Goal: Task Accomplishment & Management: Manage account settings

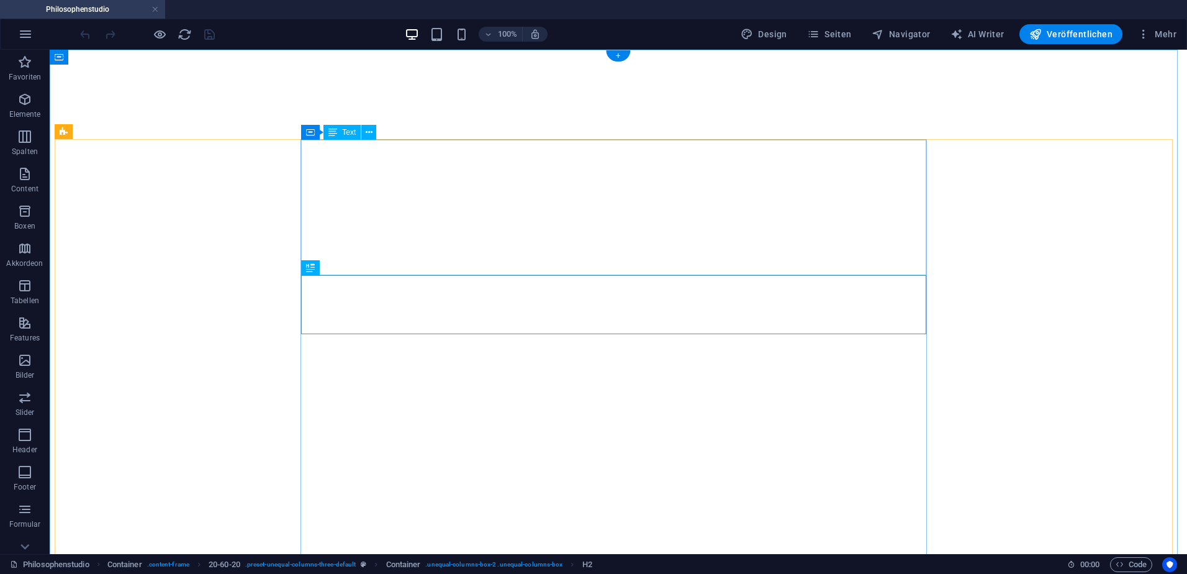
select select "theme-27"
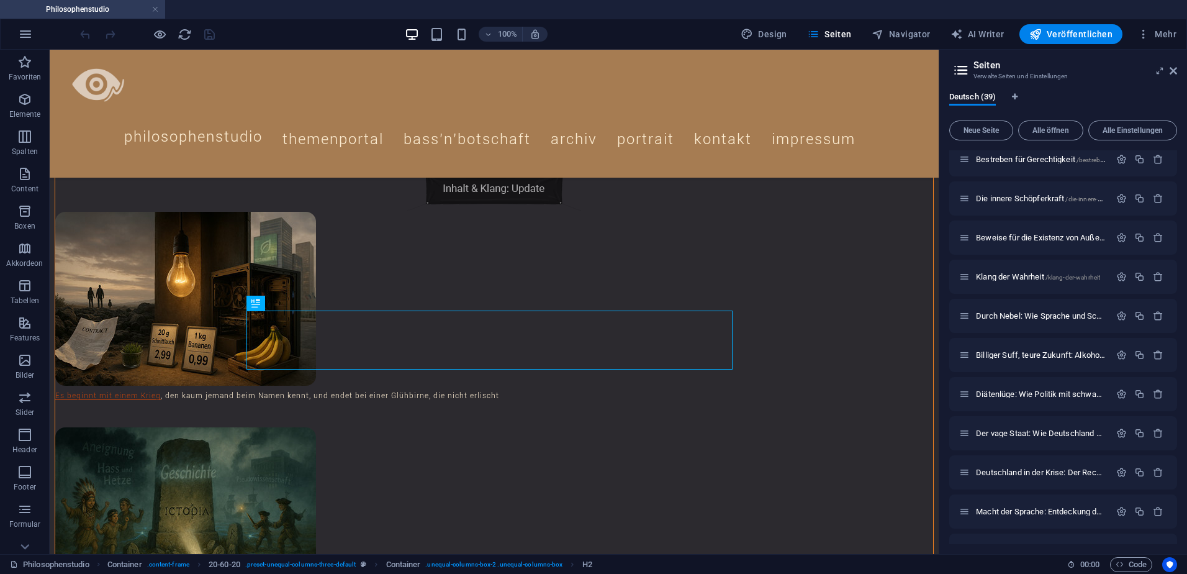
scroll to position [1132, 0]
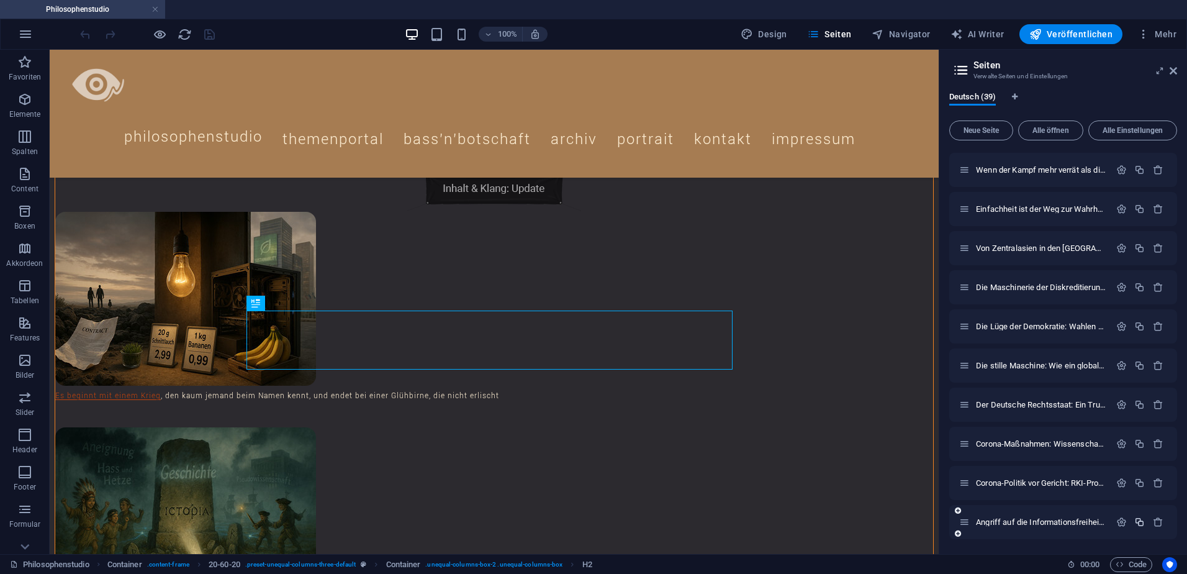
click at [1138, 522] on icon "button" at bounding box center [1140, 522] width 11 height 11
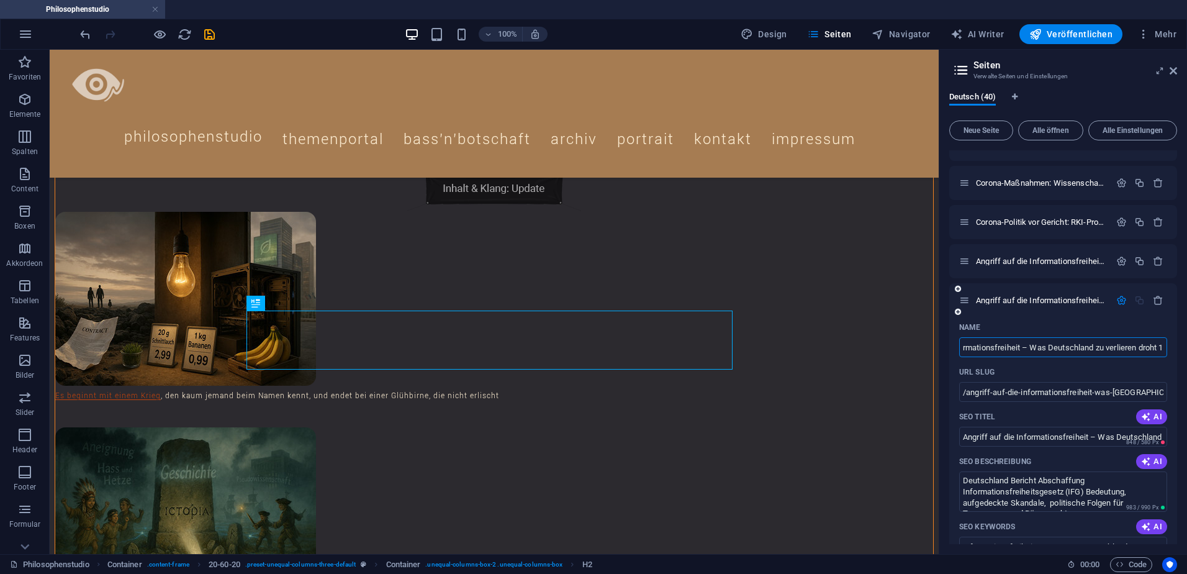
click at [1017, 350] on input "Angriff auf die Informationsfreiheit – Was Deutschland zu verlieren droht 1" at bounding box center [1064, 347] width 208 height 20
click at [1019, 348] on input "Angriff auf die Informationsfreiheit – Was Deutschland zu verlieren droht 1" at bounding box center [1064, 347] width 208 height 20
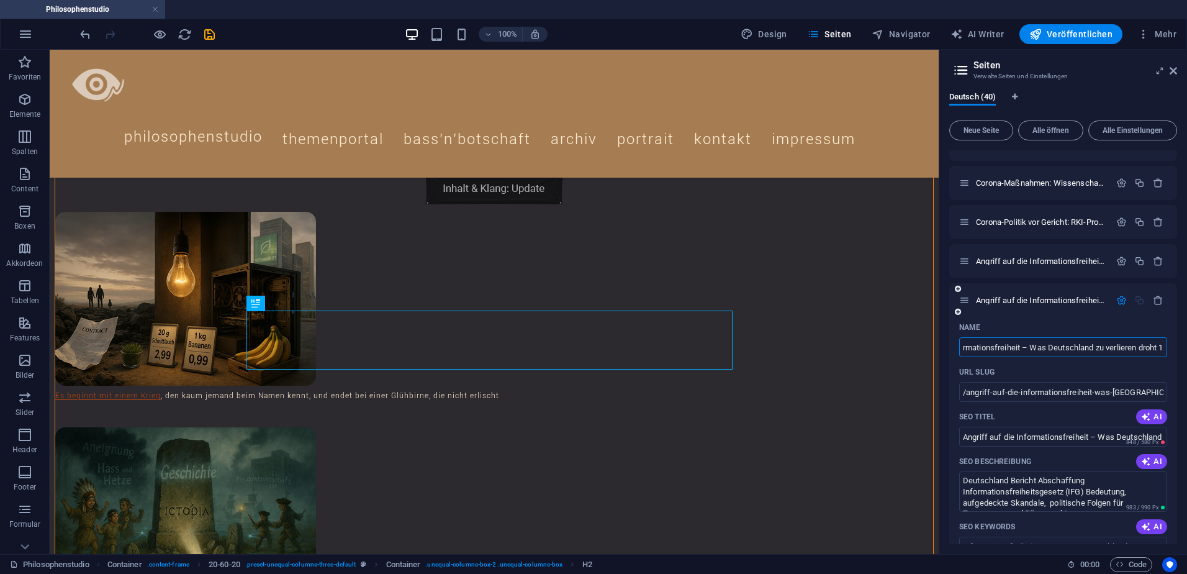
click at [1019, 348] on input "Angriff auf die Informationsfreiheit – Was Deutschland zu verlieren droht 1" at bounding box center [1064, 347] width 208 height 20
type input "/"
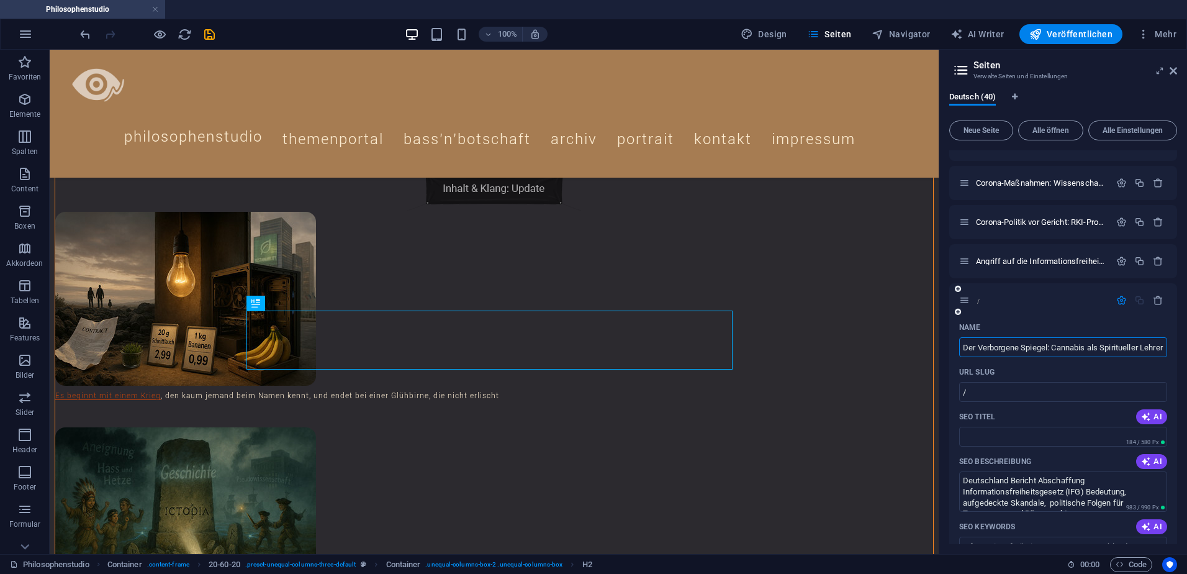
scroll to position [0, 211]
type input "Der Verborgene Spiegel: Cannabis als Spiritueller Lehrer – Von Alten Ritualen z…"
type input "/der-verborgene-spiegel-cannabis-als-spiritueller-lehrer-von-alten-ritualen-zur…"
type input "Der Verborgene Spiegel: Cannabis als Spiritueller Lehrer – Von Alten Ritualen z…"
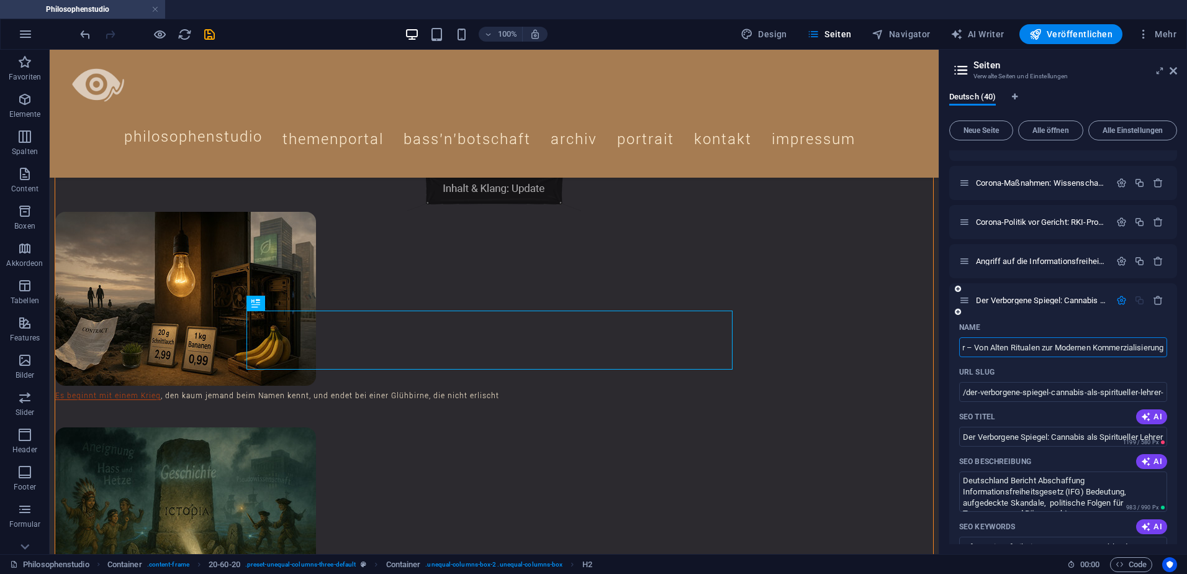
scroll to position [0, 0]
type input "Der Verborgene Spiegel: Cannabis als Spiritueller Lehrer – Von Alten Ritualen z…"
drag, startPoint x: 968, startPoint y: 393, endPoint x: 1181, endPoint y: 393, distance: 213.6
click at [0, 0] on div "Deutsch (40) Neue Seite Alle öffnen Alle Einstellungen Philosophenstudio / Them…" at bounding box center [0, 0] width 0 height 0
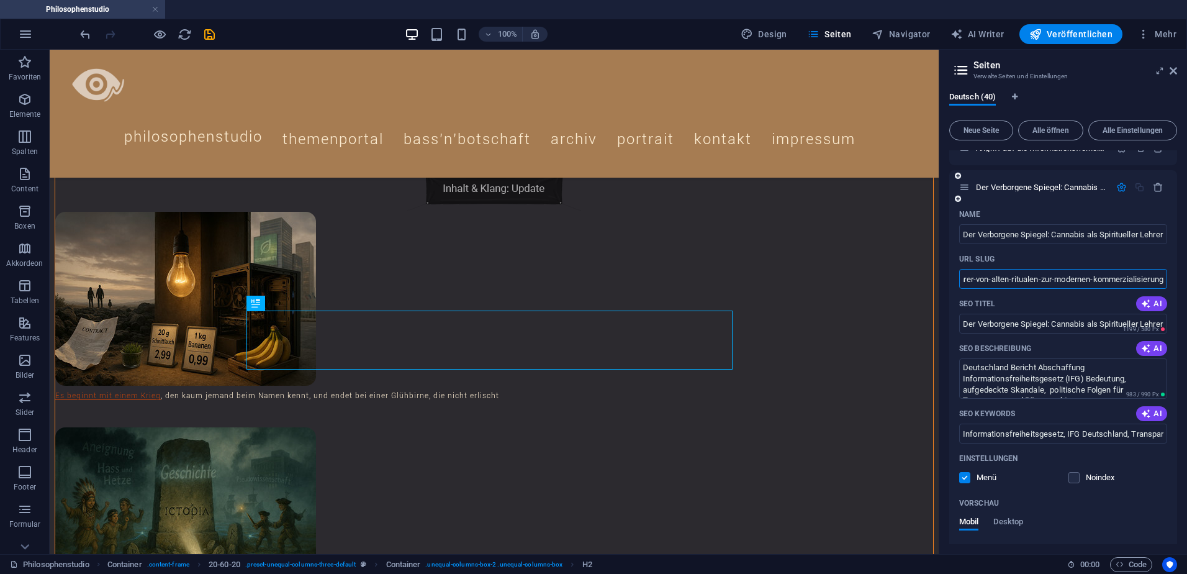
scroll to position [1517, 0]
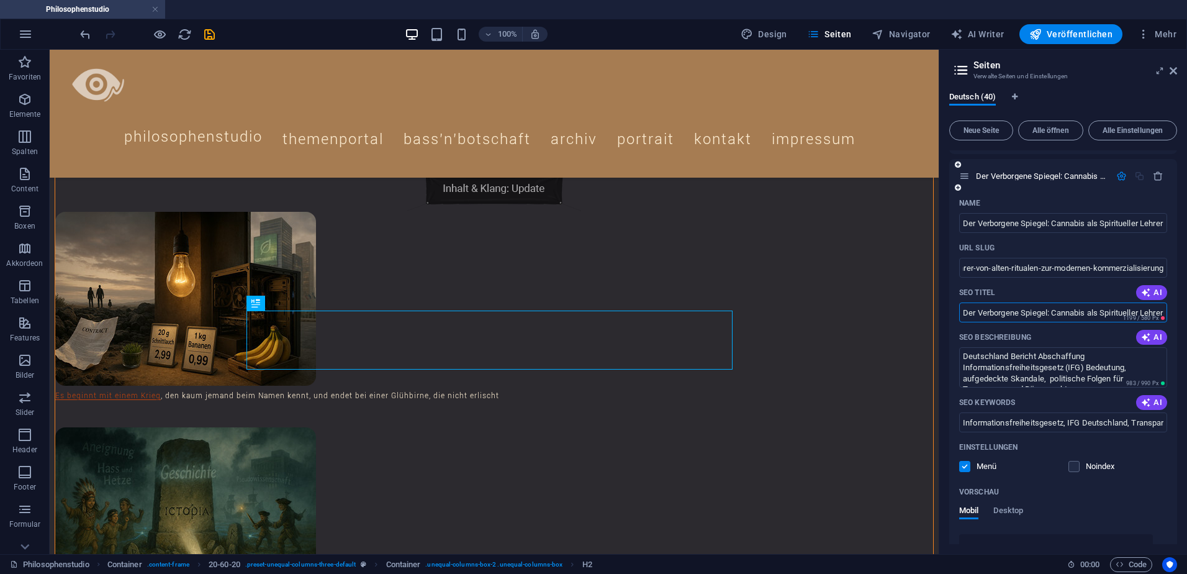
click at [1059, 312] on input "Der Verborgene Spiegel: Cannabis als Spiritueller Lehrer – Von Alten Ritualen z…" at bounding box center [1064, 312] width 208 height 20
drag, startPoint x: 1053, startPoint y: 313, endPoint x: 950, endPoint y: 314, distance: 103.1
click at [950, 314] on div "Name Der Verborgene Spiegel: Cannabis als Spiritueller Lehrer – [PERSON_NAME] R…" at bounding box center [1064, 469] width 228 height 552
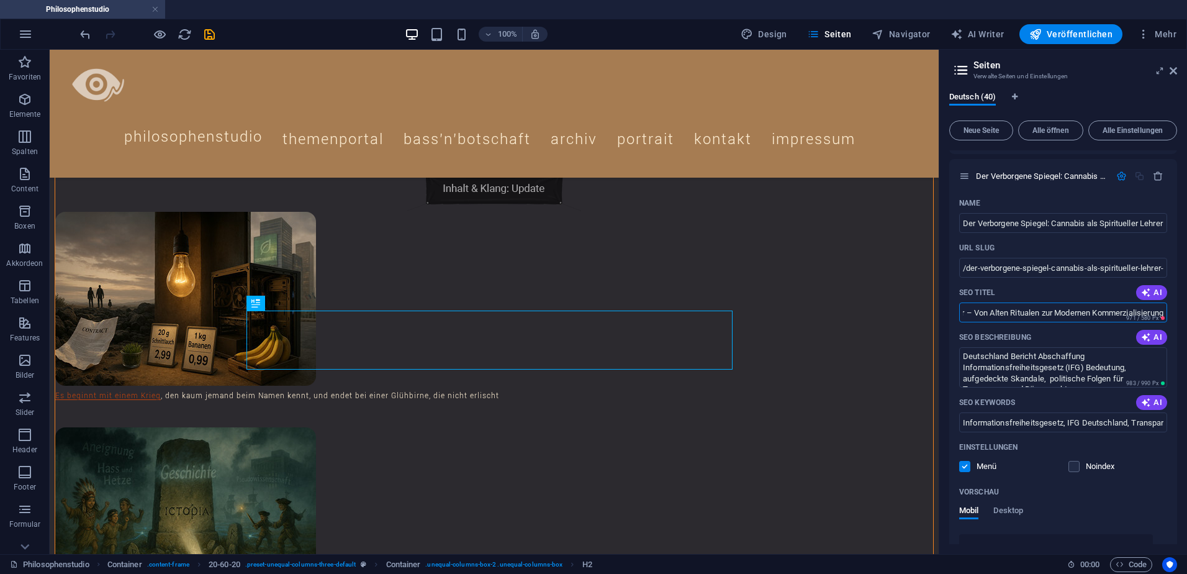
drag, startPoint x: 1128, startPoint y: 311, endPoint x: 1189, endPoint y: 314, distance: 61.6
click at [1187, 314] on html "Philosophenstudio Philosophenstudio Favoriten Elemente Spalten Content Boxen Ak…" at bounding box center [593, 287] width 1187 height 574
type input "Cannabis als Spiritueller Lehrer"
click at [1028, 361] on textarea "Deutschland Bericht Abschaffung Informationsfreiheitsgesetz (IFG) Bedeutung, au…" at bounding box center [1064, 367] width 208 height 40
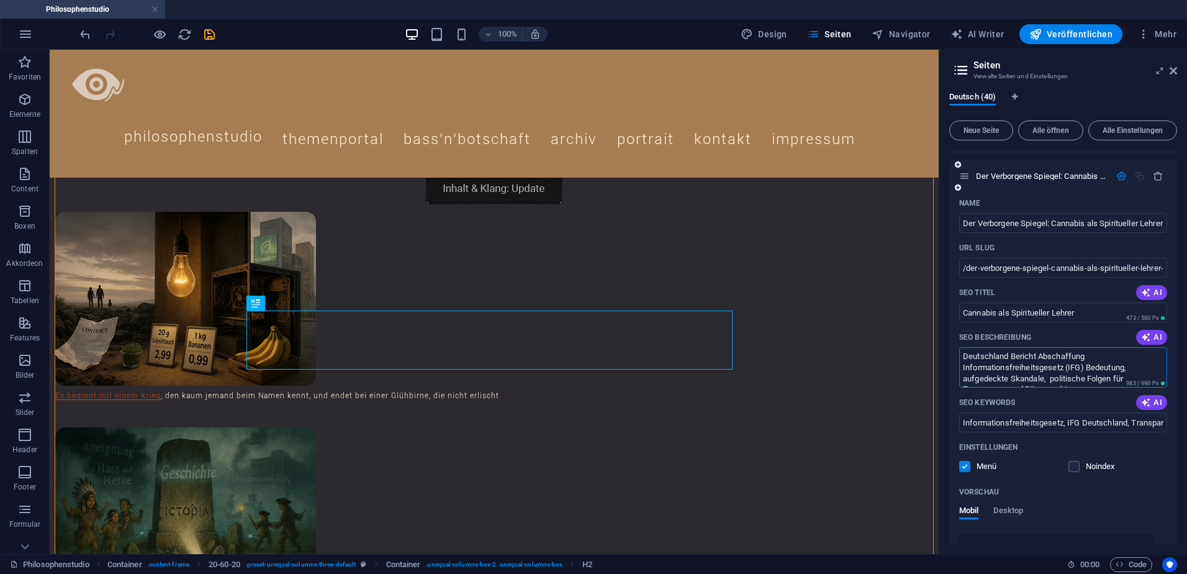
click at [1028, 361] on textarea "Deutschland Bericht Abschaffung Informationsfreiheitsgesetz (IFG) Bedeutung, au…" at bounding box center [1064, 367] width 208 height 40
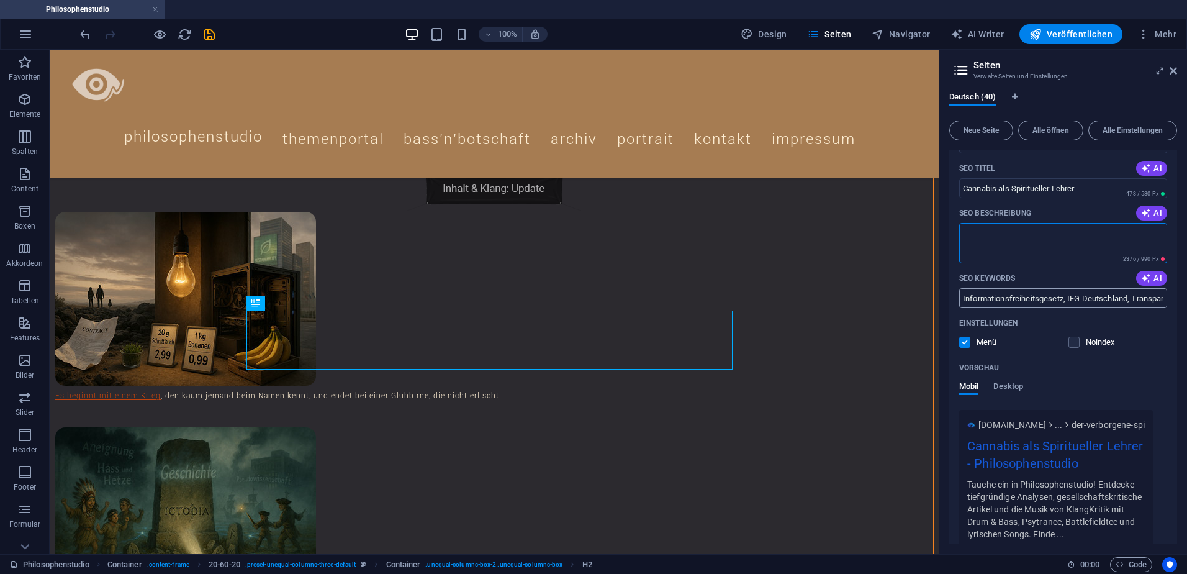
click at [1045, 299] on input "Informationsfreiheitsgesetz, IFG Deutschland, Transparenz Regierung, CDU IFG Ab…" at bounding box center [1064, 298] width 208 height 20
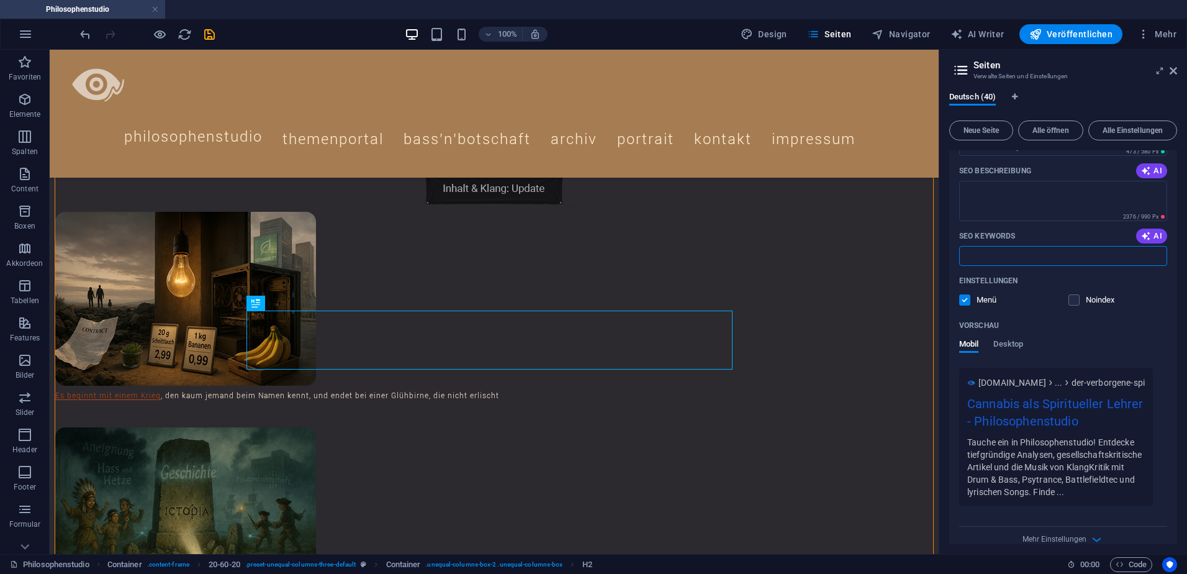
scroll to position [1701, 0]
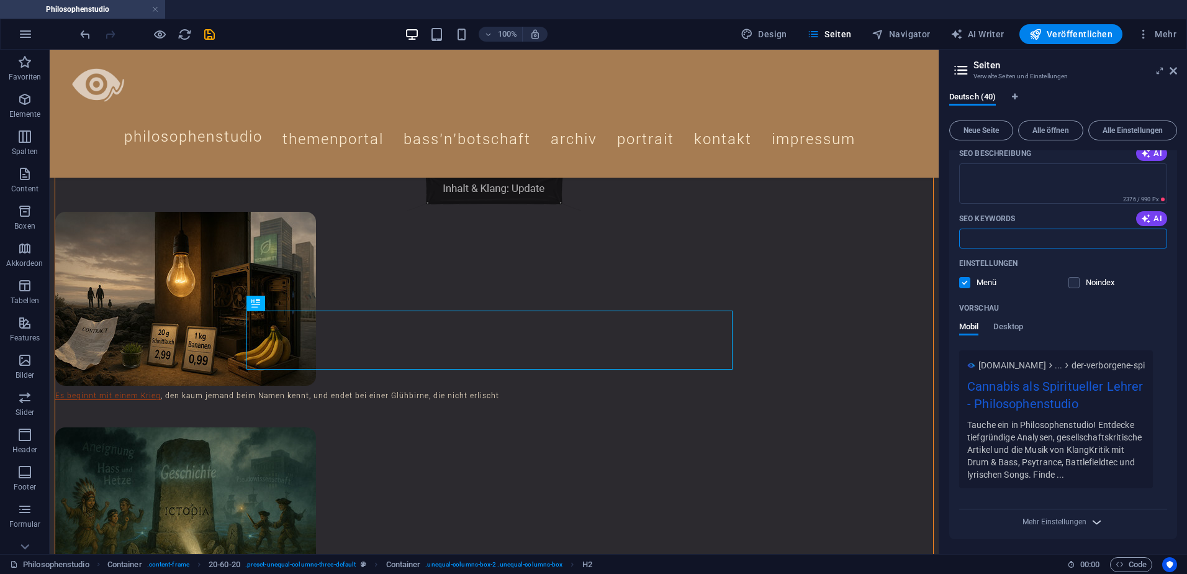
click at [1091, 517] on icon "button" at bounding box center [1097, 522] width 14 height 14
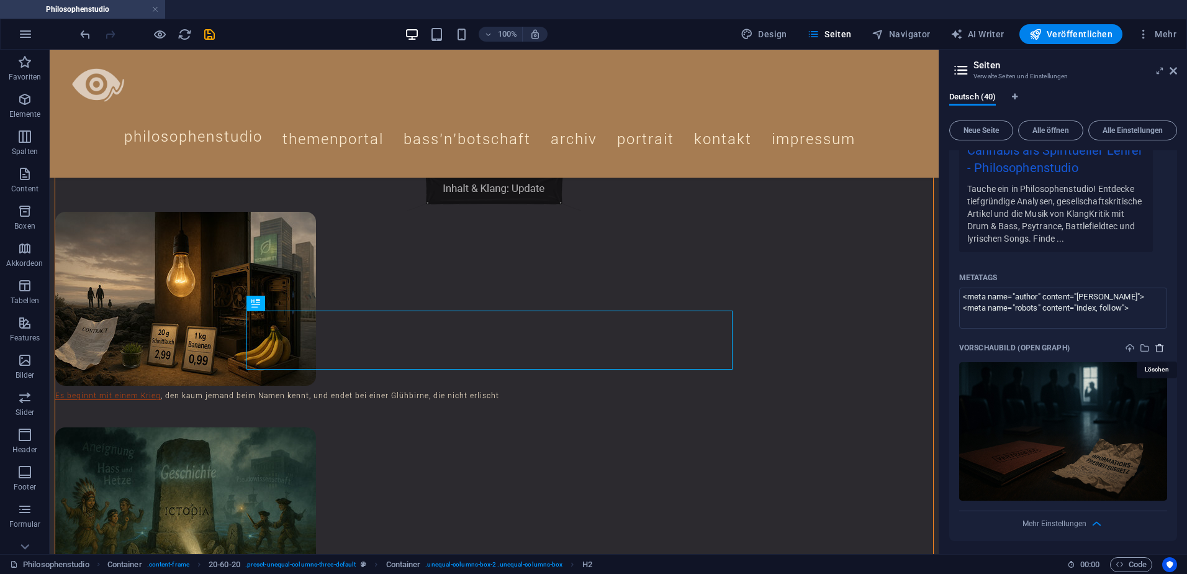
click at [1158, 349] on icon "delete" at bounding box center [1160, 348] width 10 height 10
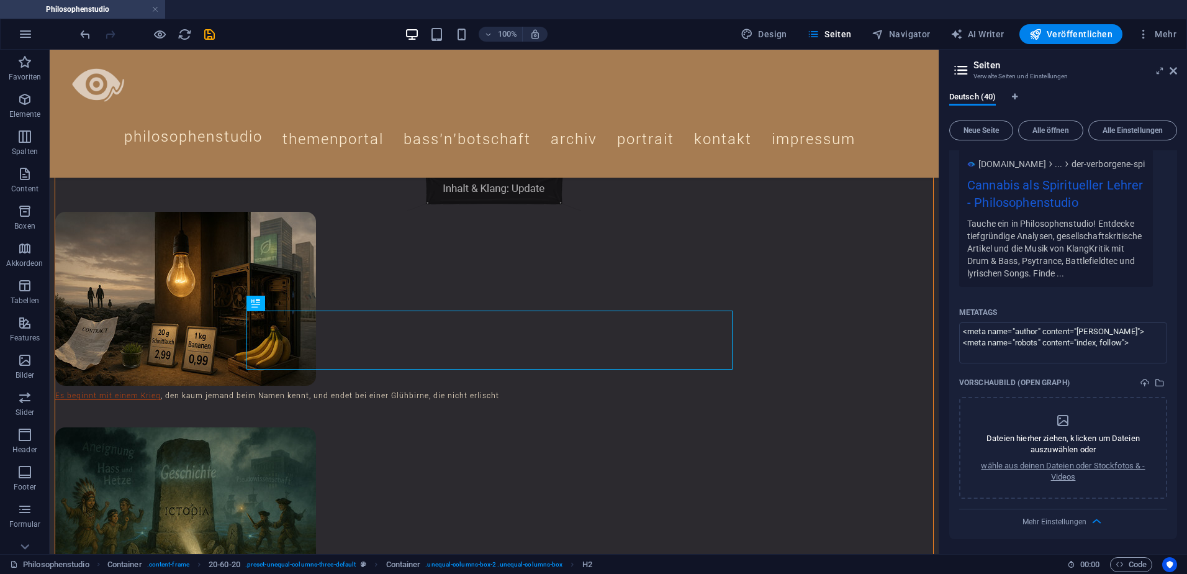
scroll to position [1902, 0]
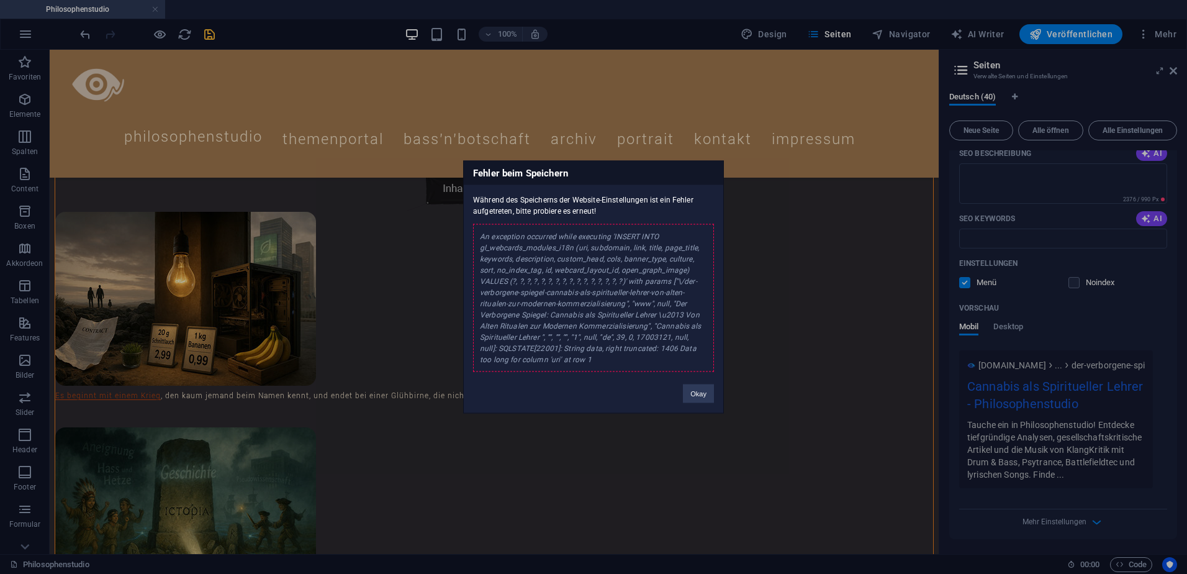
scroll to position [0, 0]
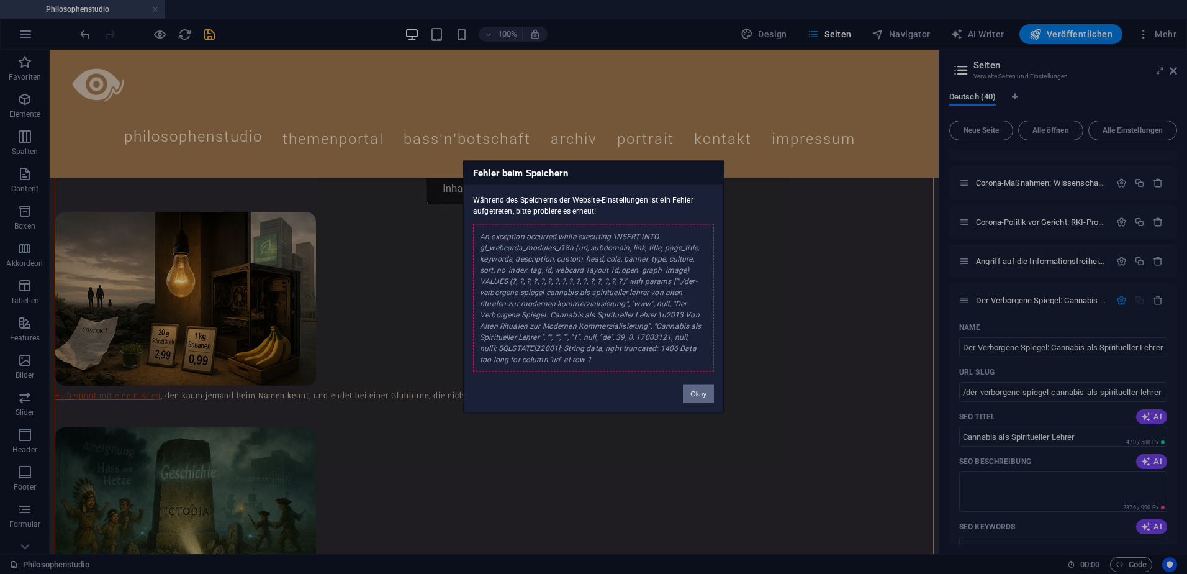
click at [697, 395] on button "Okay" at bounding box center [698, 393] width 31 height 19
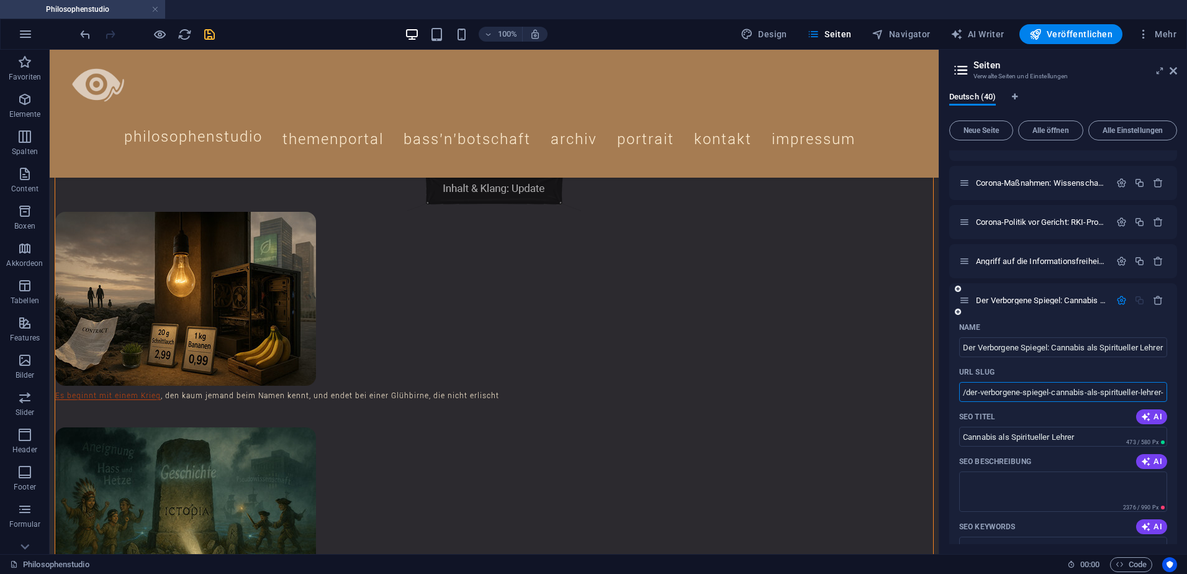
drag, startPoint x: 981, startPoint y: 391, endPoint x: 966, endPoint y: 392, distance: 14.3
click at [966, 392] on input "/der-verborgene-spiegel-cannabis-als-spiritueller-lehrer-von-alten-ritualen-zur…" at bounding box center [1064, 392] width 208 height 20
click at [1007, 391] on input "/verborgene-spiegel-cannabis-als-spiritueller-lehrer-von-alten-ritualen-zur-mod…" at bounding box center [1064, 392] width 208 height 20
type input "/verborgener-spiegel-cannabis-als-spiritueller-lehrer-von-alten-ritualen-zur-mo…"
click at [979, 348] on input "Der Verborgene Spiegel: Cannabis als Spiritueller Lehrer – Von Alten Ritualen z…" at bounding box center [1064, 347] width 208 height 20
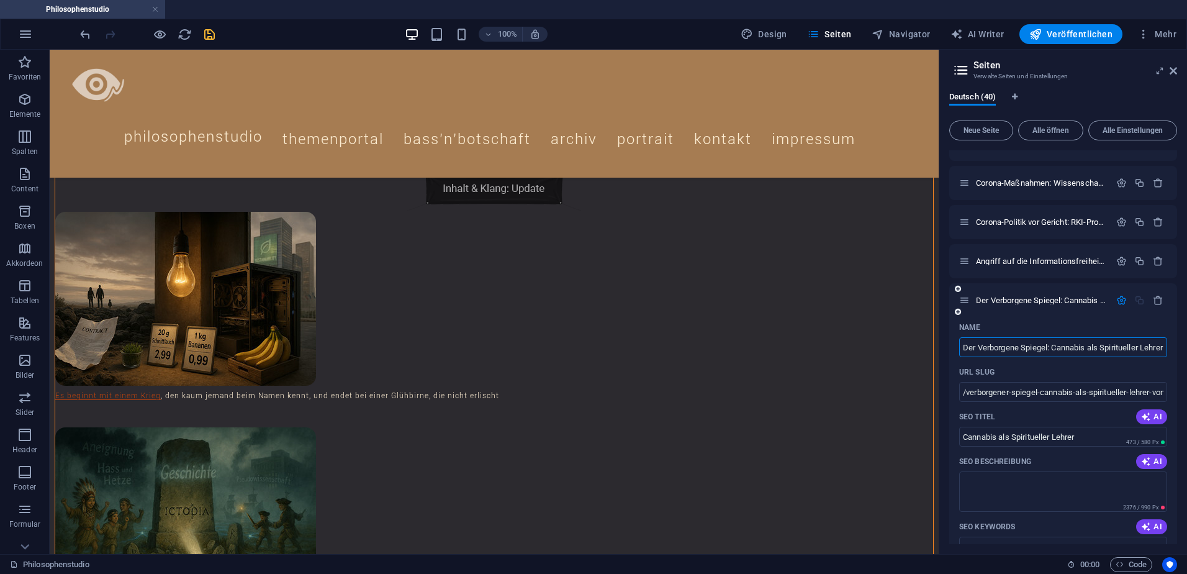
drag, startPoint x: 978, startPoint y: 348, endPoint x: 958, endPoint y: 348, distance: 19.9
click at [958, 348] on div "Name Der Verborgene Spiegel: Cannabis als Spiritueller Lehrer – [PERSON_NAME] R…" at bounding box center [1064, 582] width 228 height 530
click at [1004, 348] on input "Verborgene Spiegel: Cannabis als Spiritueller Lehrer – [PERSON_NAME] Ritualen z…" at bounding box center [1064, 347] width 208 height 20
drag, startPoint x: 1095, startPoint y: 348, endPoint x: 951, endPoint y: 347, distance: 143.5
click at [951, 347] on div "Name Verborgener Spiegel: Cannabis als Spiritueller Lehrer – [PERSON_NAME] Ritu…" at bounding box center [1064, 582] width 228 height 530
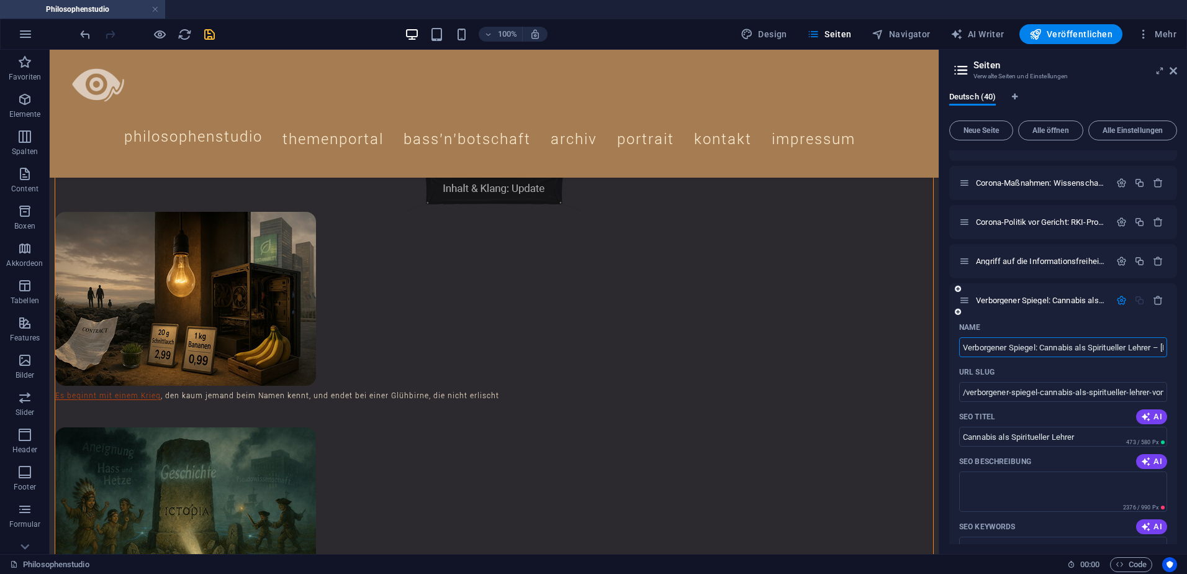
click at [1088, 349] on input "Verborgener Spiegel: Cannabis als Spiritueller Lehrer – [PERSON_NAME] Ritualen …" at bounding box center [1064, 347] width 208 height 20
drag, startPoint x: 1091, startPoint y: 347, endPoint x: 1074, endPoint y: 345, distance: 16.8
click at [1074, 345] on input "Verborgener Spiegel: Cannabis als Spiritueller Lehrer – [PERSON_NAME] Ritualen …" at bounding box center [1064, 347] width 208 height 20
click at [1030, 348] on input "Verborgener Spiegel: Cannabis als Spiritueller Lehrer – [PERSON_NAME] Ritualen …" at bounding box center [1064, 347] width 208 height 20
drag, startPoint x: 1042, startPoint y: 349, endPoint x: 960, endPoint y: 350, distance: 82.0
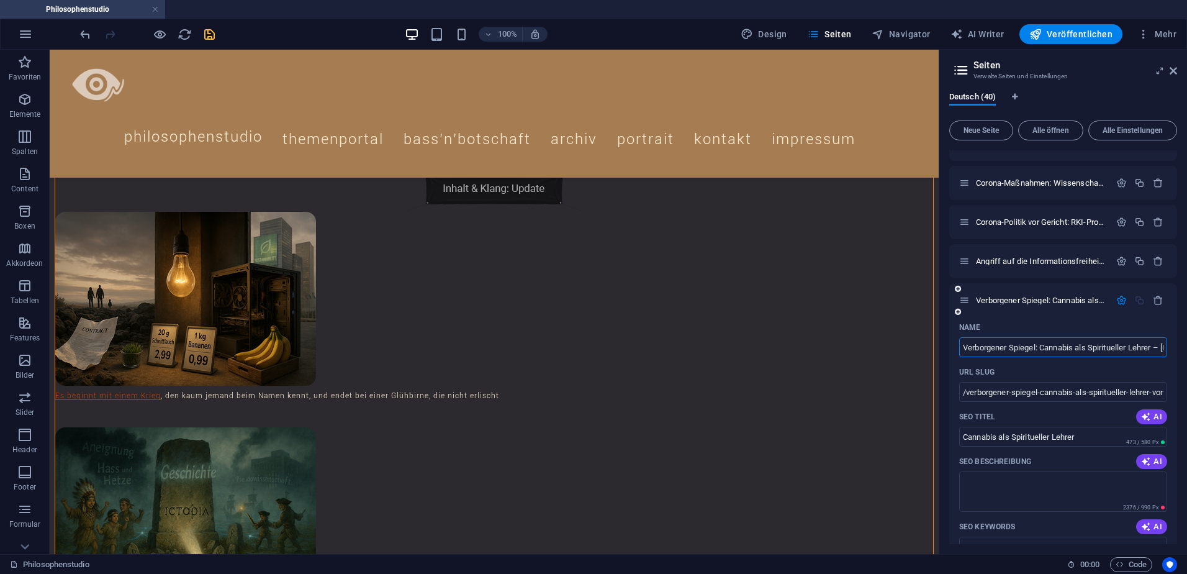
click at [960, 350] on input "Verborgener Spiegel: Cannabis als Spiritueller Lehrer – [PERSON_NAME] Ritualen …" at bounding box center [1064, 347] width 208 height 20
type input "Cannabis als Spiritueller Lehrer – Von Alten Ritualen zur Modernen Kommerzialis…"
type input "/cannabis-als-spiritueller-lehrer-von-alten-ritualen-zur-modernen-kommerzialisi…"
drag, startPoint x: 1099, startPoint y: 350, endPoint x: 1167, endPoint y: 352, distance: 67.7
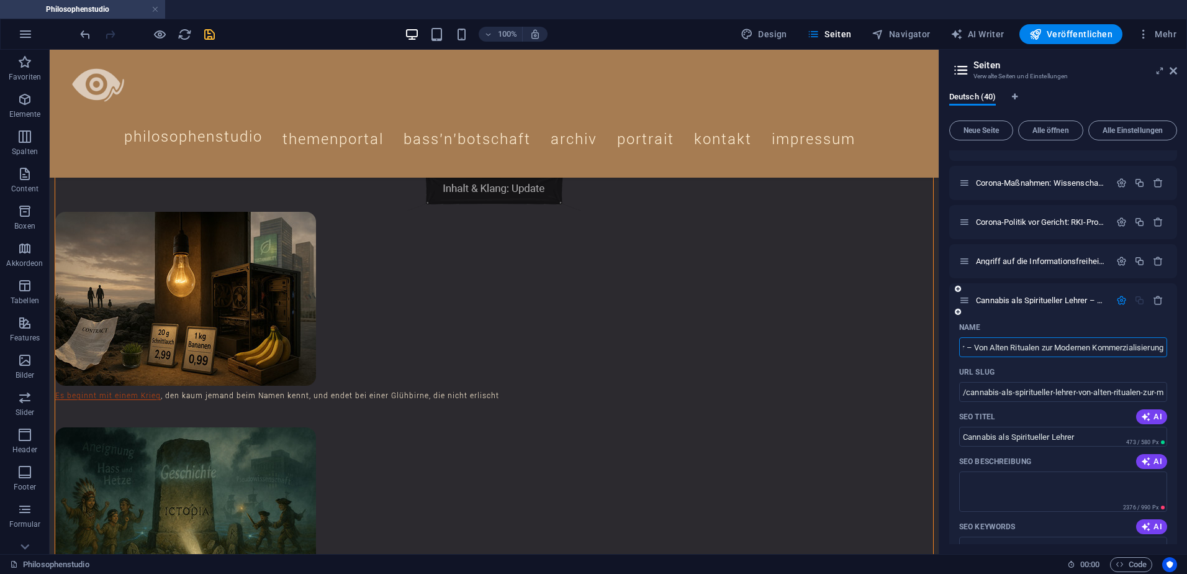
click at [1187, 352] on html "Philosophenstudio Philosophenstudio Favoriten Elemente Spalten Content Boxen Ak…" at bounding box center [593, 287] width 1187 height 574
click at [1128, 345] on input "Cannabis als Spiritueller Lehrer – Von Alten Ritualen zur Modernen Kommerzialis…" at bounding box center [1064, 347] width 208 height 20
type input "Cannabis als Spiritueller Lehrer – Von Alten Ritualen zur Modernen Kommerzialis…"
drag, startPoint x: 966, startPoint y: 393, endPoint x: 1189, endPoint y: 390, distance: 223.0
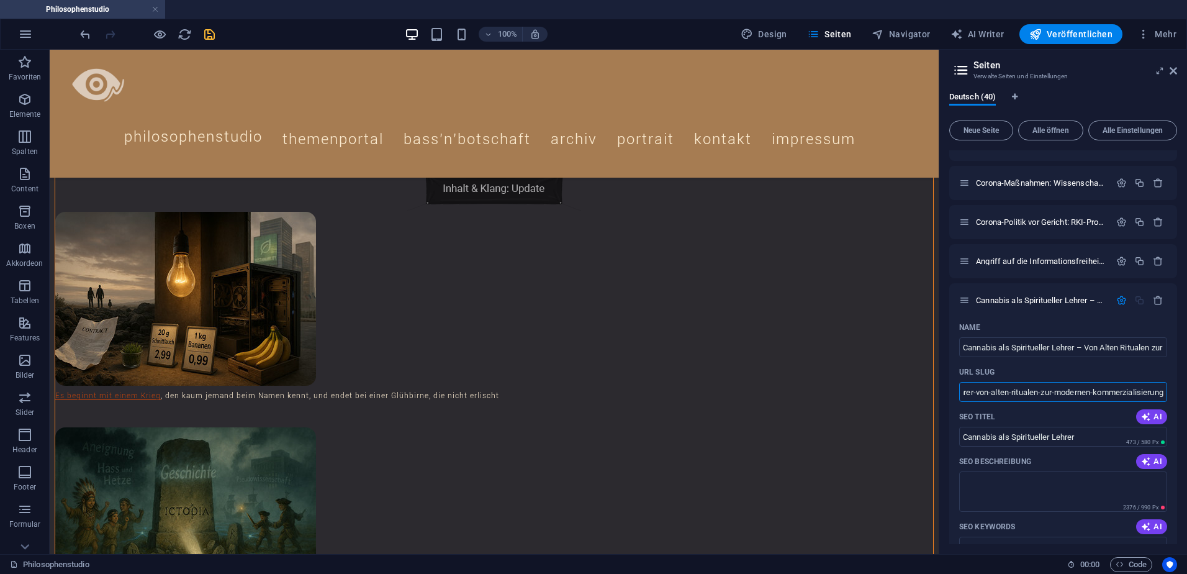
click at [1187, 390] on html "Philosophenstudio Philosophenstudio Favoriten Elemente Spalten Content Boxen Ak…" at bounding box center [593, 287] width 1187 height 574
click at [213, 32] on icon "save" at bounding box center [209, 34] width 14 height 14
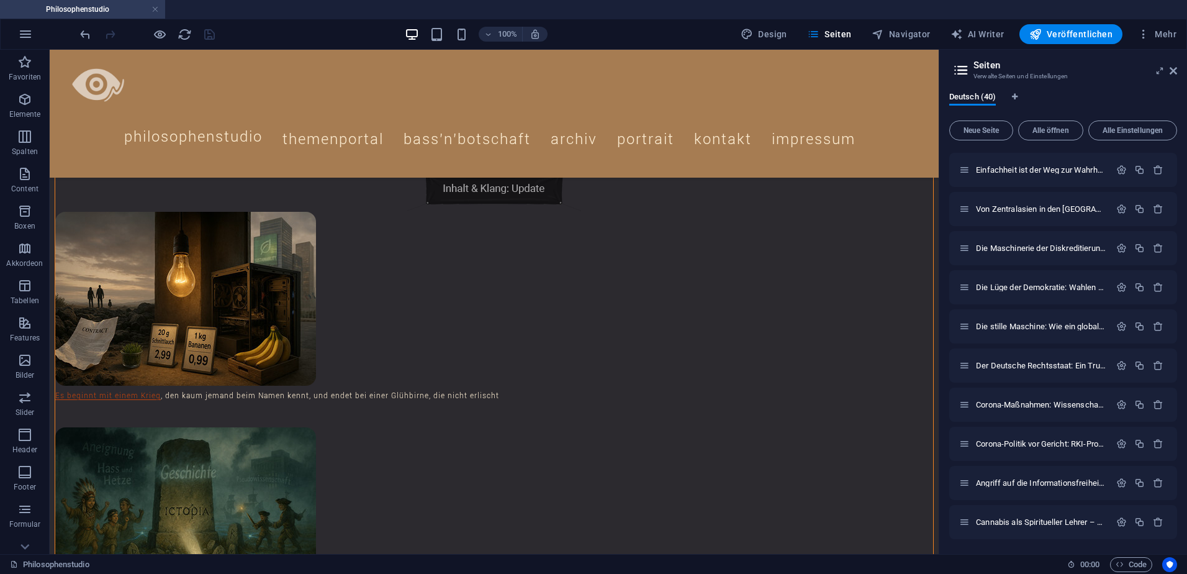
scroll to position [1171, 0]
click at [1117, 520] on icon "button" at bounding box center [1122, 522] width 11 height 11
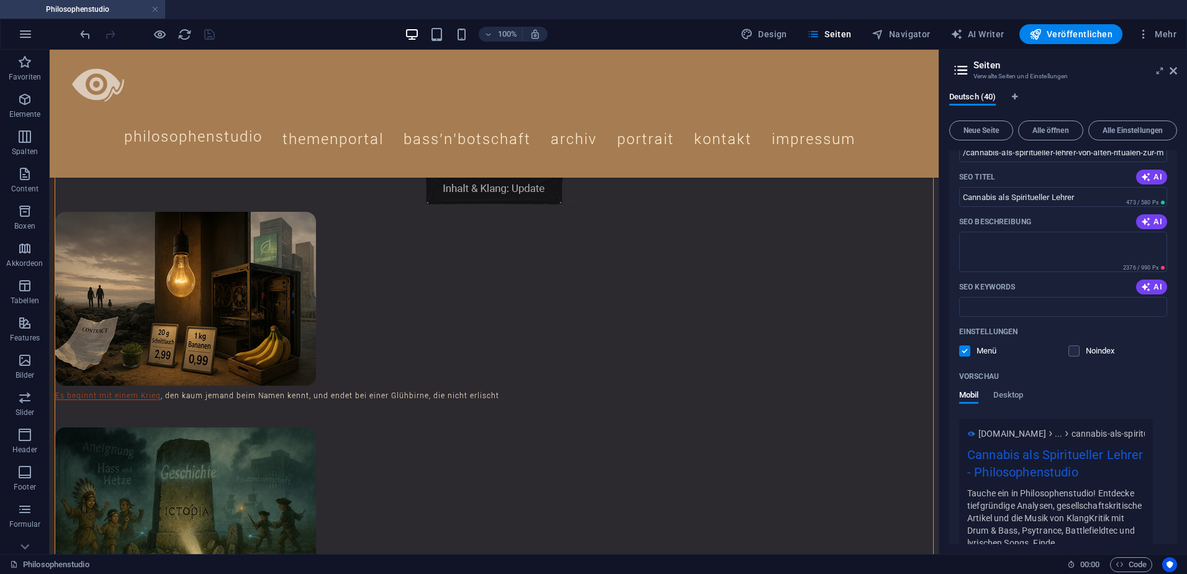
scroll to position [1515, 0]
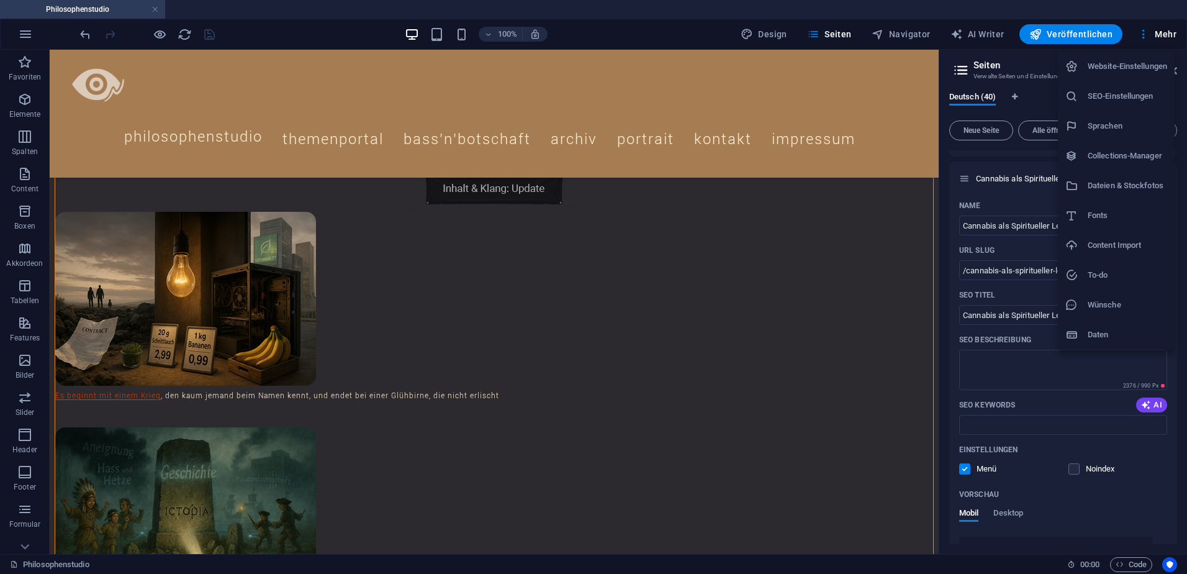
click at [1122, 179] on h6 "Dateien & Stockfotos" at bounding box center [1127, 185] width 79 height 15
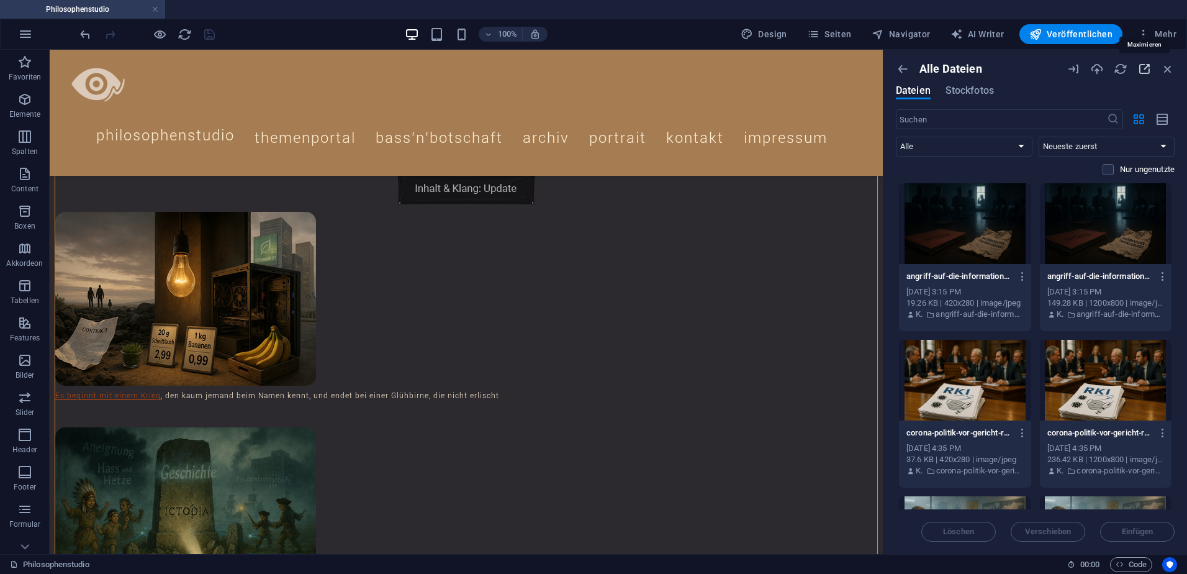
click at [1146, 64] on icon "button" at bounding box center [1145, 69] width 14 height 14
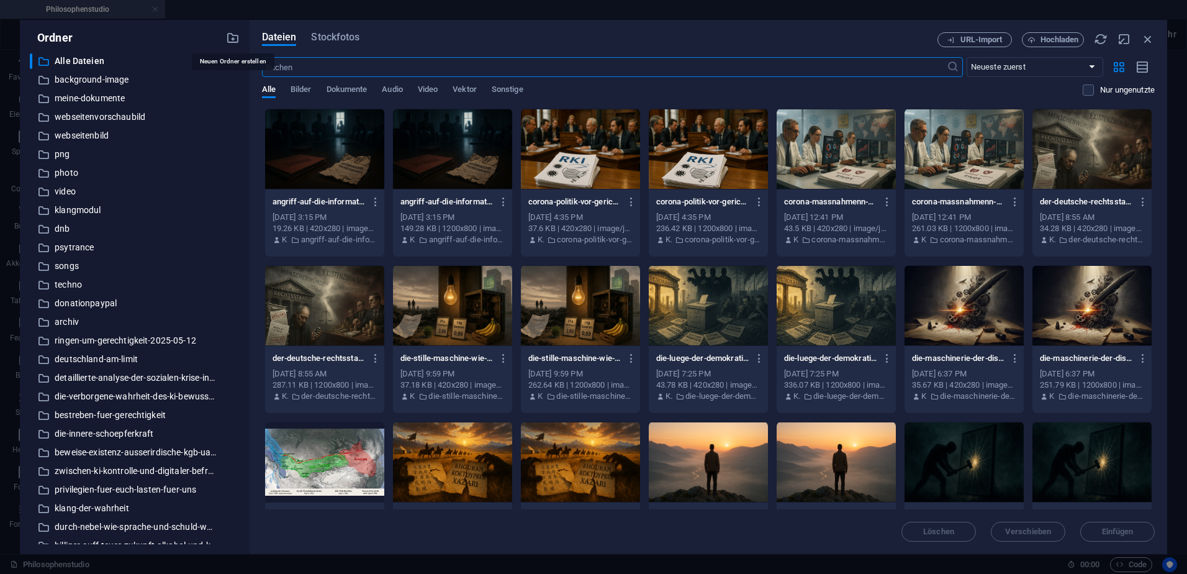
click at [229, 39] on icon "button" at bounding box center [233, 38] width 14 height 14
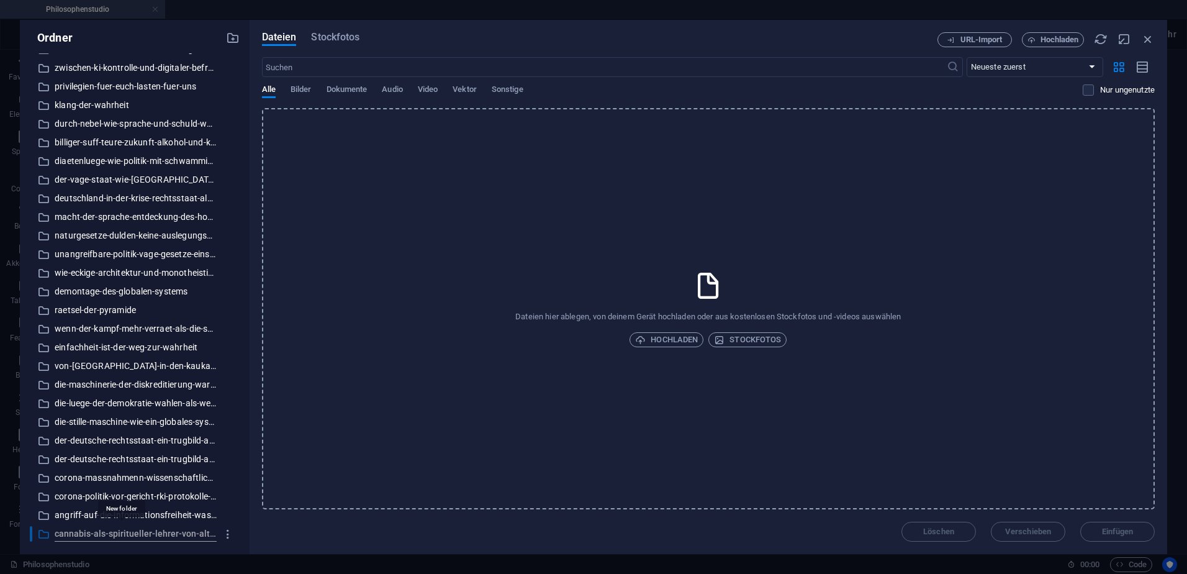
scroll to position [0, 169]
type input "cannabis-als-spiritueller-lehrer-von-alten-ritualen-zur-modernen-kommerzialisie…"
click at [274, 536] on div "Löschen Verschieben Einfügen" at bounding box center [708, 525] width 893 height 32
click at [1148, 39] on icon "button" at bounding box center [1149, 39] width 14 height 14
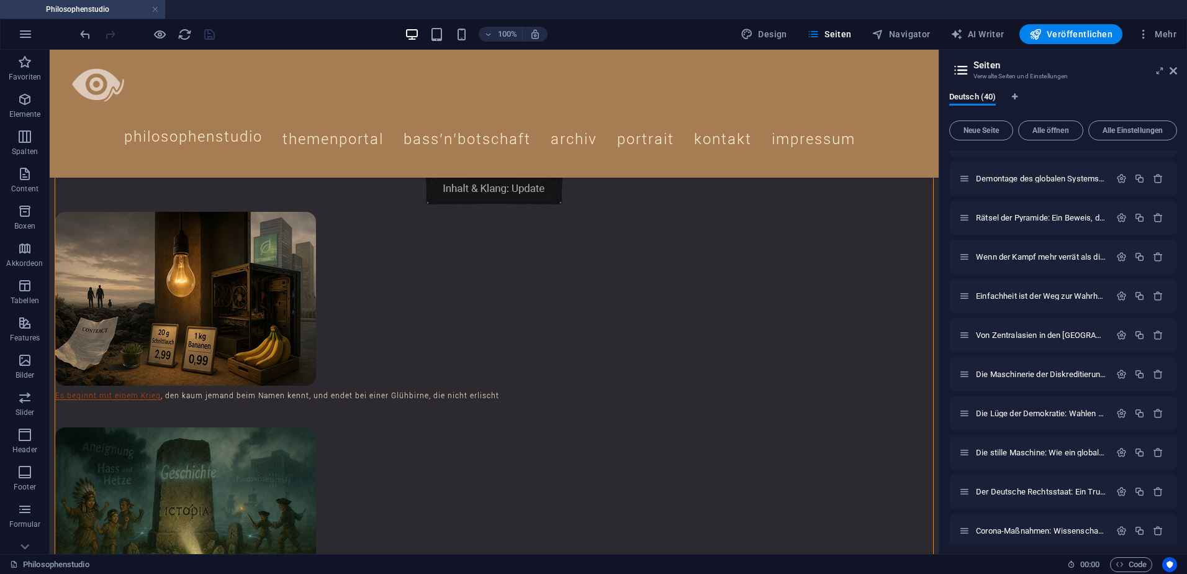
scroll to position [1171, 0]
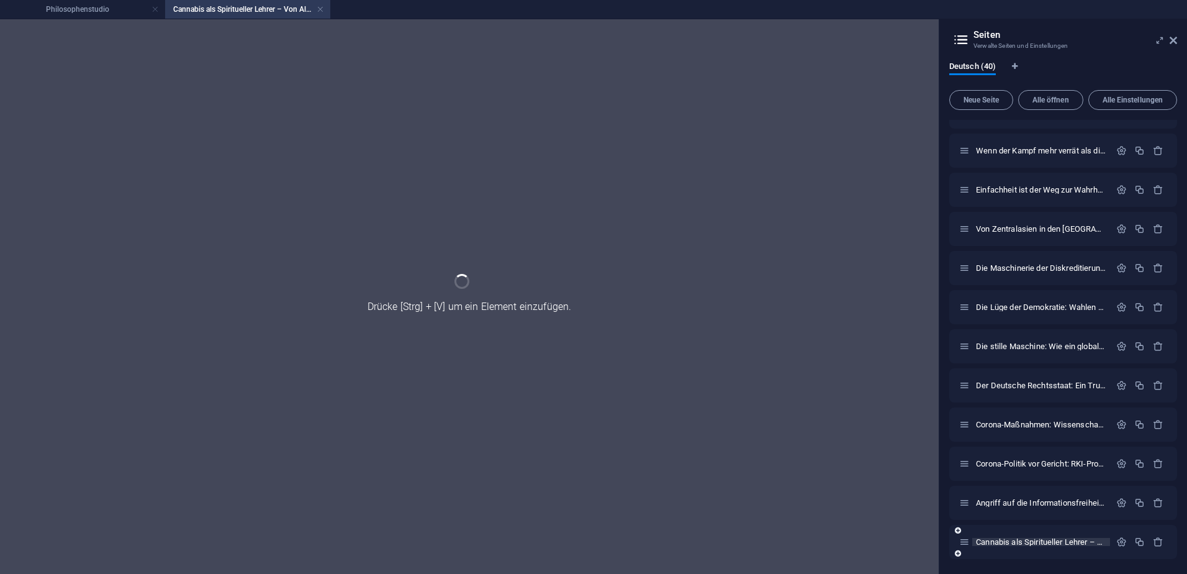
scroll to position [1121, 0]
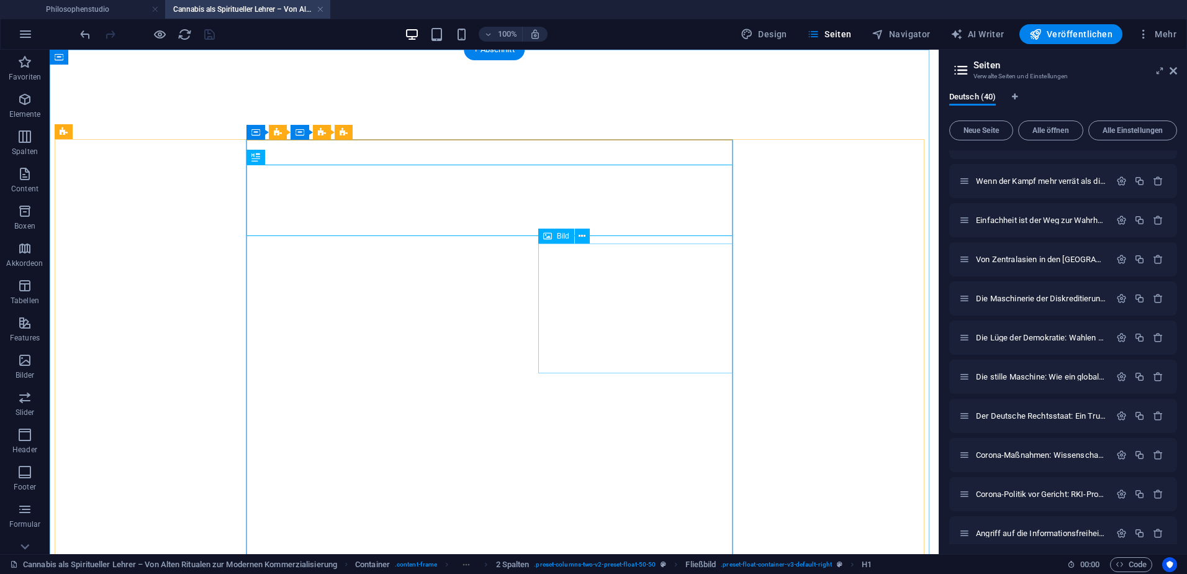
select select "theme-27"
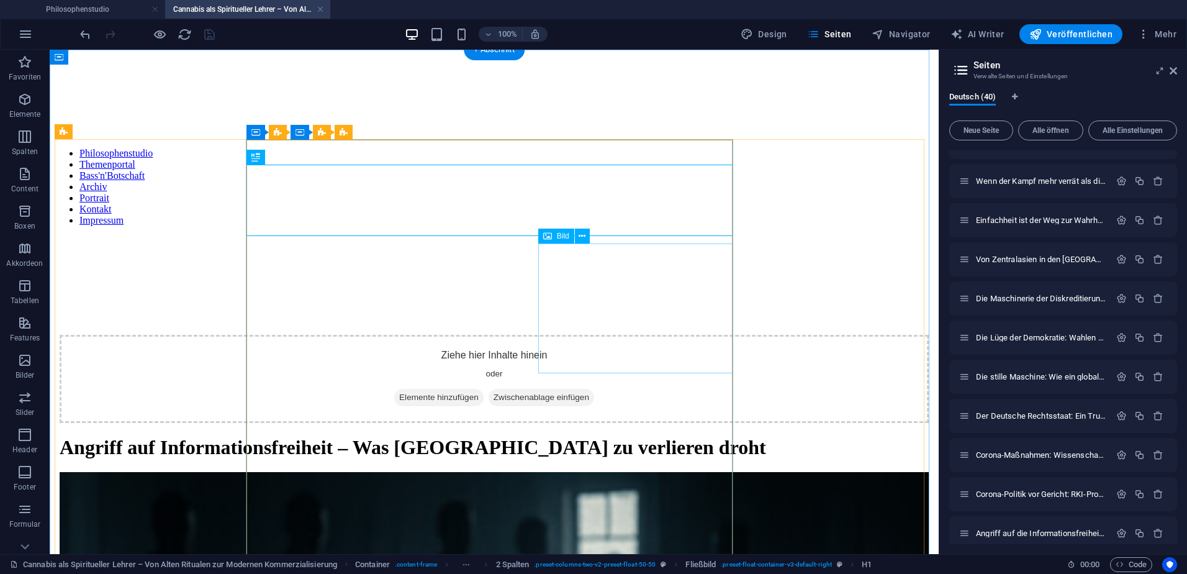
scroll to position [0, 0]
click at [448, 436] on div "Angriff auf Informationsfreiheit – Was [GEOGRAPHIC_DATA] zu verlieren droht" at bounding box center [494, 447] width 869 height 23
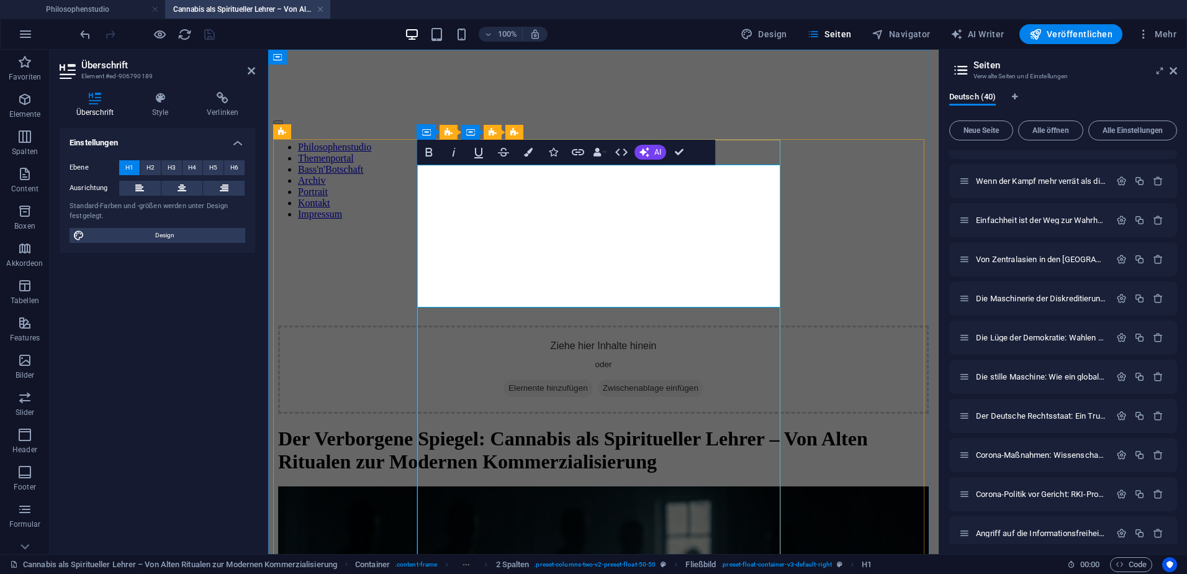
scroll to position [998, 6]
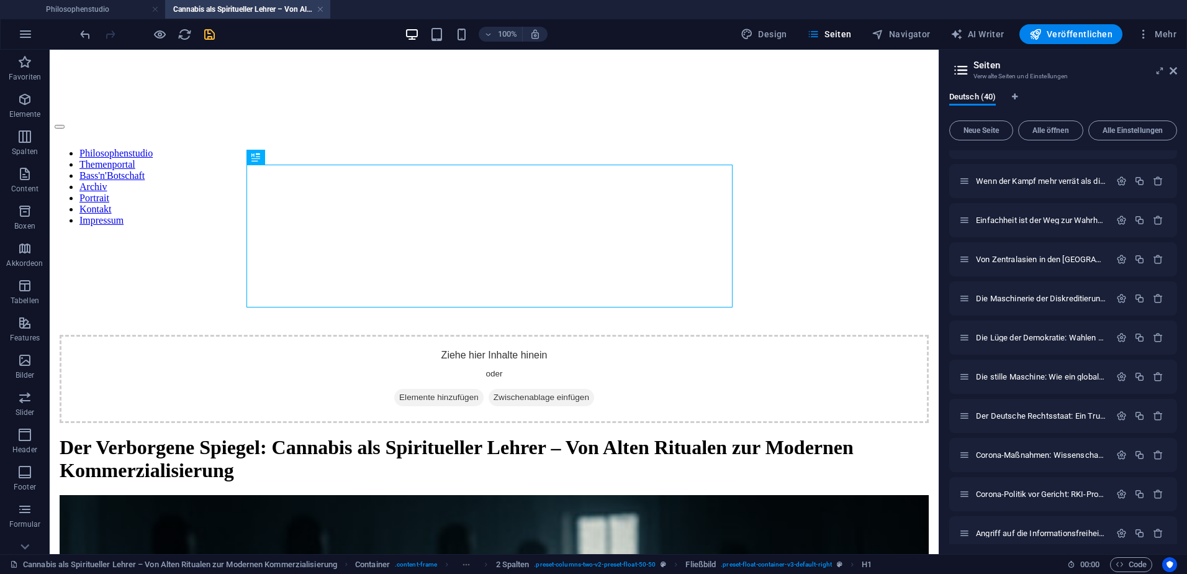
click at [211, 32] on icon "save" at bounding box center [209, 34] width 14 height 14
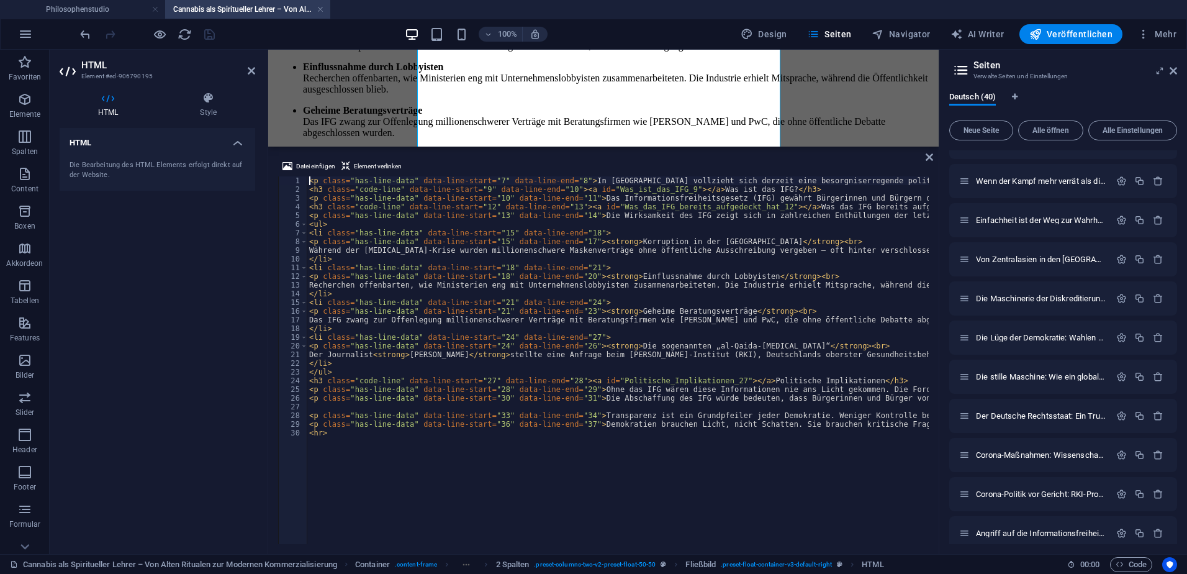
scroll to position [1083, 0]
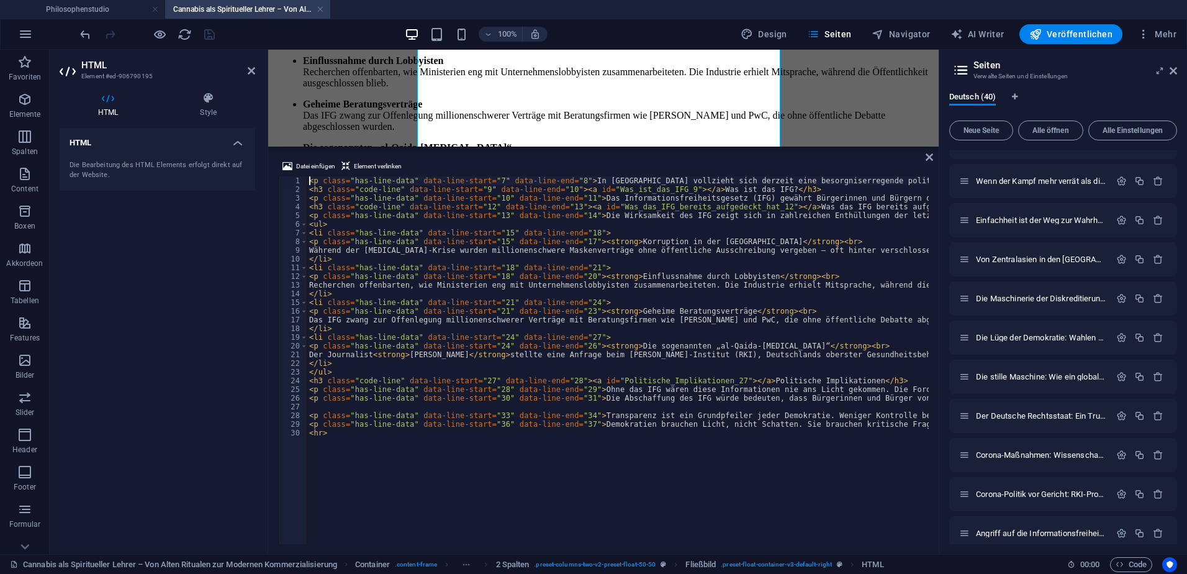
type textarea "<hr>"
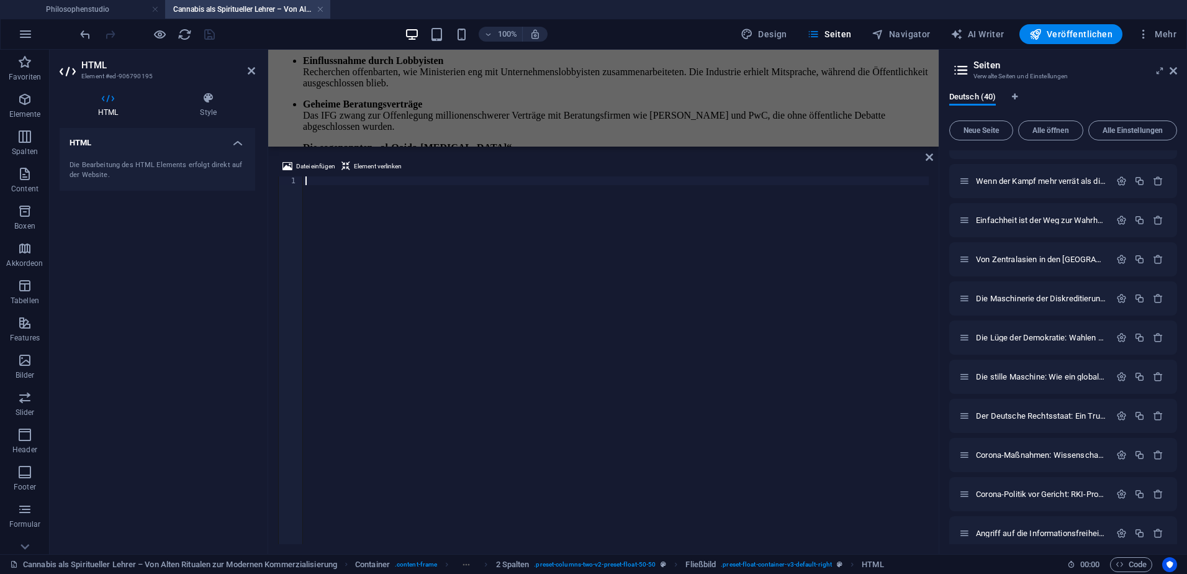
scroll to position [683, 0]
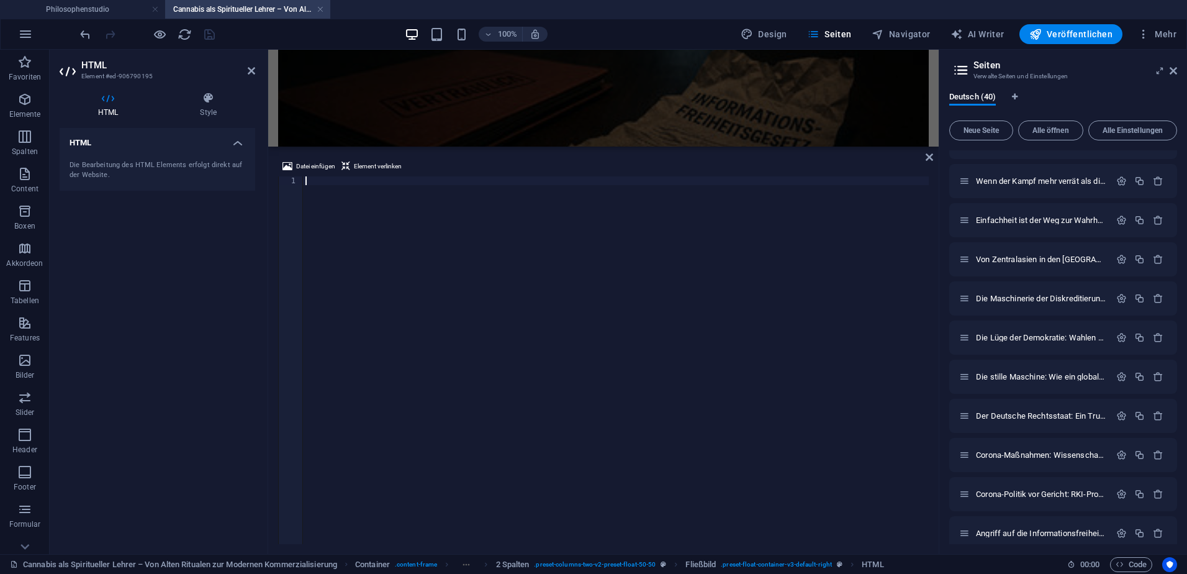
type textarea "</section>"
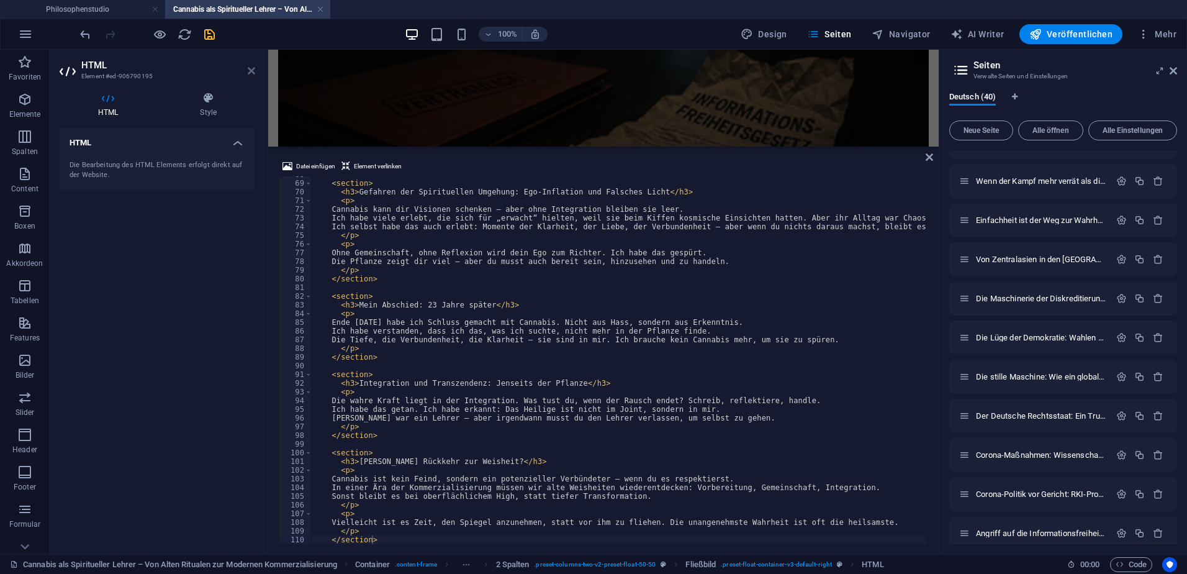
click at [250, 70] on icon at bounding box center [251, 71] width 7 height 10
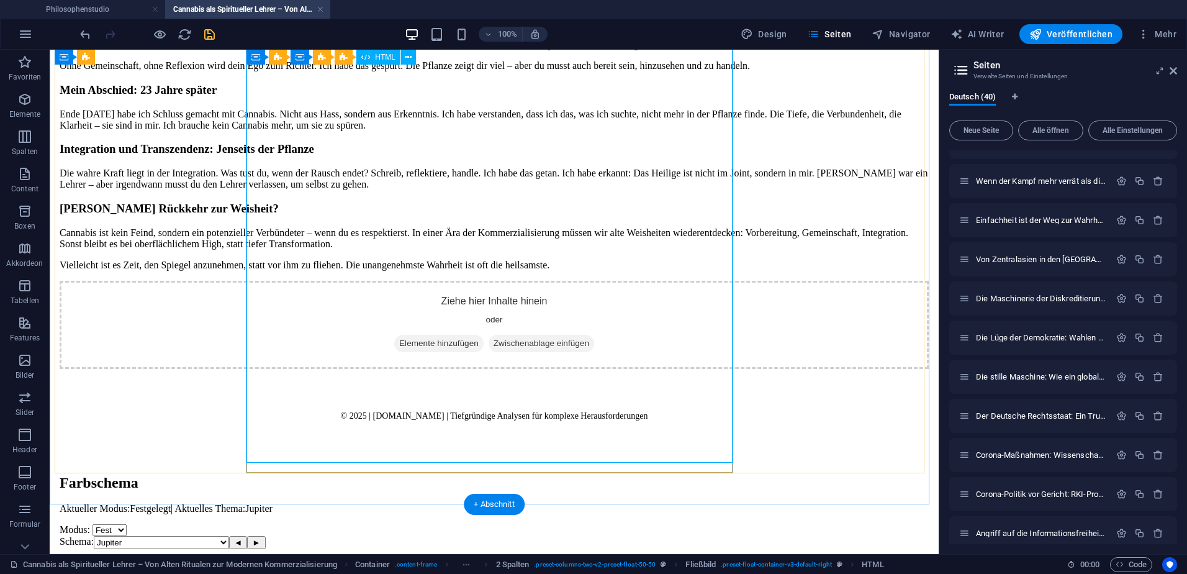
scroll to position [1953, 0]
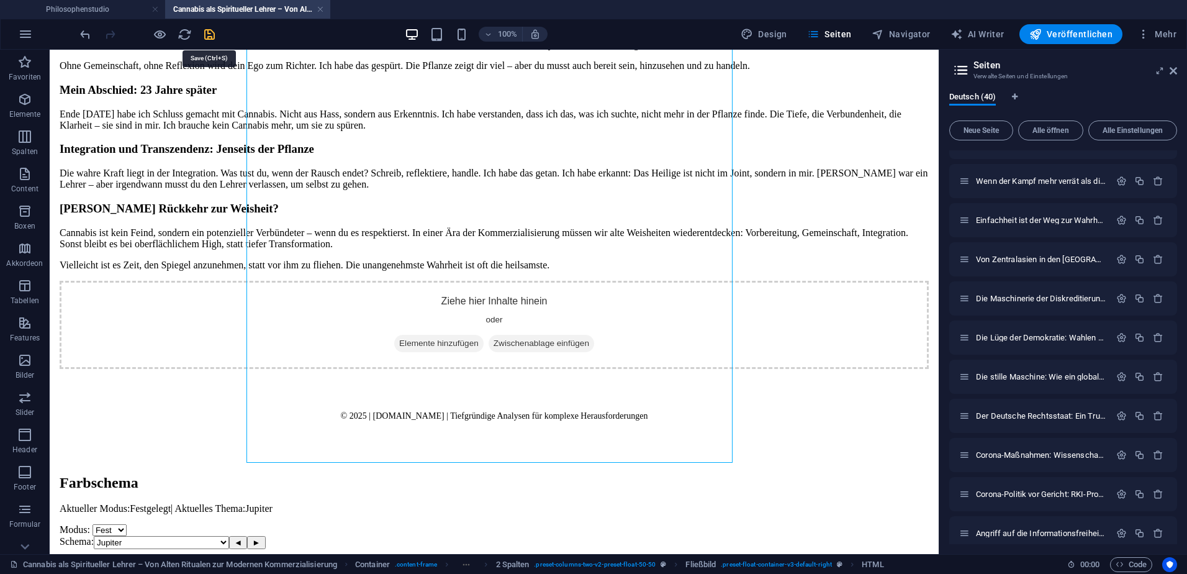
click at [210, 34] on icon "save" at bounding box center [209, 34] width 14 height 14
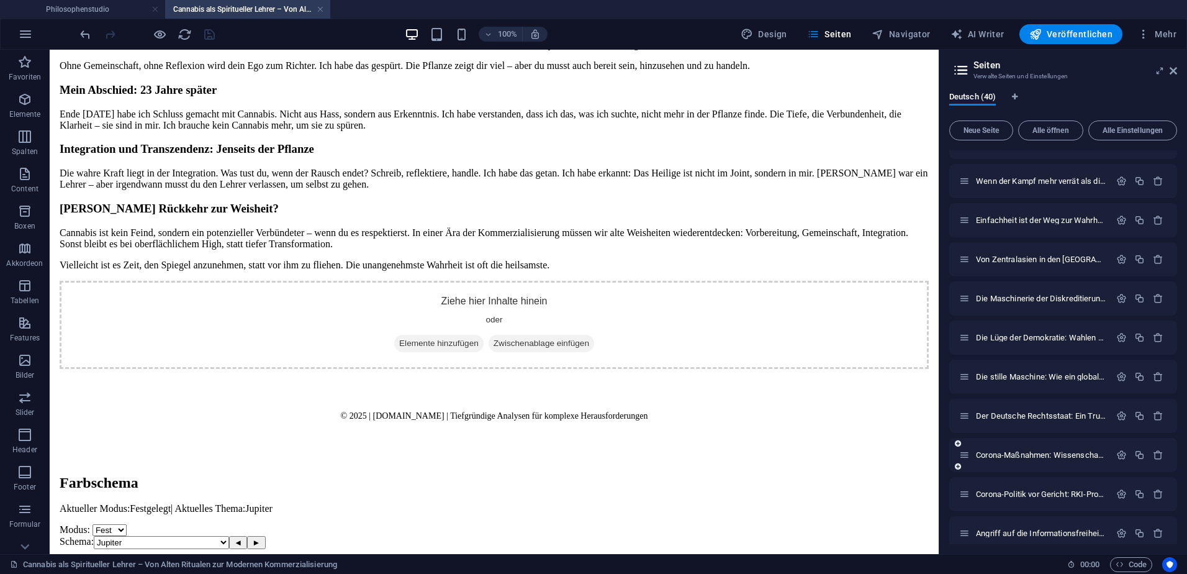
scroll to position [1171, 0]
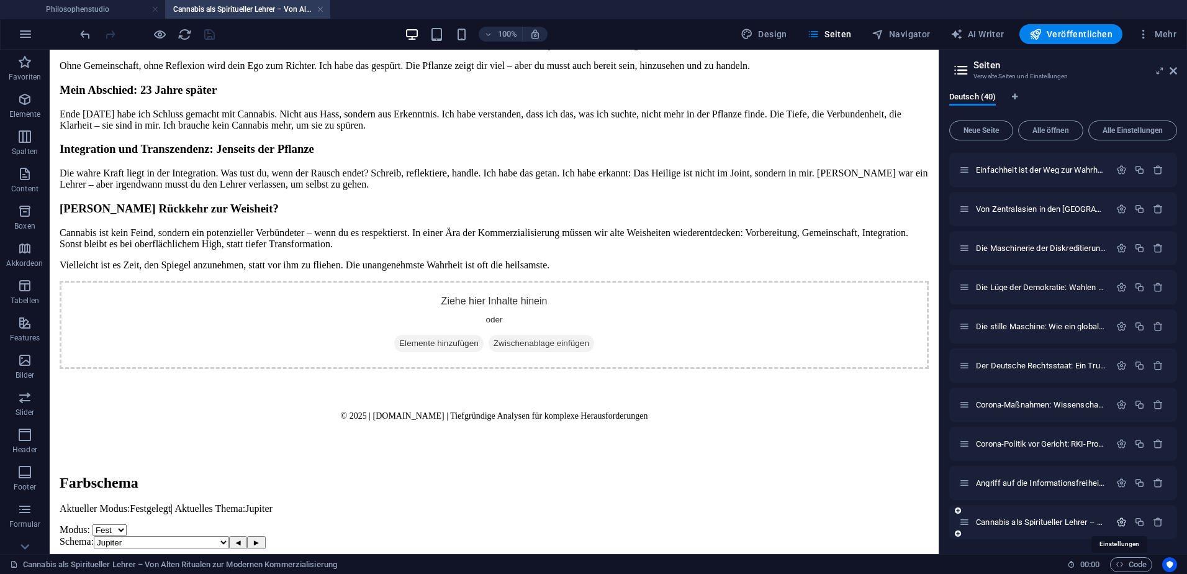
click at [1117, 522] on icon "button" at bounding box center [1122, 522] width 11 height 11
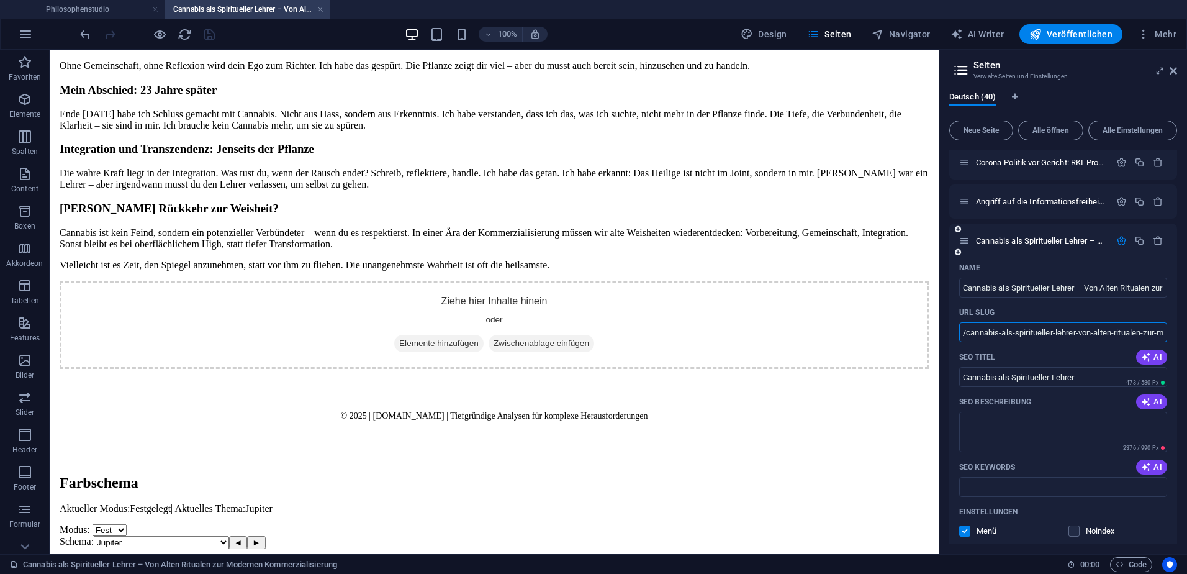
scroll to position [0, 110]
drag, startPoint x: 966, startPoint y: 330, endPoint x: 1140, endPoint y: 332, distance: 173.3
click at [1179, 329] on div "Deutsch (40) Neue Seite Alle öffnen Alle Einstellungen Philosophenstudio / Them…" at bounding box center [1064, 318] width 248 height 472
click at [1006, 424] on textarea "SEO Beschreibung" at bounding box center [1064, 432] width 208 height 40
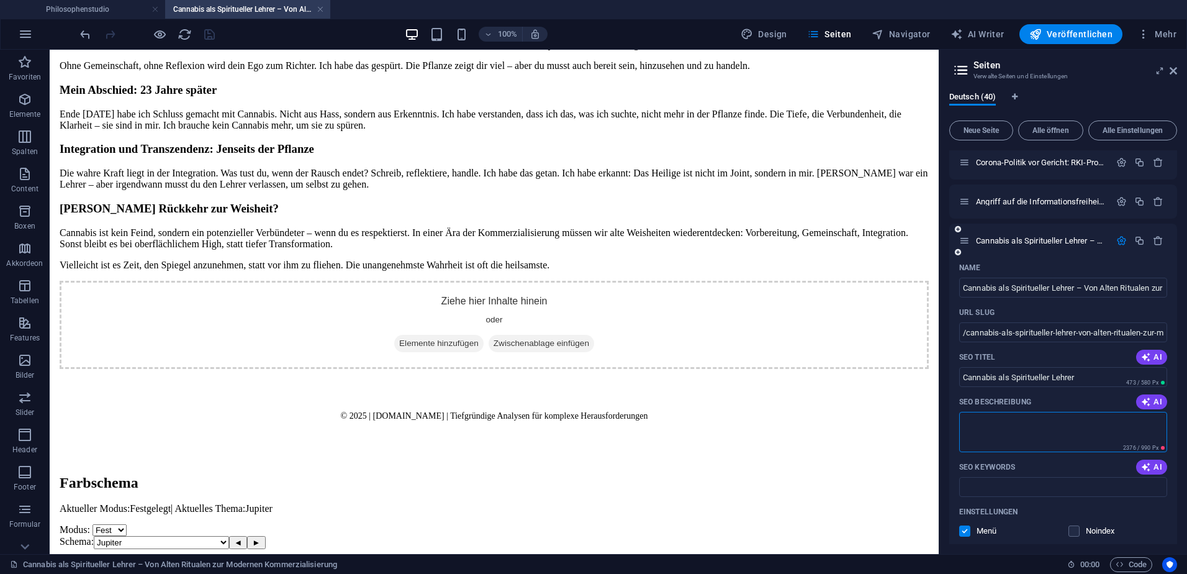
paste textarea "wie Cannabis als Spiegel der Seele wirken kann und zur Transformation führt, we…"
click at [965, 420] on textarea "wie Cannabis als Spiegel der Seele wirken kann und zur Transformation führt, we…" at bounding box center [1064, 432] width 208 height 40
click at [963, 420] on textarea "Wie Cannabis als Spiegel der Seele wirken kann und zur Transformation führt, we…" at bounding box center [1064, 432] width 208 height 40
paste textarea "von [DEMOGRAPHIC_DATA] Ritualen in alten Kulturen bis zur modernen Kommerzialis…"
drag, startPoint x: 1030, startPoint y: 428, endPoint x: 939, endPoint y: 419, distance: 91.7
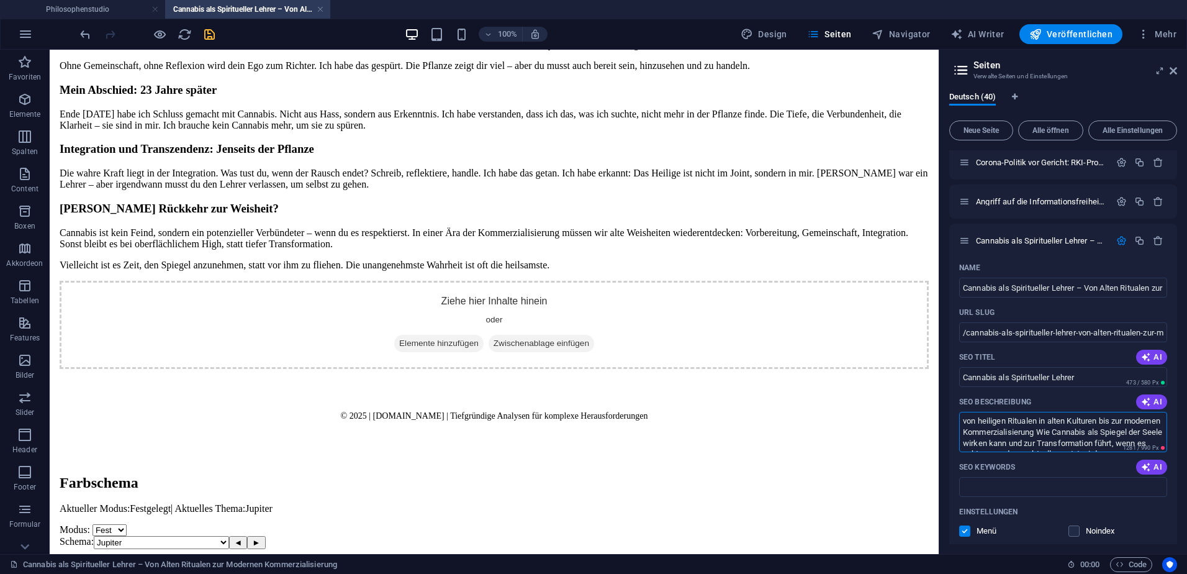
click at [939, 419] on aside "Seiten Verwalte Seiten und Einstellungen Deutsch (40) Neue Seite Alle öffnen Al…" at bounding box center [1063, 302] width 248 height 504
type textarea "Wie Cannabis als Spiegel der Seele wirken kann und zur Transformation führt, we…"
click at [993, 487] on input "SEO Keywords" at bounding box center [1064, 487] width 208 height 20
paste input "Cannabis Spiritualität, spirituelle Wirkung von Cannabis, Cannabis als Pflanzen…"
type input "Cannabis Spiritualität, spirituelle Wirkung von Cannabis, Cannabis als Pflanzen…"
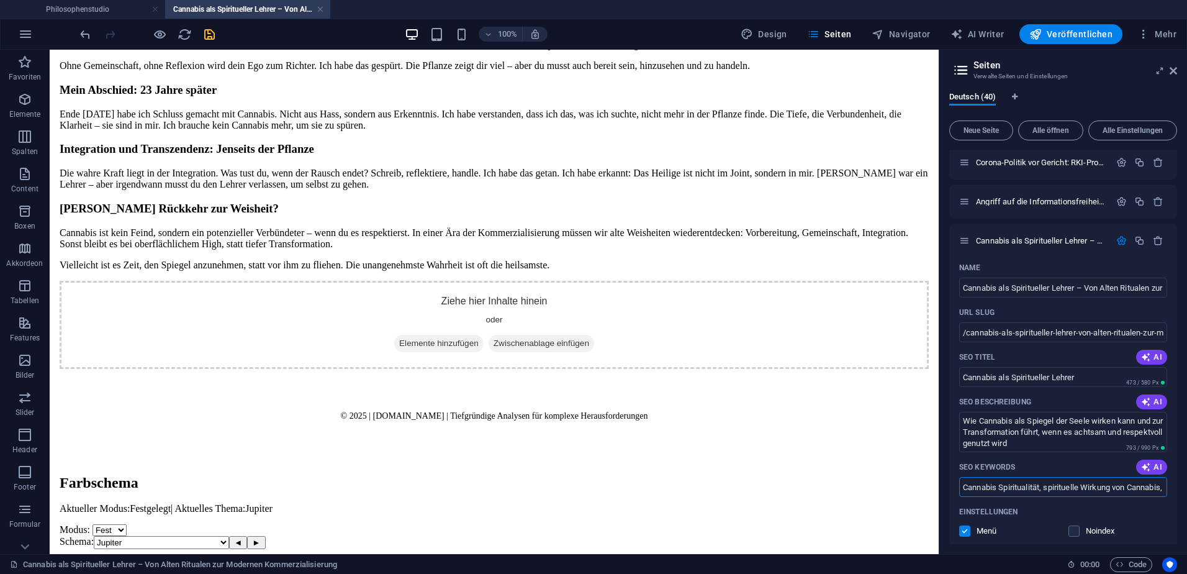
click at [210, 33] on icon "save" at bounding box center [209, 34] width 14 height 14
drag, startPoint x: 968, startPoint y: 334, endPoint x: 1176, endPoint y: 332, distance: 208.7
click at [1176, 332] on div "Philosophenstudio / Themenportal /themenportal Bass'n'Botschaft /bass-n-botscha…" at bounding box center [1064, 347] width 228 height 394
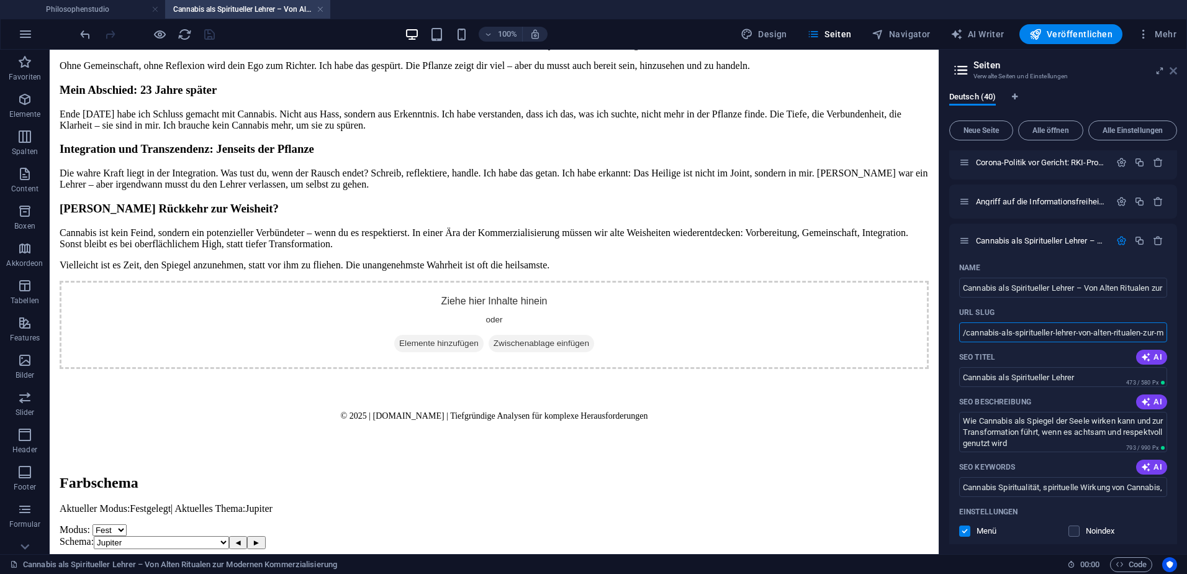
click at [1176, 73] on icon at bounding box center [1173, 71] width 7 height 10
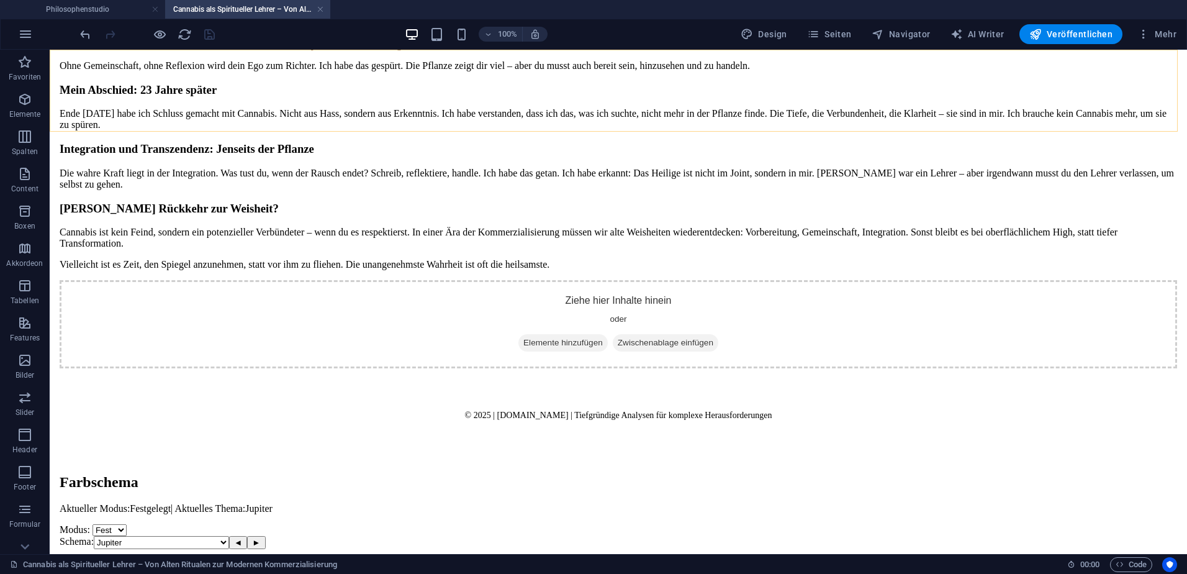
scroll to position [1635, 0]
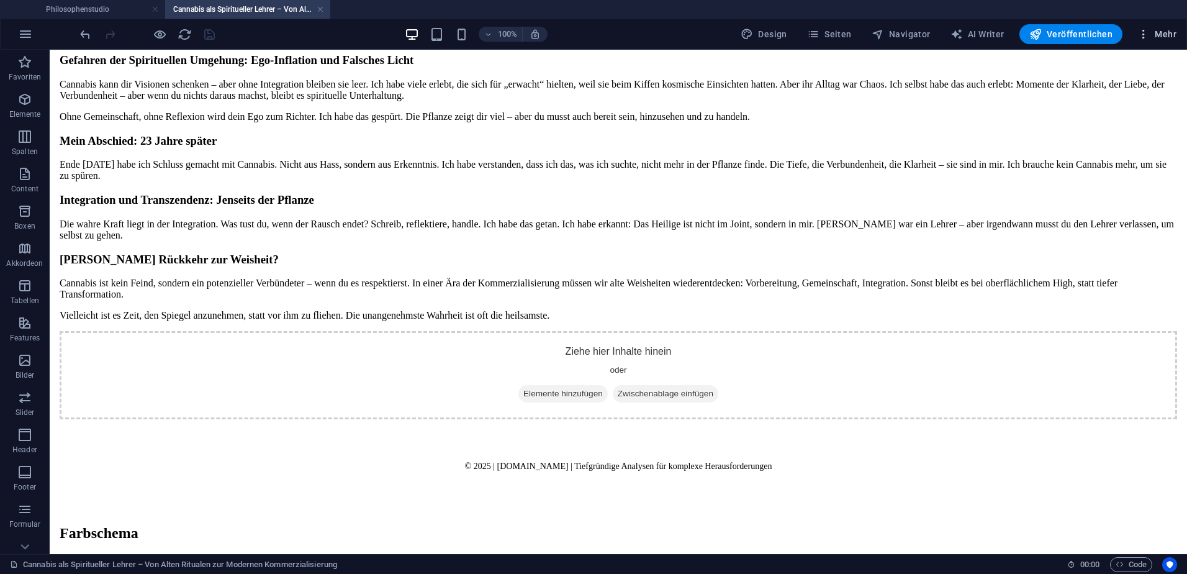
click at [1155, 32] on span "Mehr" at bounding box center [1157, 34] width 39 height 12
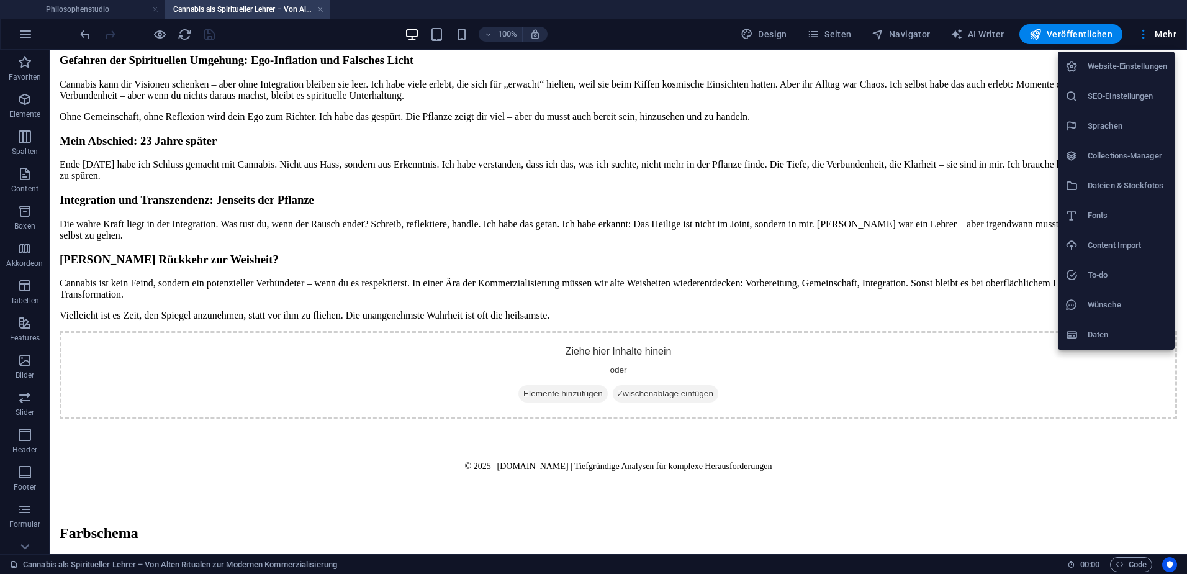
click at [1120, 184] on h6 "Dateien & Stockfotos" at bounding box center [1127, 185] width 79 height 15
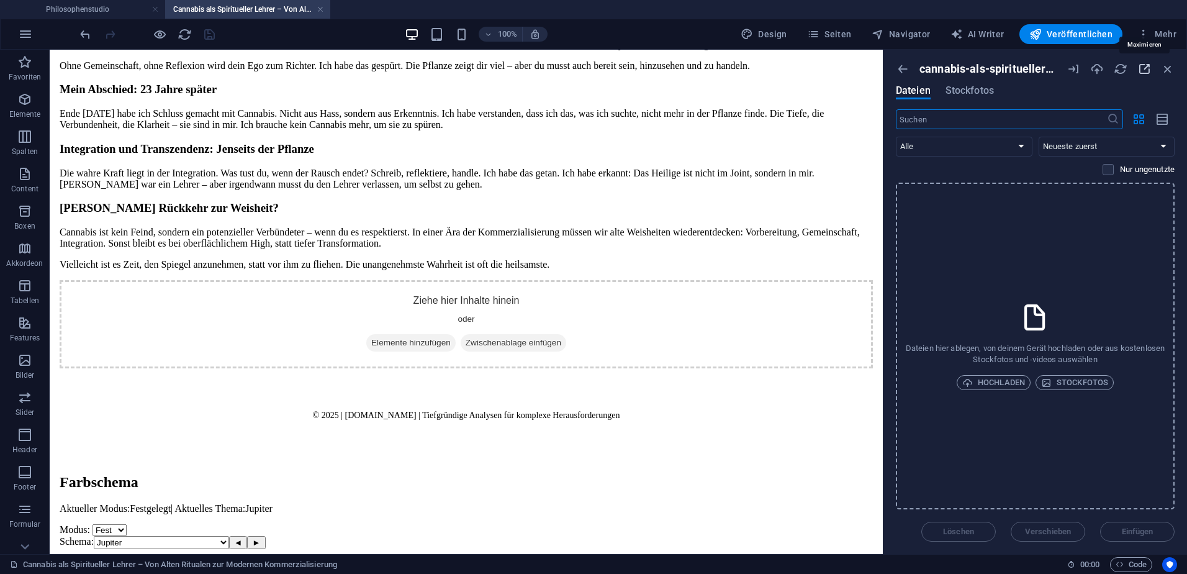
click at [1145, 69] on icon "button" at bounding box center [1145, 69] width 14 height 14
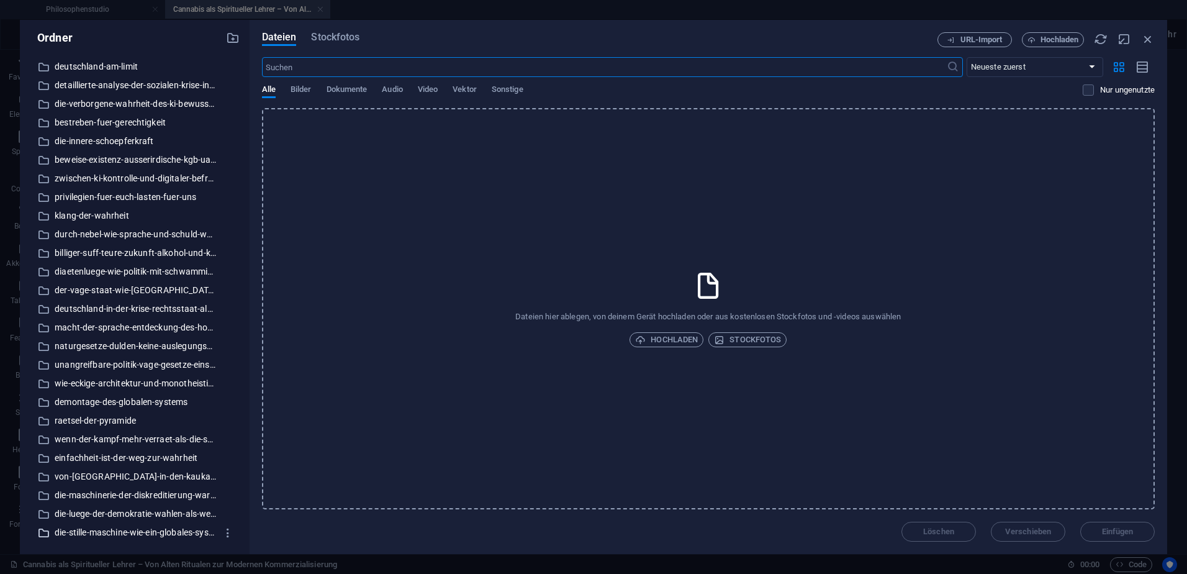
scroll to position [403, 0]
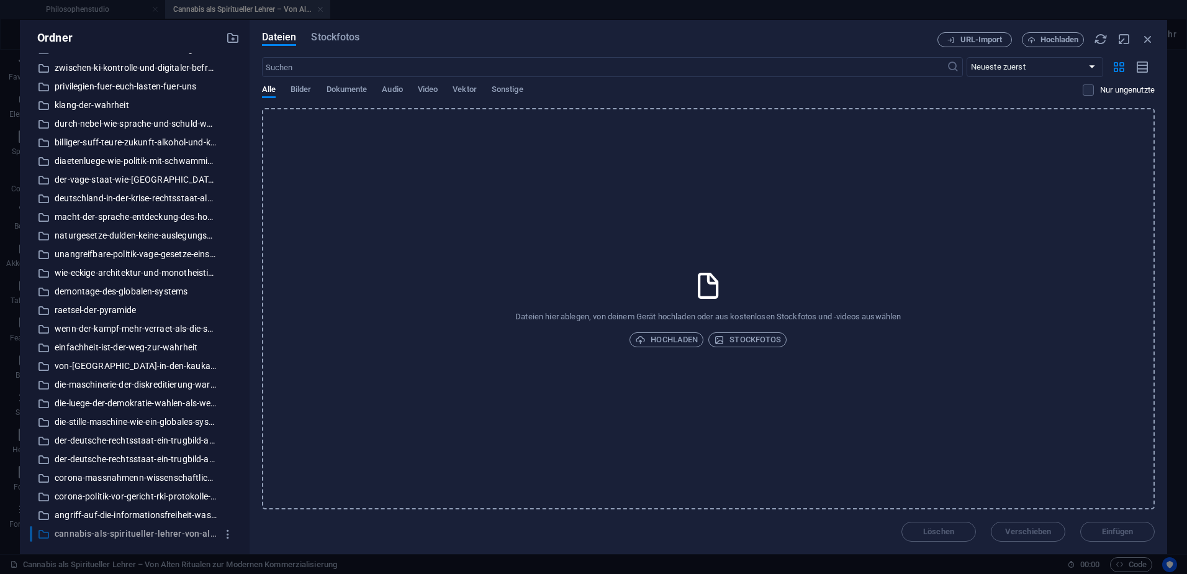
click at [174, 530] on p "cannabis-als-spiritueller-lehrer-von-alten-ritualen-zur-modernen-kommerzialisie…" at bounding box center [136, 534] width 162 height 14
click at [676, 343] on span "Hochladen" at bounding box center [666, 339] width 63 height 15
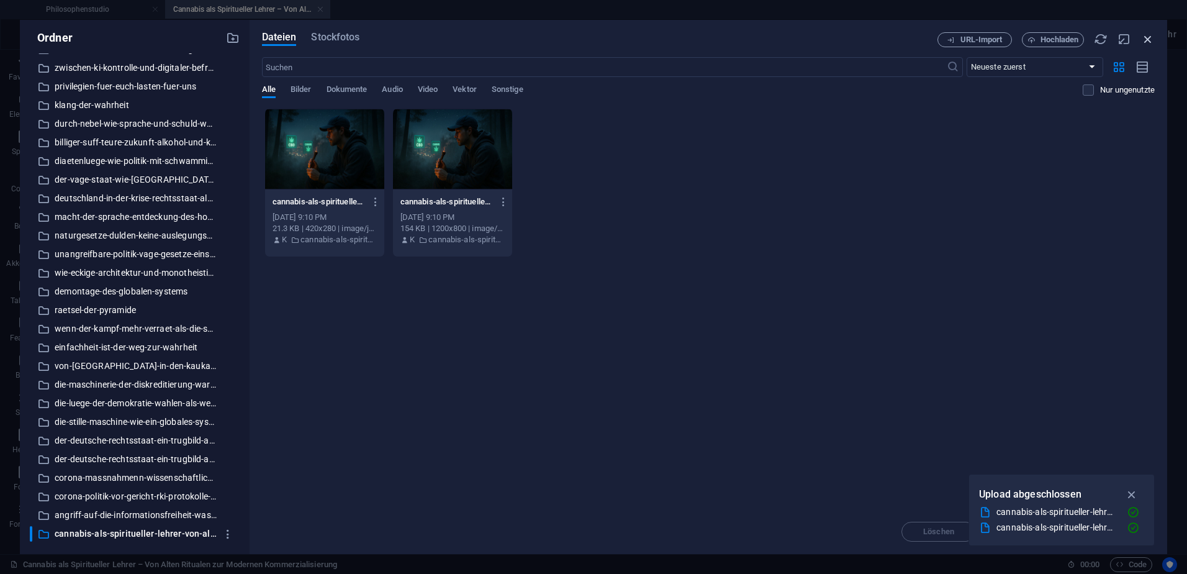
click at [1148, 38] on icon "button" at bounding box center [1149, 39] width 14 height 14
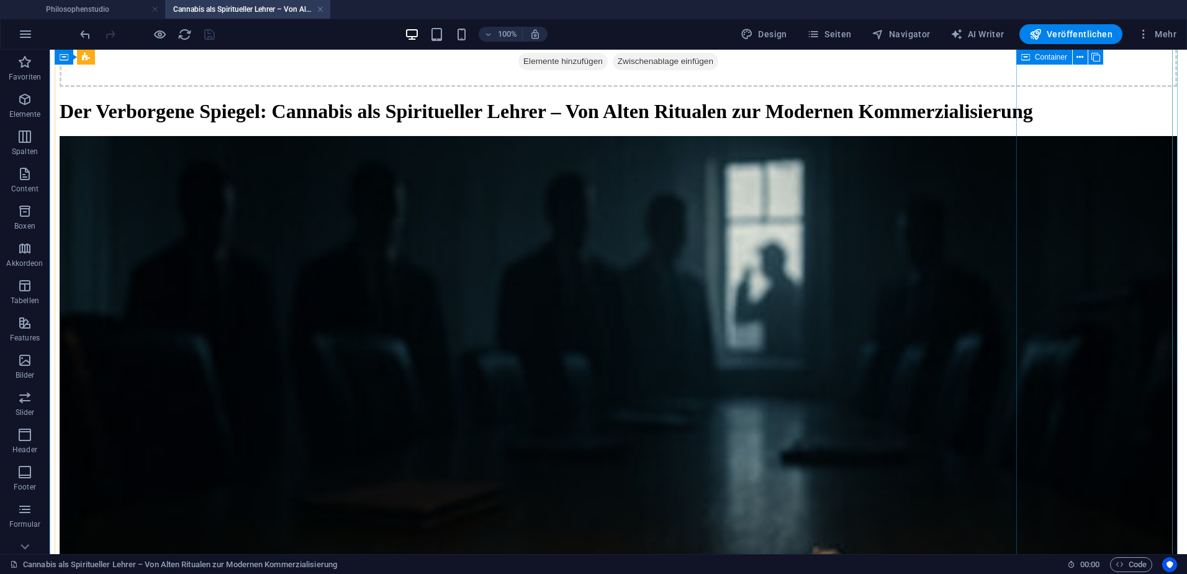
scroll to position [0, 0]
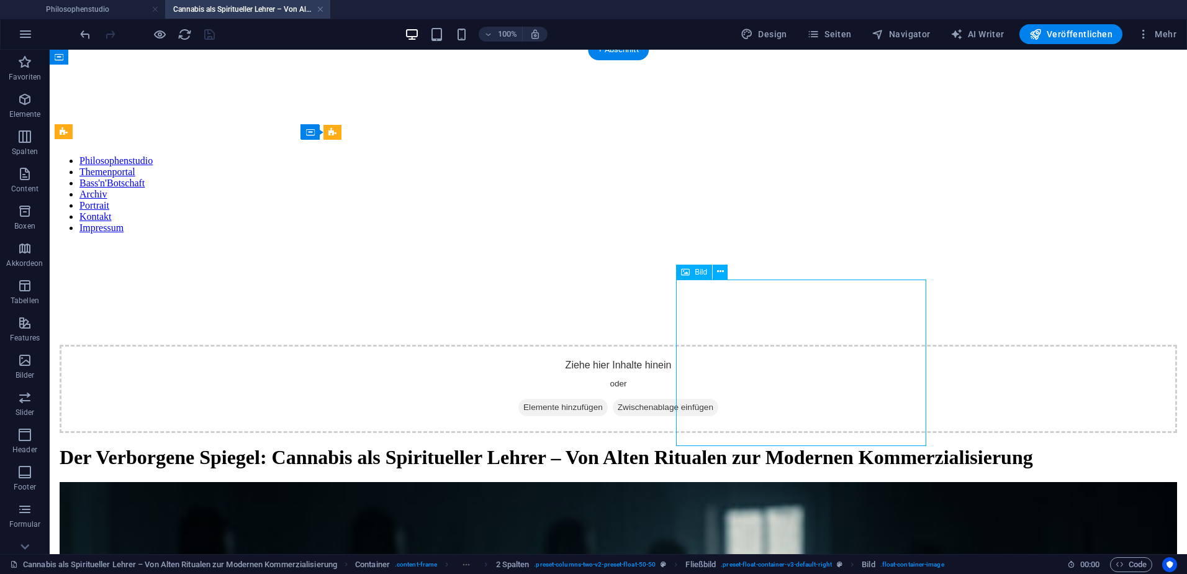
select select "%"
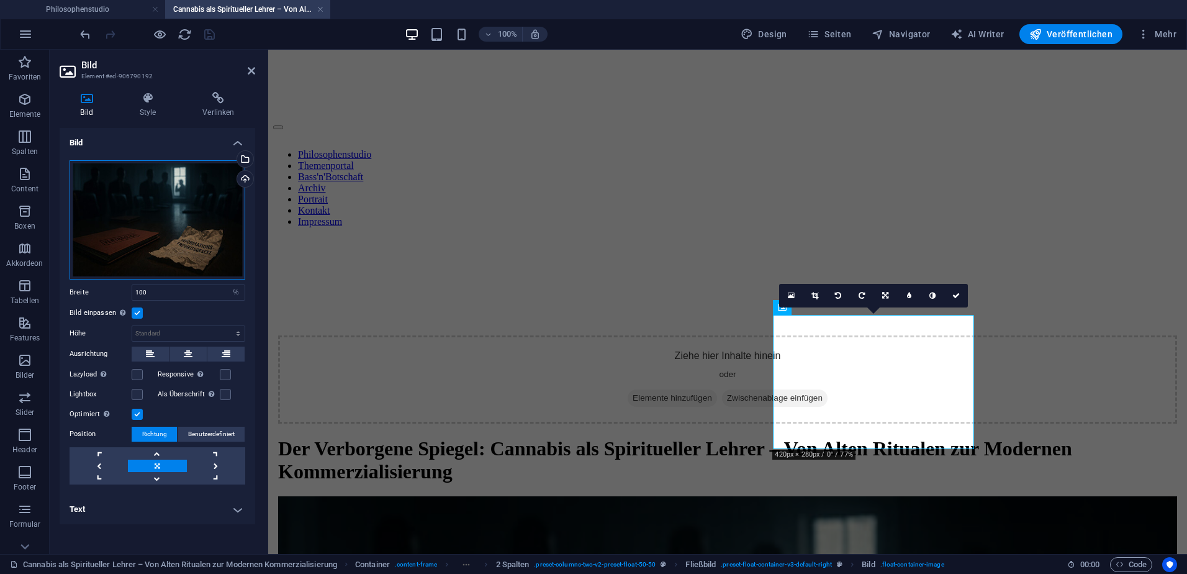
click at [221, 227] on div "Ziehe Dateien zum Hochladen hierher oder klicke hier, um aus Dateien oder koste…" at bounding box center [158, 219] width 176 height 119
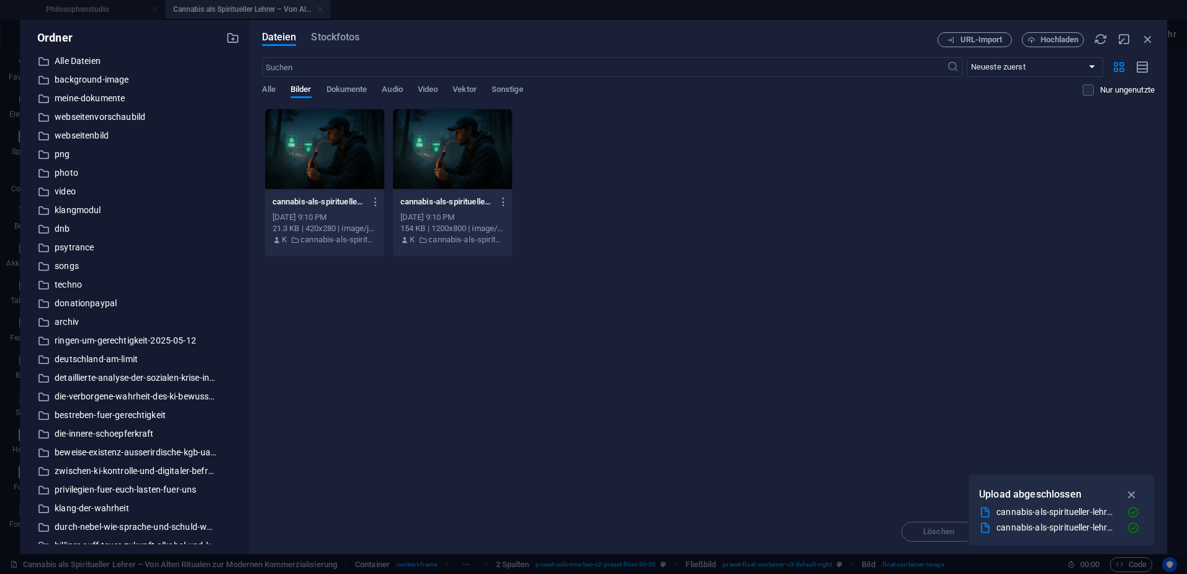
click at [324, 151] on div at bounding box center [324, 149] width 119 height 81
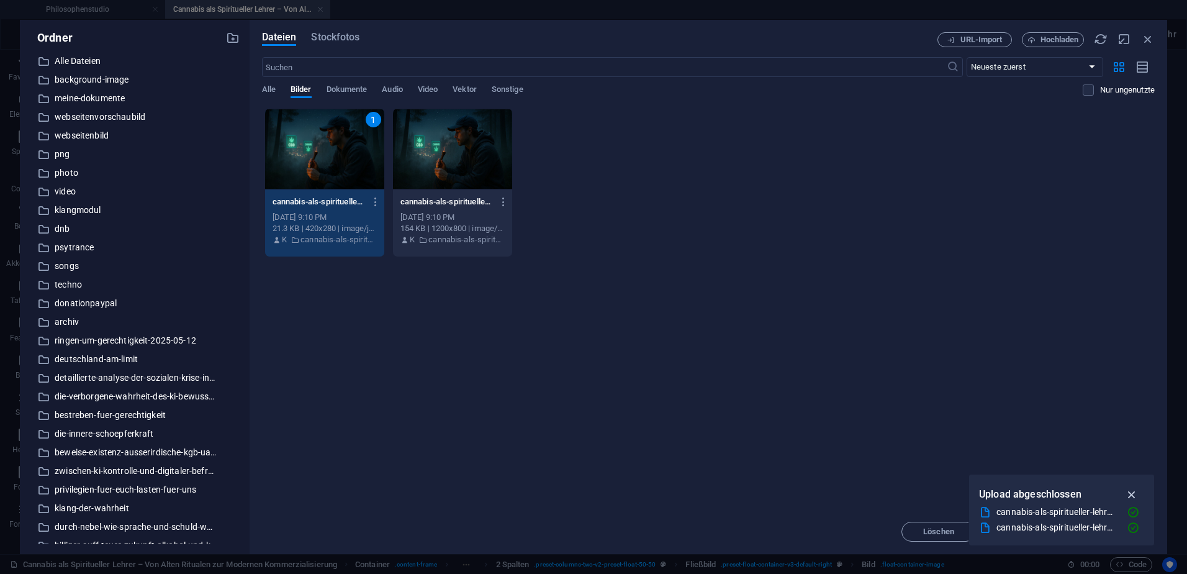
click at [1135, 493] on icon "button" at bounding box center [1132, 495] width 14 height 14
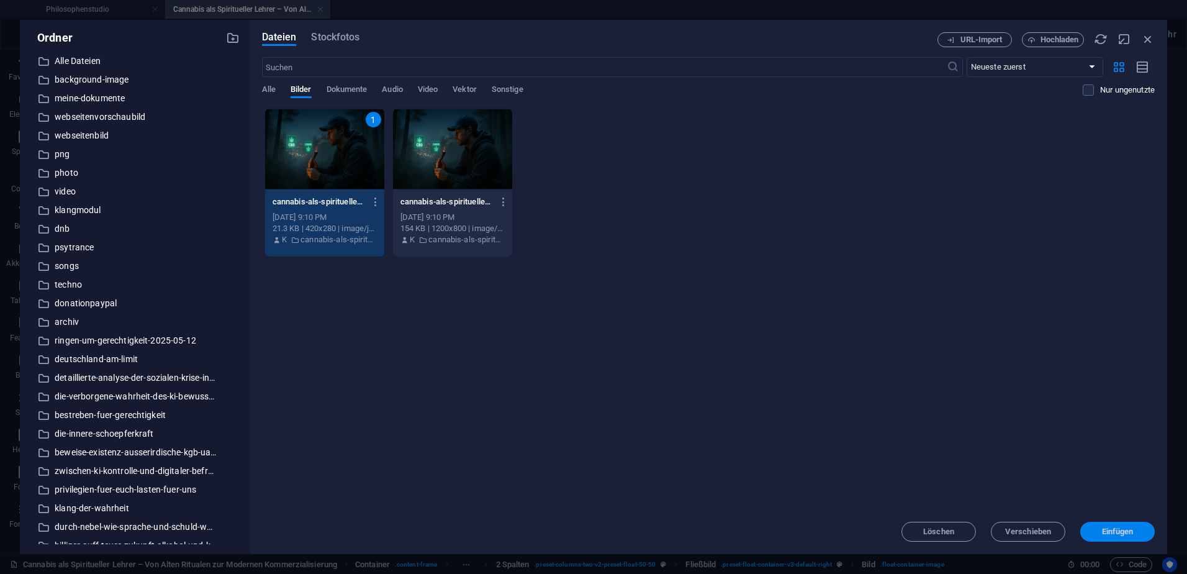
click at [1116, 528] on span "Einfügen" at bounding box center [1118, 531] width 32 height 7
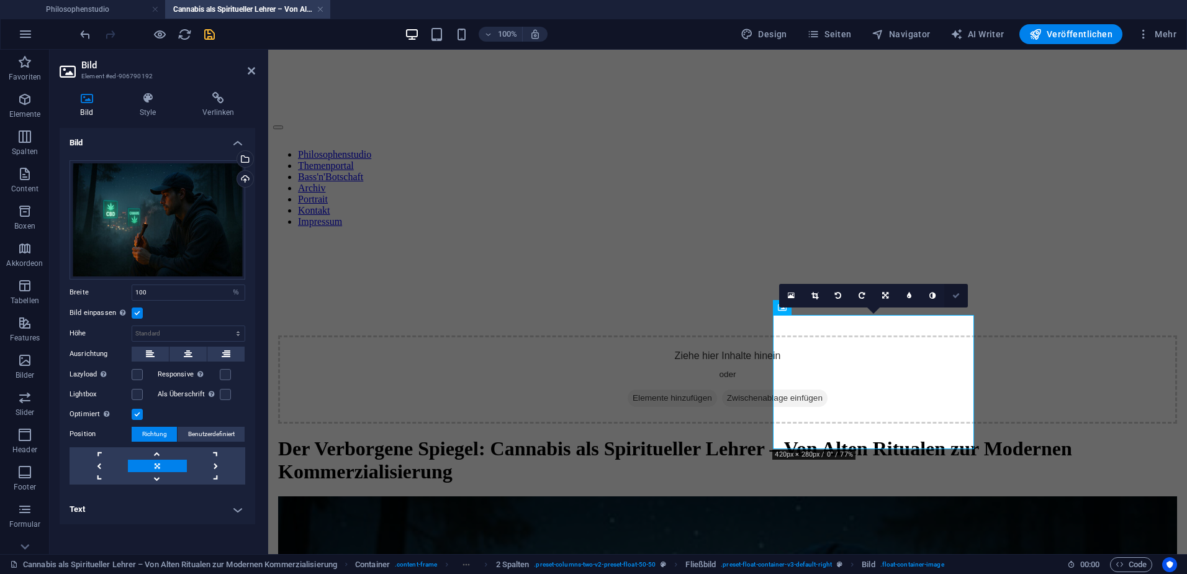
click at [959, 297] on icon at bounding box center [956, 295] width 7 height 7
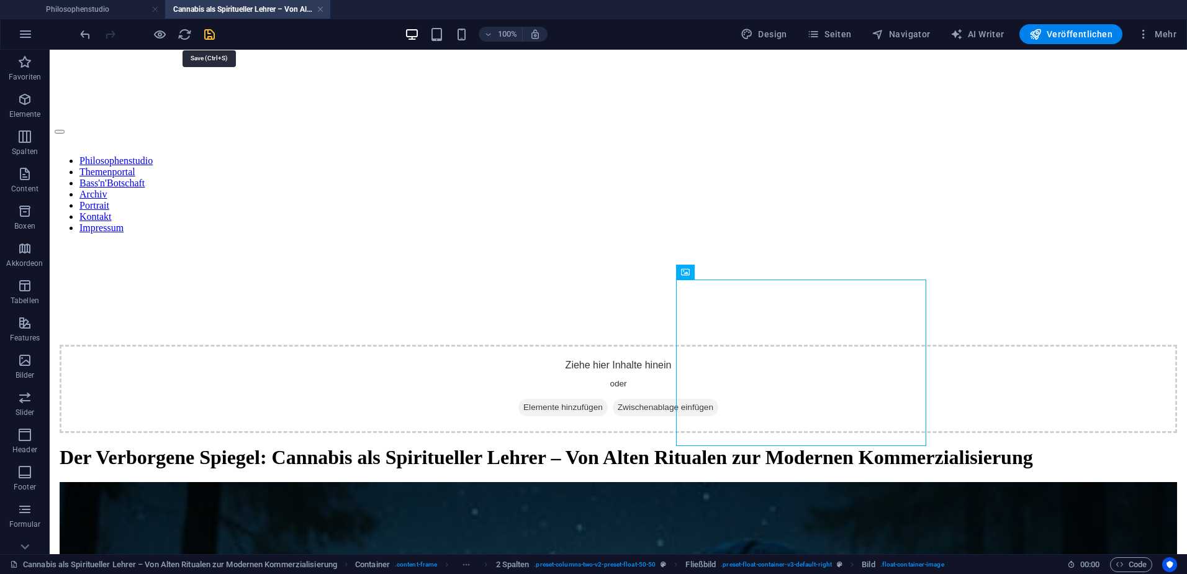
click at [208, 36] on icon "save" at bounding box center [209, 34] width 14 height 14
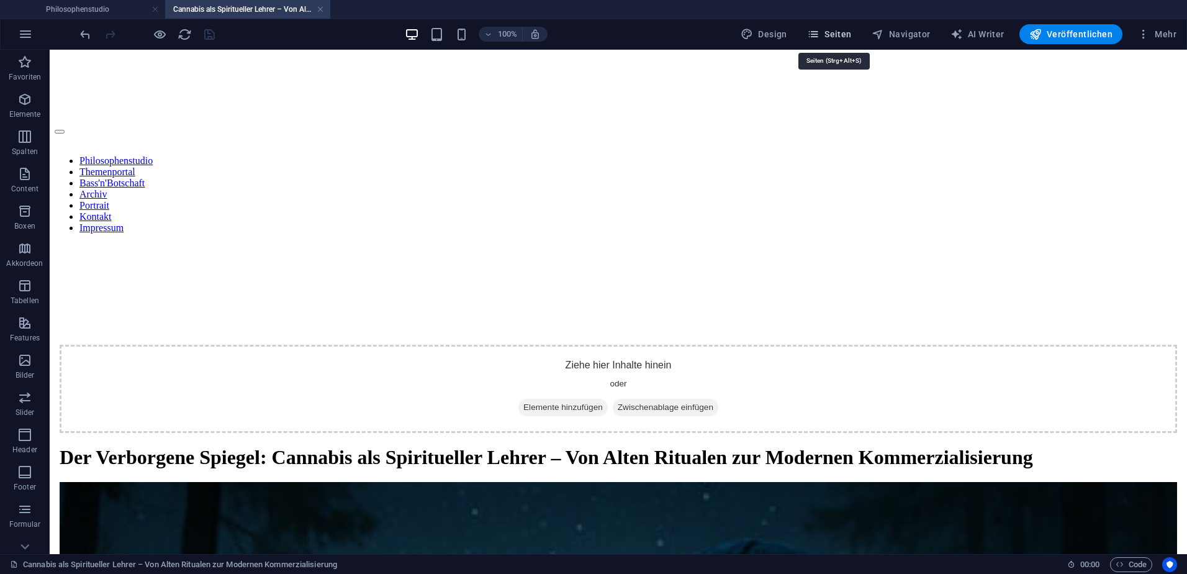
click at [843, 31] on span "Seiten" at bounding box center [829, 34] width 45 height 12
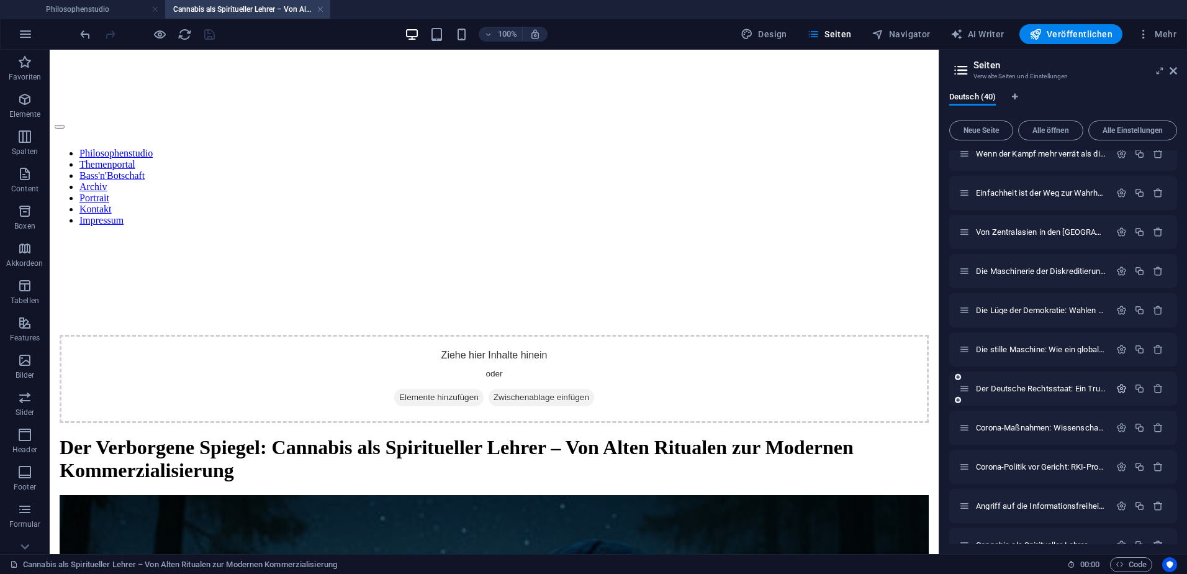
scroll to position [1171, 0]
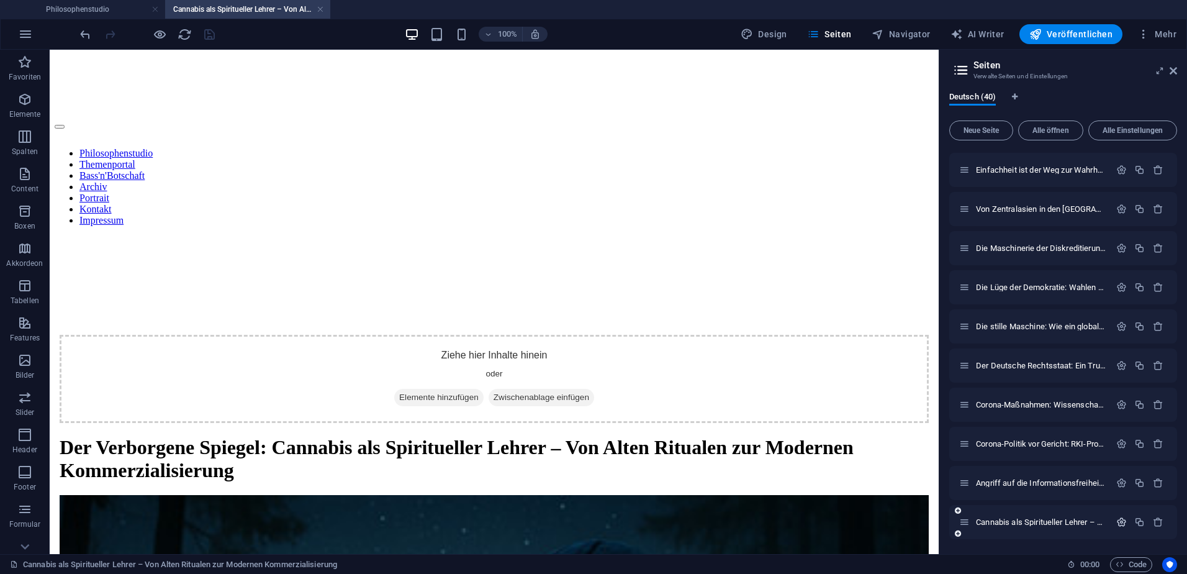
click at [1122, 522] on icon "button" at bounding box center [1122, 522] width 11 height 11
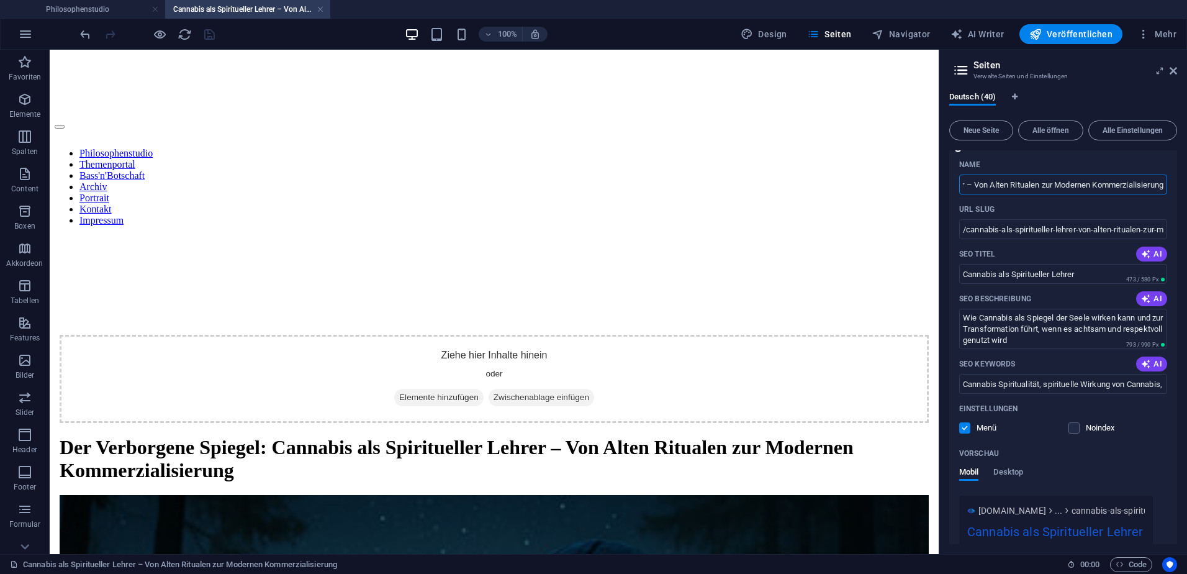
scroll to position [1676, 0]
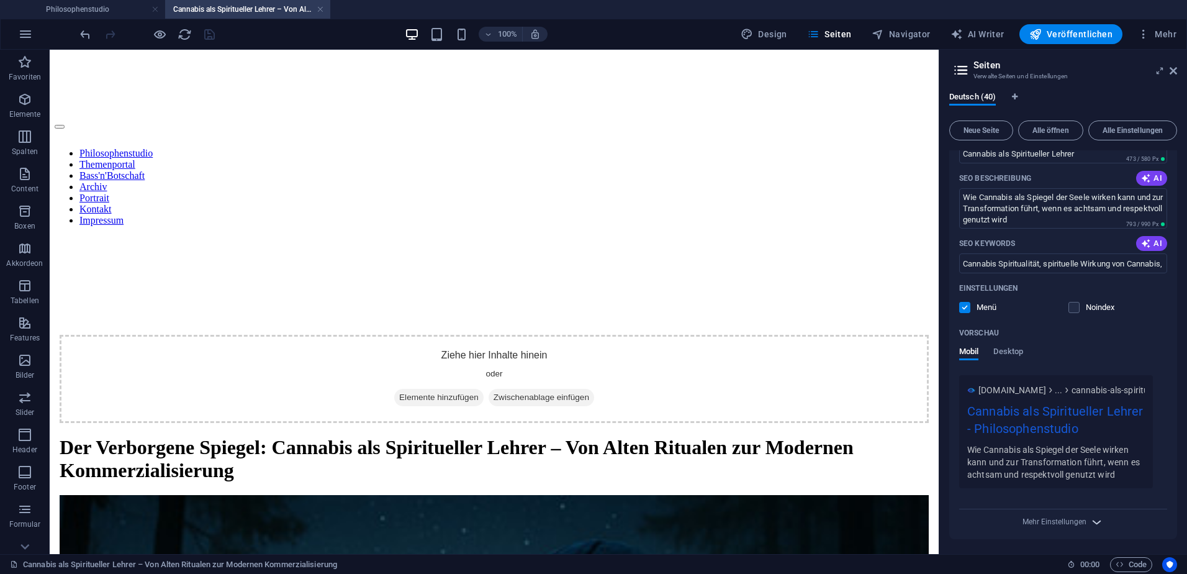
click at [1091, 523] on icon "button" at bounding box center [1097, 522] width 14 height 14
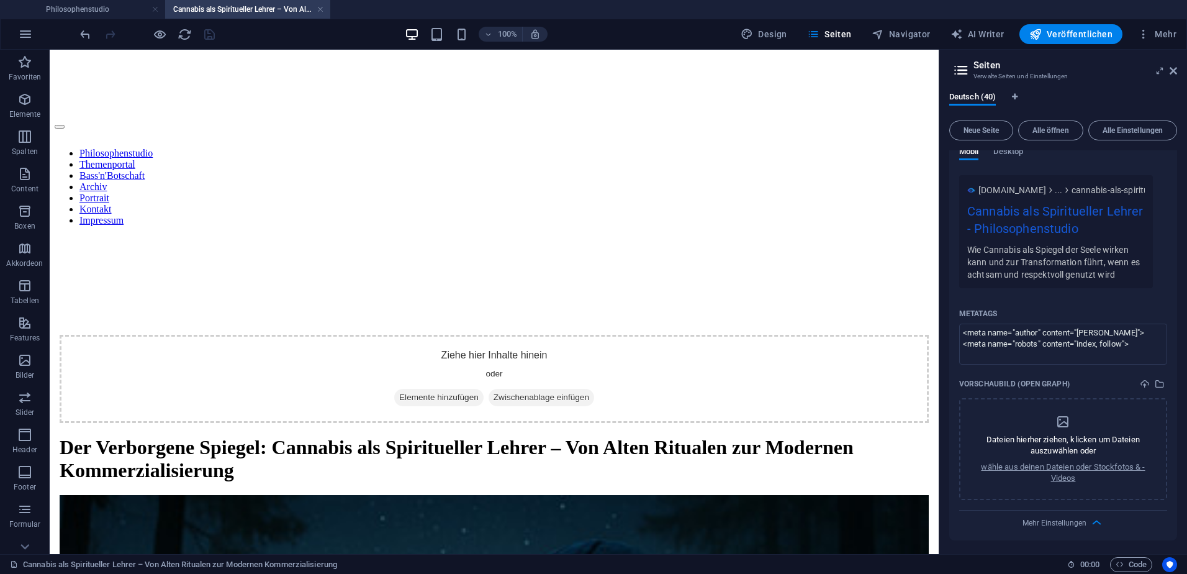
scroll to position [1877, 0]
click at [1160, 384] on icon "select-media" at bounding box center [1160, 383] width 10 height 10
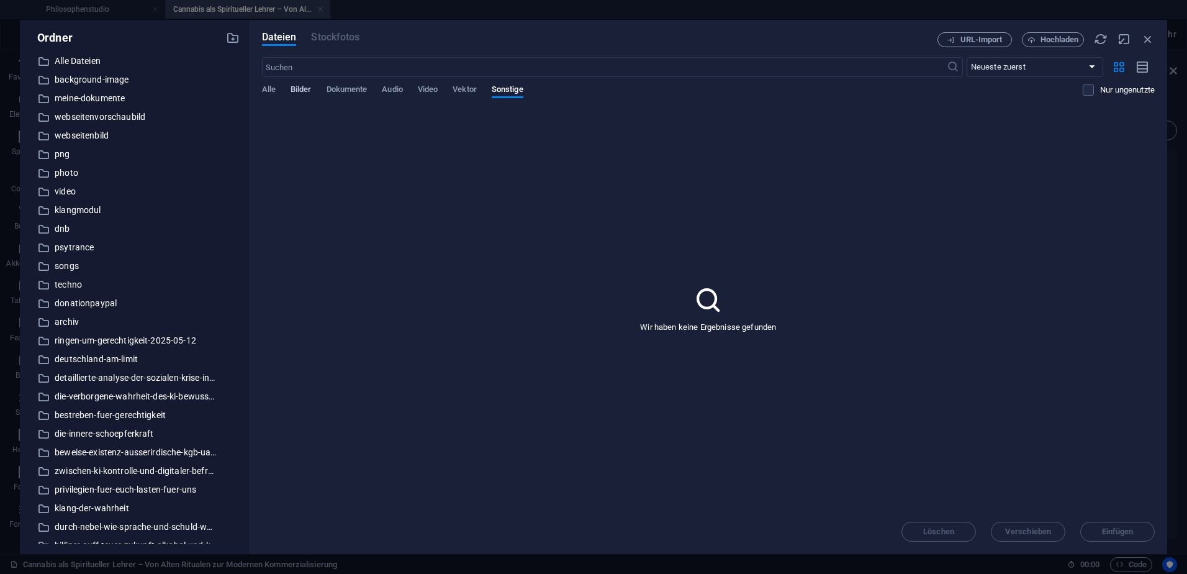
click at [307, 89] on span "Bilder" at bounding box center [301, 90] width 21 height 17
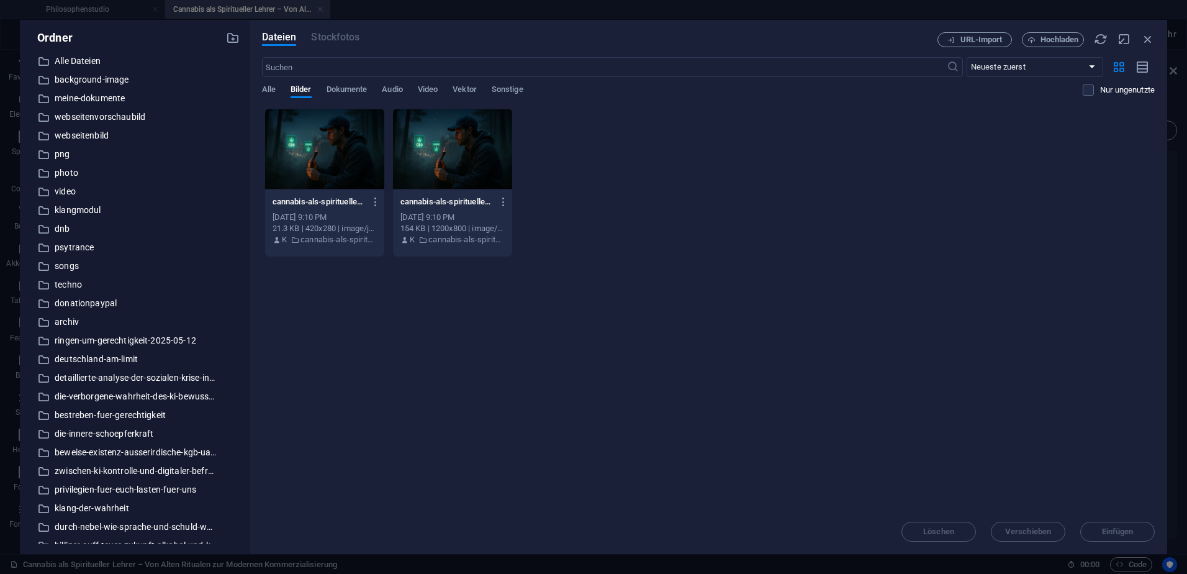
click at [448, 155] on div at bounding box center [452, 149] width 119 height 81
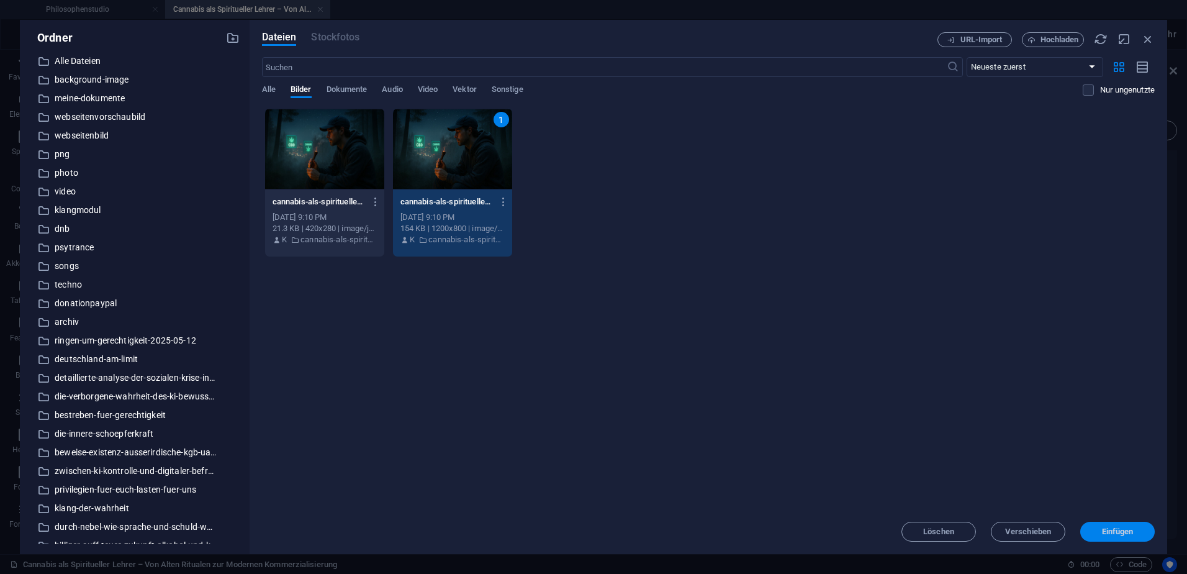
click at [1123, 532] on span "Einfügen" at bounding box center [1118, 531] width 32 height 7
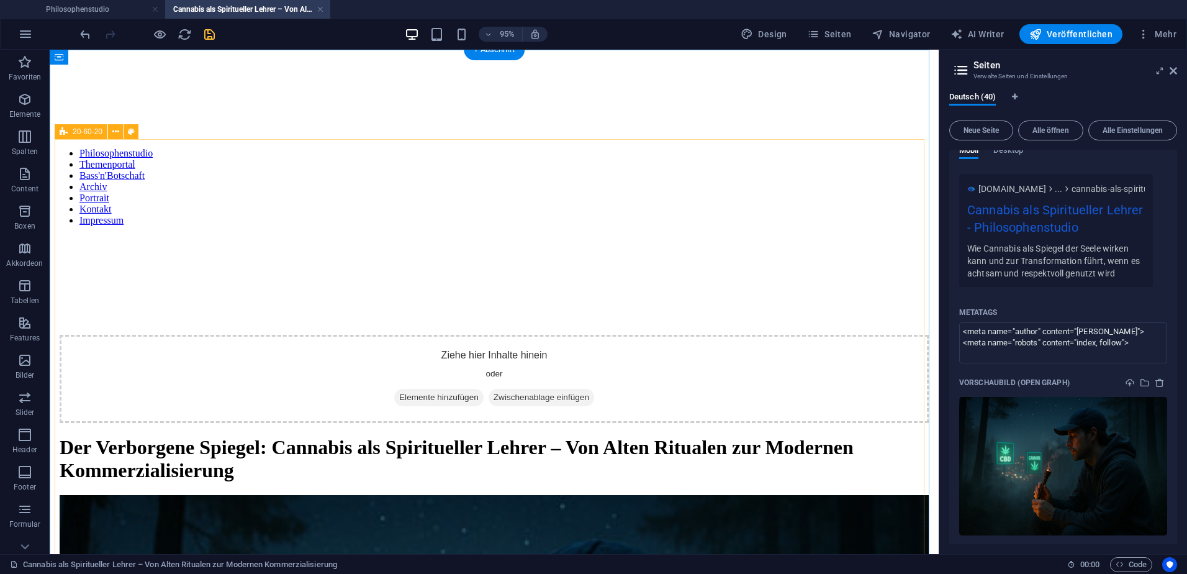
scroll to position [1776, 0]
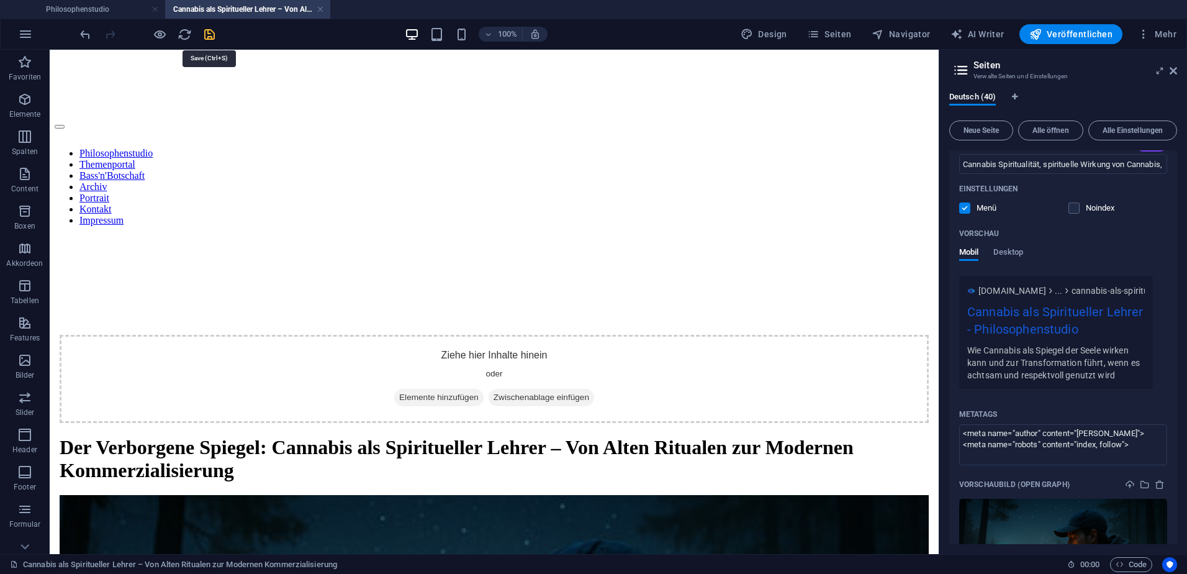
click at [209, 31] on icon "save" at bounding box center [209, 34] width 14 height 14
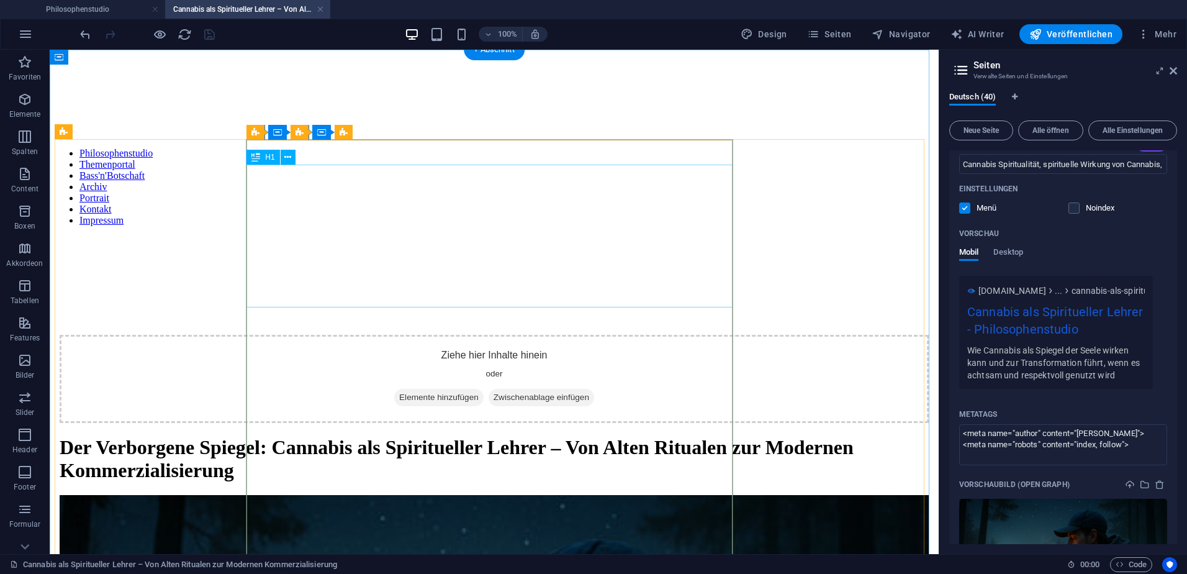
click at [407, 436] on div "Der Verborgene Spiegel: Cannabis als Spiritueller Lehrer – Von Alten Ritualen z…" at bounding box center [494, 459] width 869 height 46
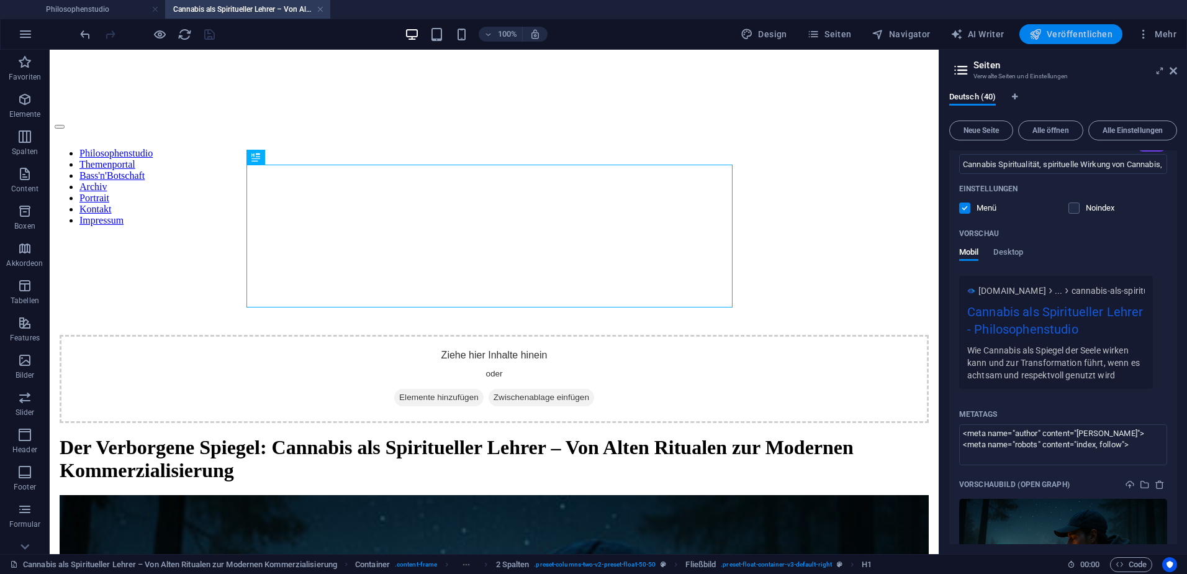
click at [1094, 32] on span "Veröffentlichen" at bounding box center [1071, 34] width 83 height 12
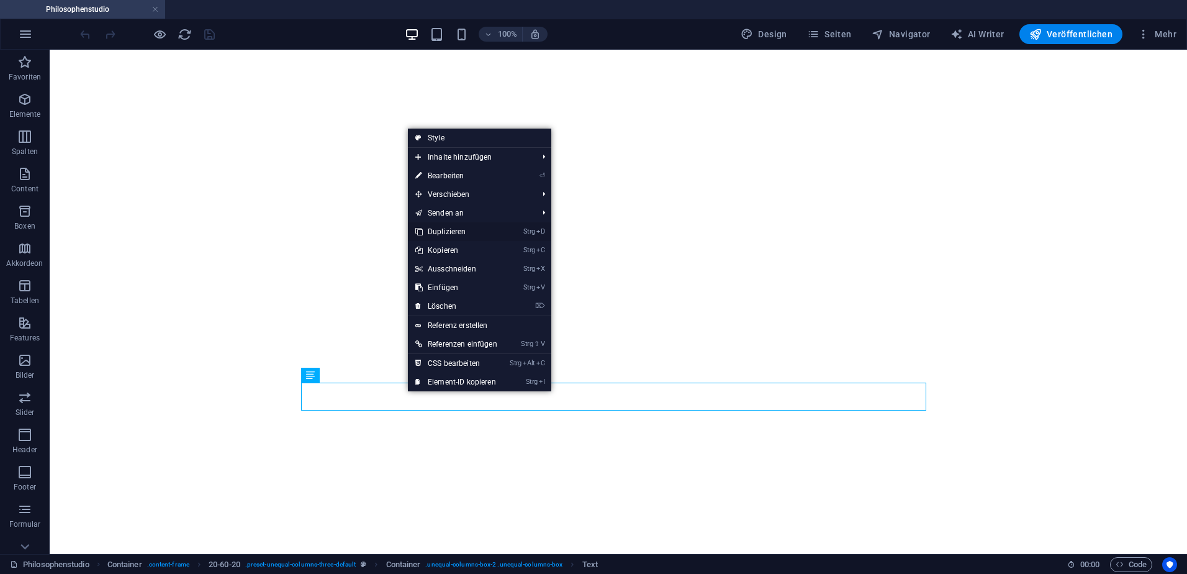
click at [446, 230] on link "Strg D Duplizieren" at bounding box center [456, 231] width 97 height 19
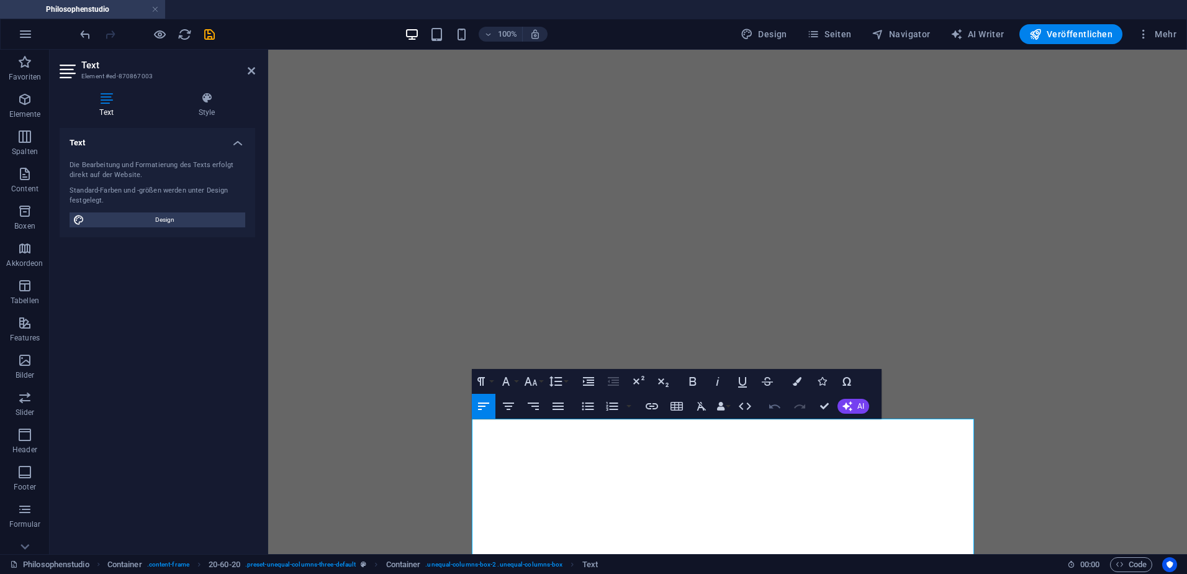
click at [773, 409] on icon "button" at bounding box center [775, 406] width 15 height 15
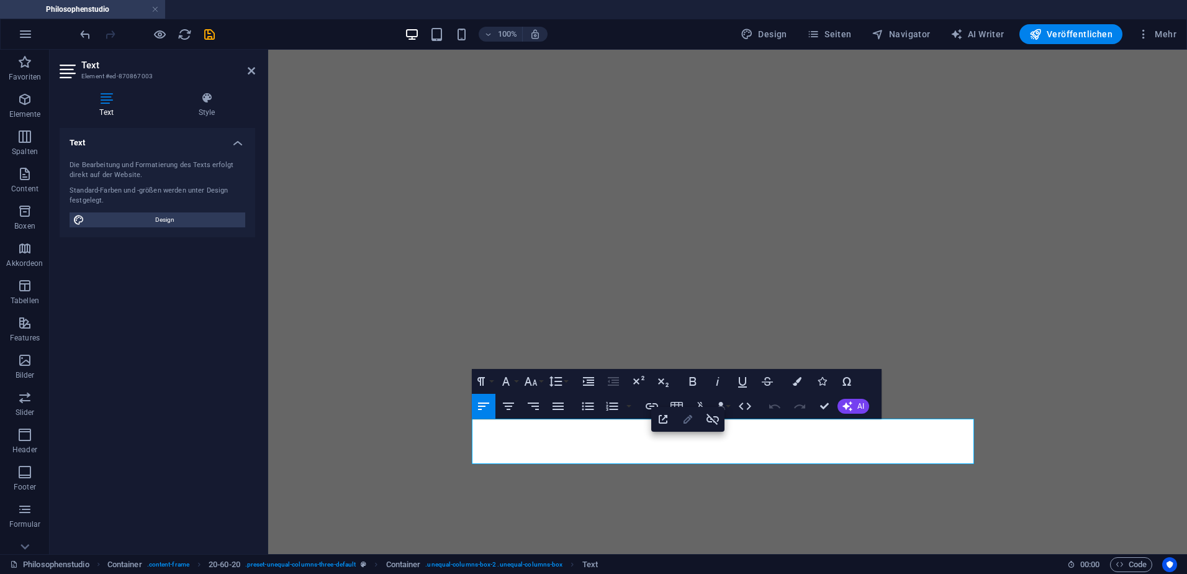
click at [690, 420] on icon "button" at bounding box center [688, 419] width 15 height 15
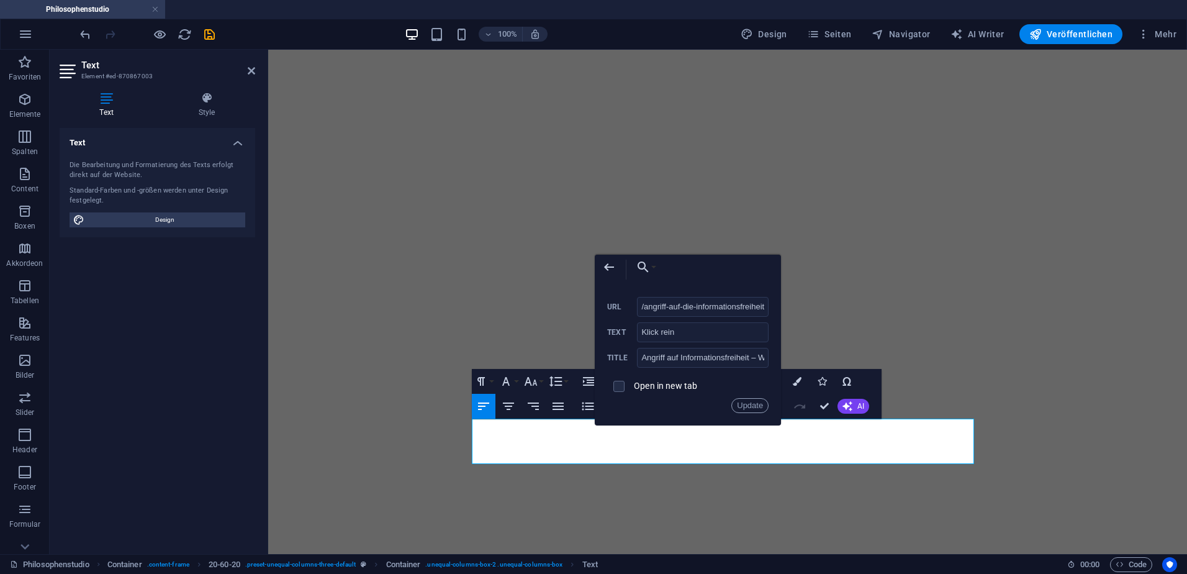
scroll to position [0, 129]
click at [755, 309] on input "/angriff-auf-die-informationsfreiheit-was-[GEOGRAPHIC_DATA]-zu-verlieren-droht" at bounding box center [703, 307] width 132 height 20
click at [756, 309] on input "/angriff-auf-die-informationsfreiheit-was-[GEOGRAPHIC_DATA]-zu-verlieren-droht" at bounding box center [703, 307] width 132 height 20
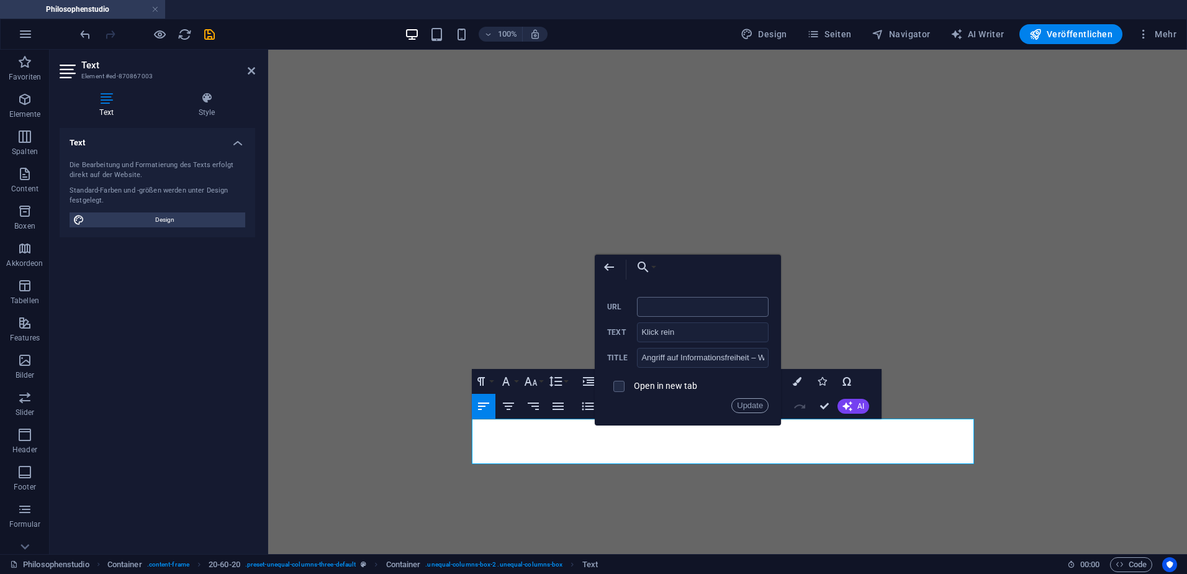
click at [731, 305] on input "URL" at bounding box center [703, 307] width 132 height 20
click at [655, 268] on button "Choose Link" at bounding box center [643, 267] width 29 height 25
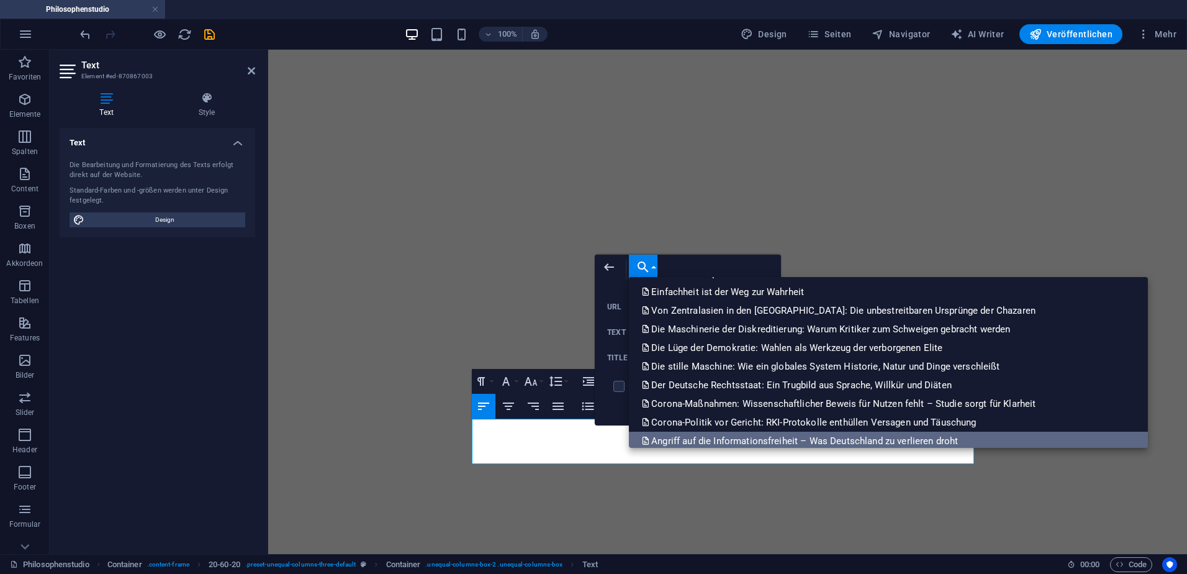
scroll to position [603, 0]
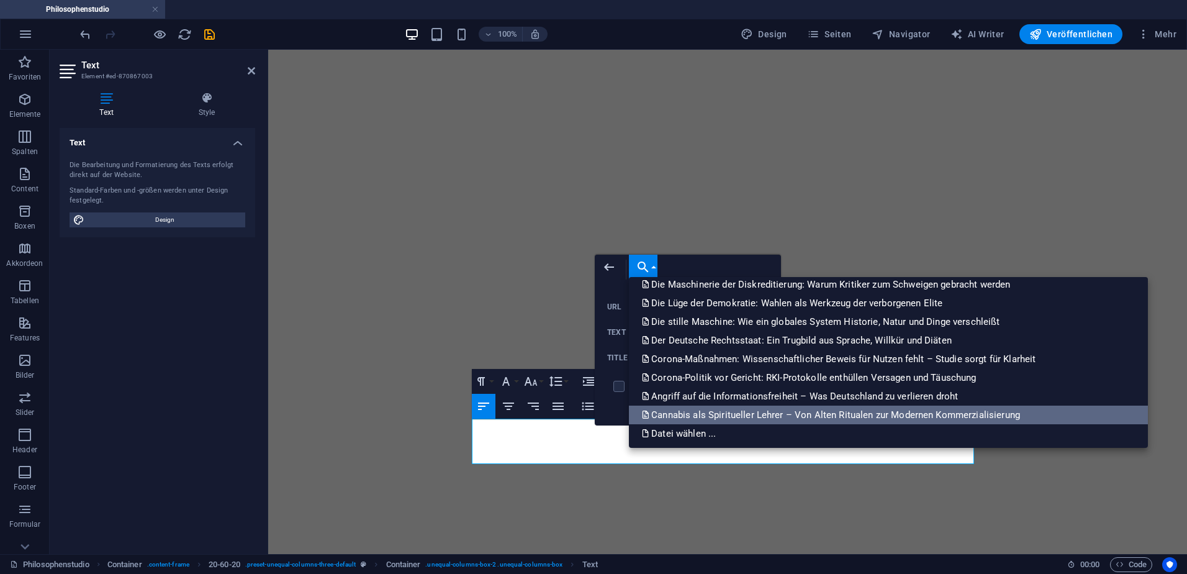
click at [713, 411] on p "Cannabis als Spiritueller Lehrer – Von Alten Ritualen zur Modernen Kommerzialis…" at bounding box center [832, 415] width 381 height 19
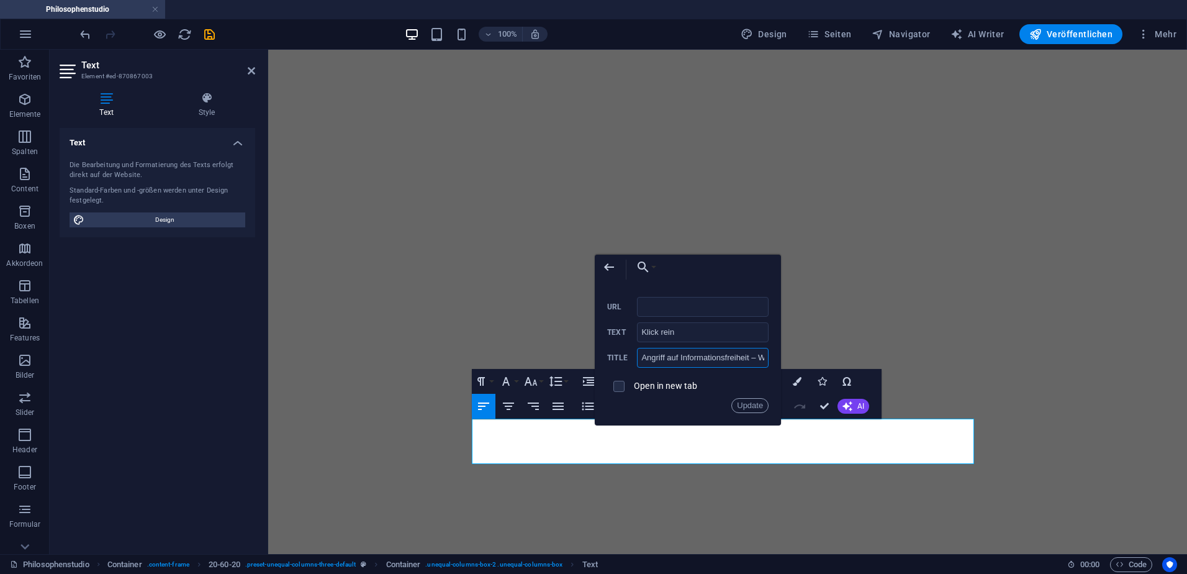
click at [682, 359] on input "Angriff auf Informationsfreiheit – Was [GEOGRAPHIC_DATA] zu verlieren droht" at bounding box center [703, 358] width 132 height 20
paste input "Der Verborgene Spiegel: Cannabis als Spiritueller Lehrer – Von Alten Ritualen z…"
type input "Der Verborgene Spiegel: Cannabis als Spiritueller Lehrer – Von Alten Ritualen z…"
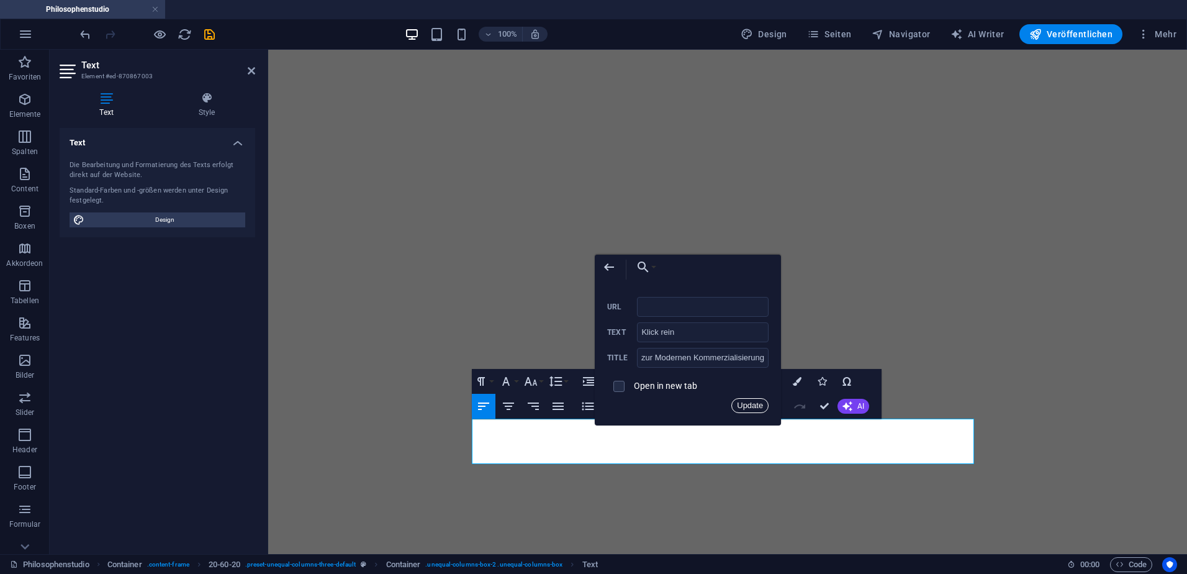
click at [745, 408] on button "Update" at bounding box center [750, 405] width 37 height 15
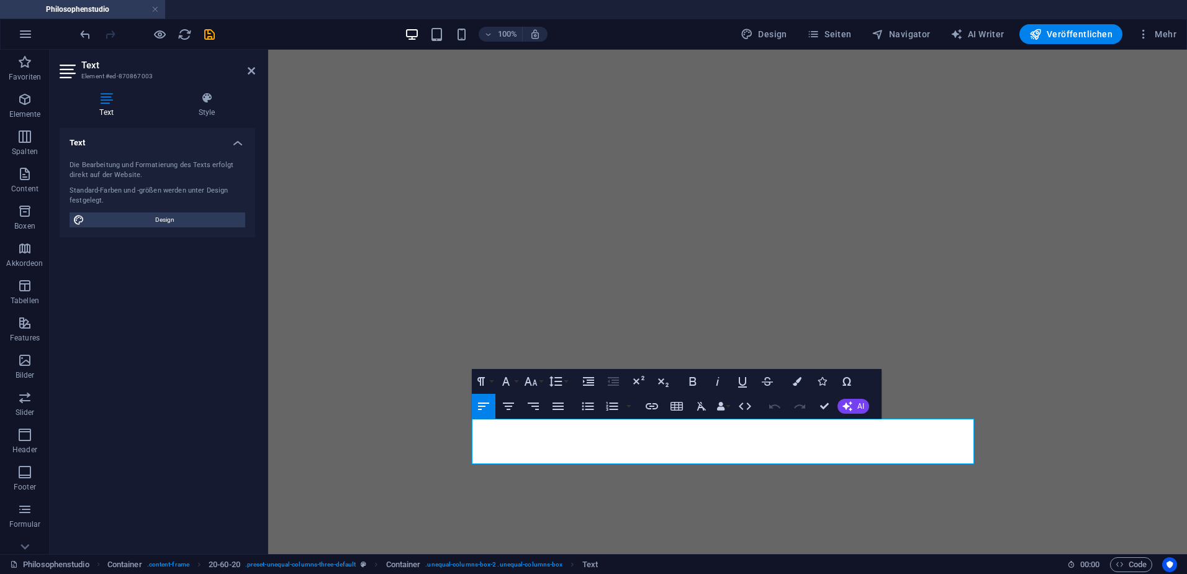
scroll to position [0, 0]
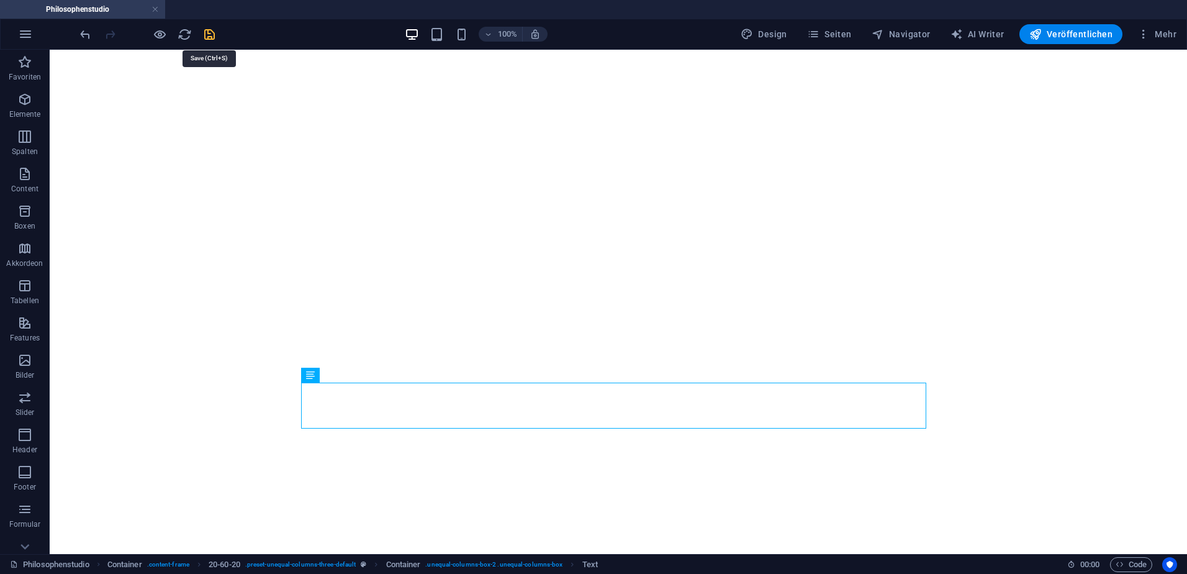
click at [211, 33] on icon "save" at bounding box center [209, 34] width 14 height 14
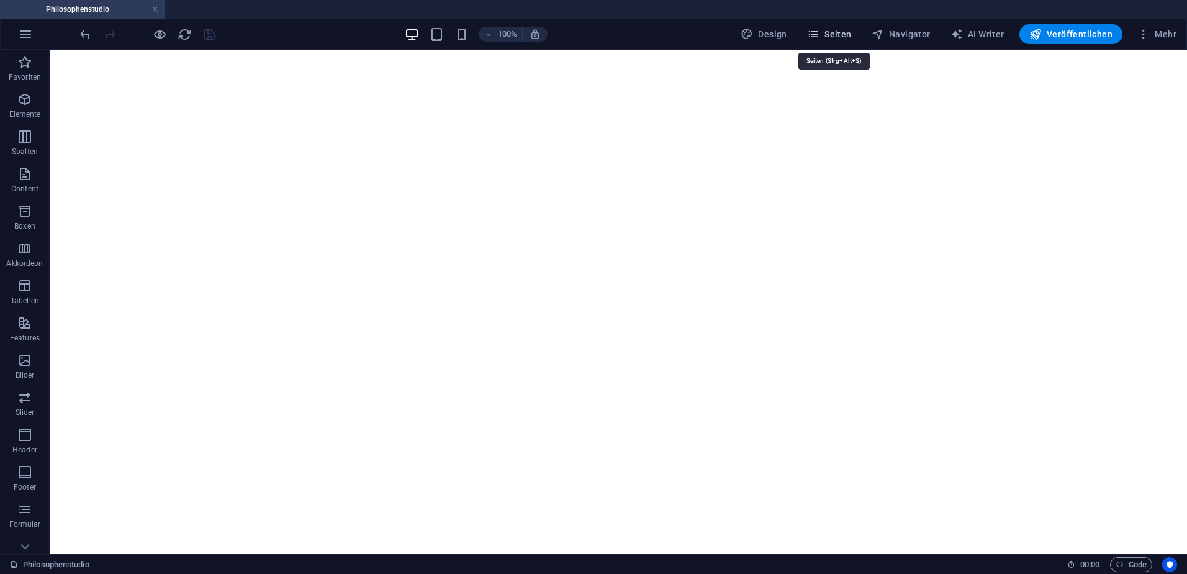
click at [842, 34] on span "Seiten" at bounding box center [829, 34] width 45 height 12
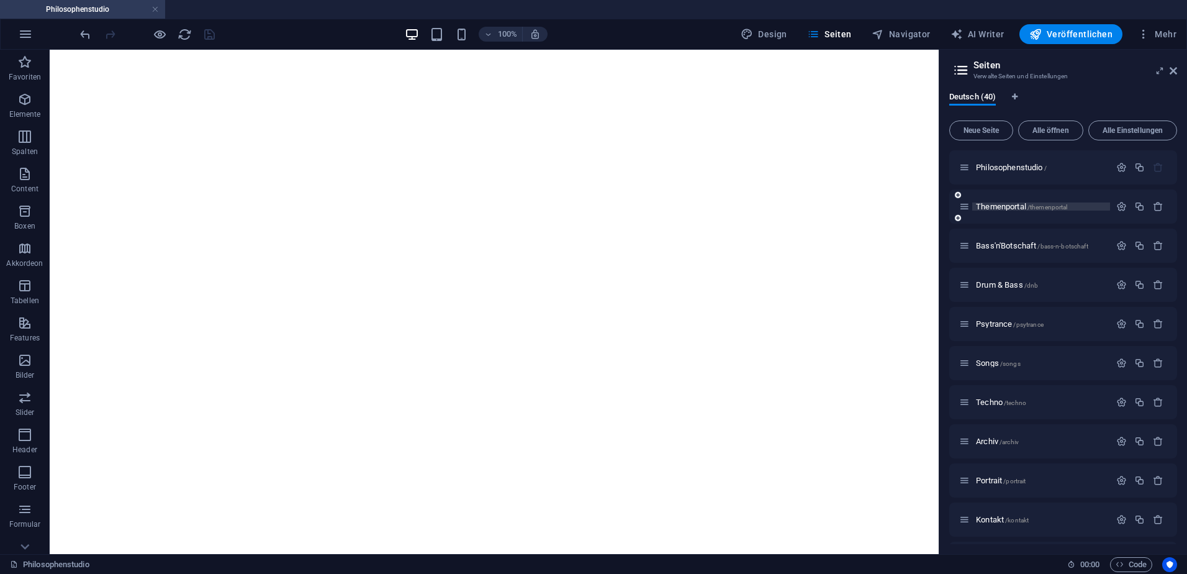
click at [1006, 207] on span "Themenportal /themenportal" at bounding box center [1021, 206] width 91 height 9
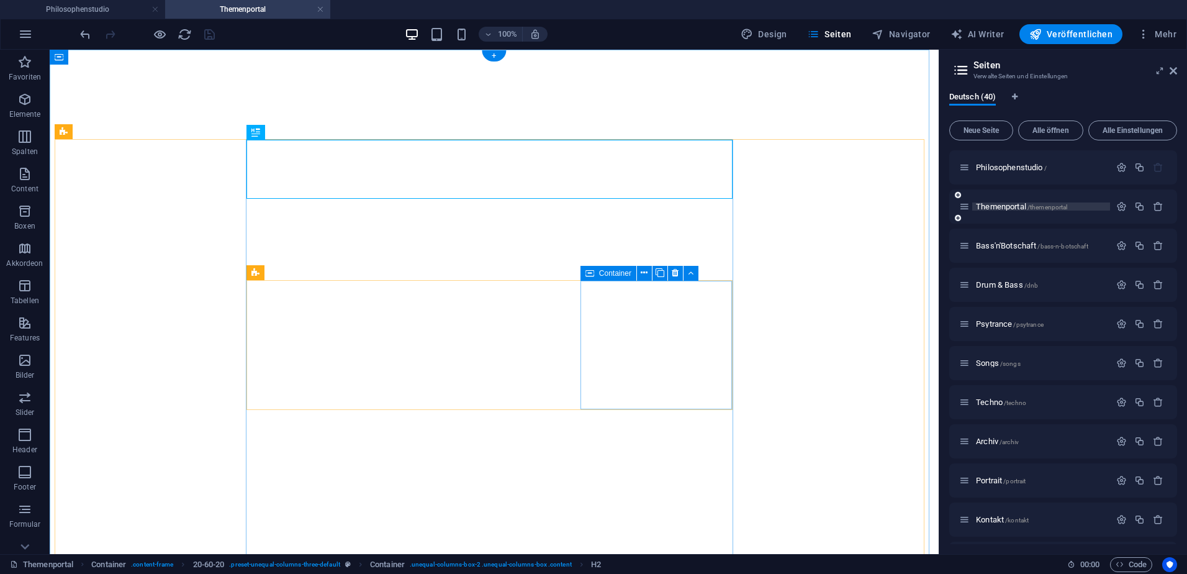
select select "theme-27"
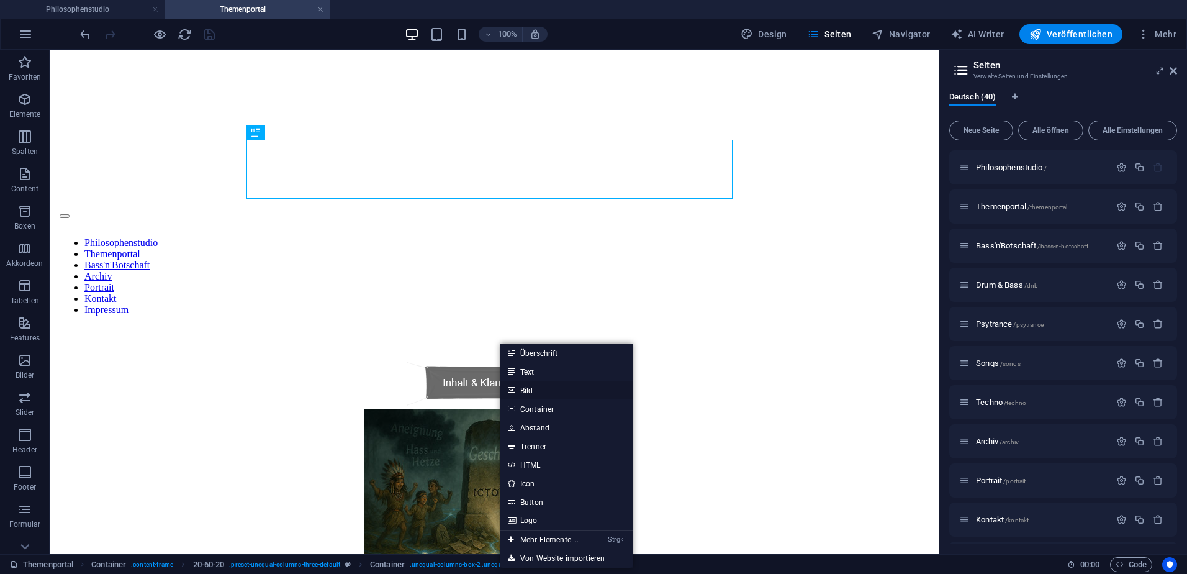
click at [527, 390] on link "Bild" at bounding box center [567, 390] width 132 height 19
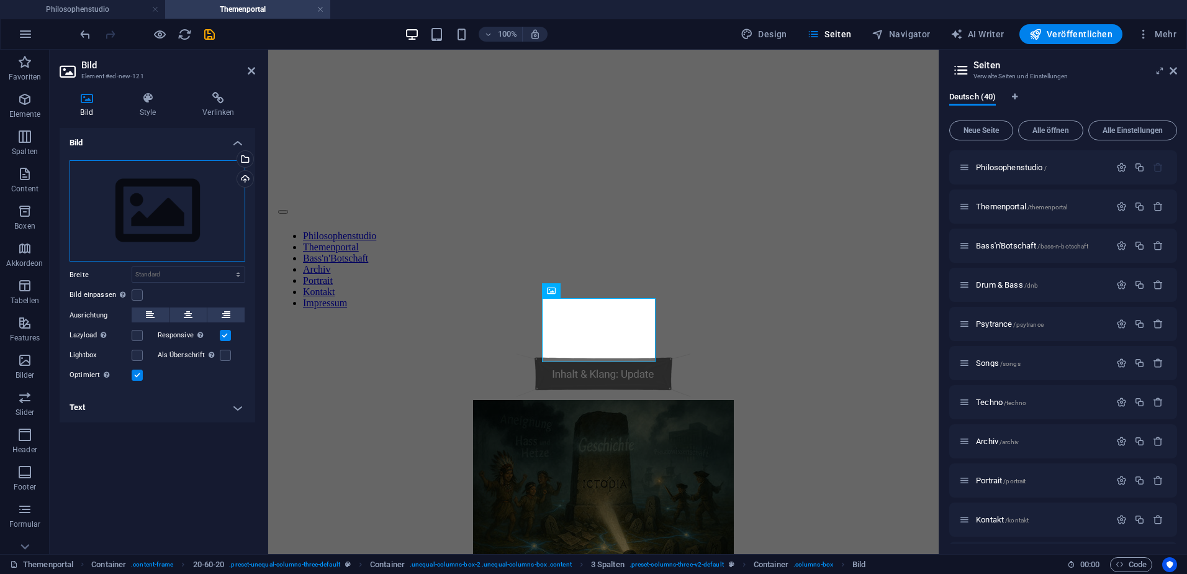
click at [151, 214] on div "Ziehe Dateien zum Hochladen hierher oder klicke hier, um aus Dateien oder koste…" at bounding box center [158, 211] width 176 height 102
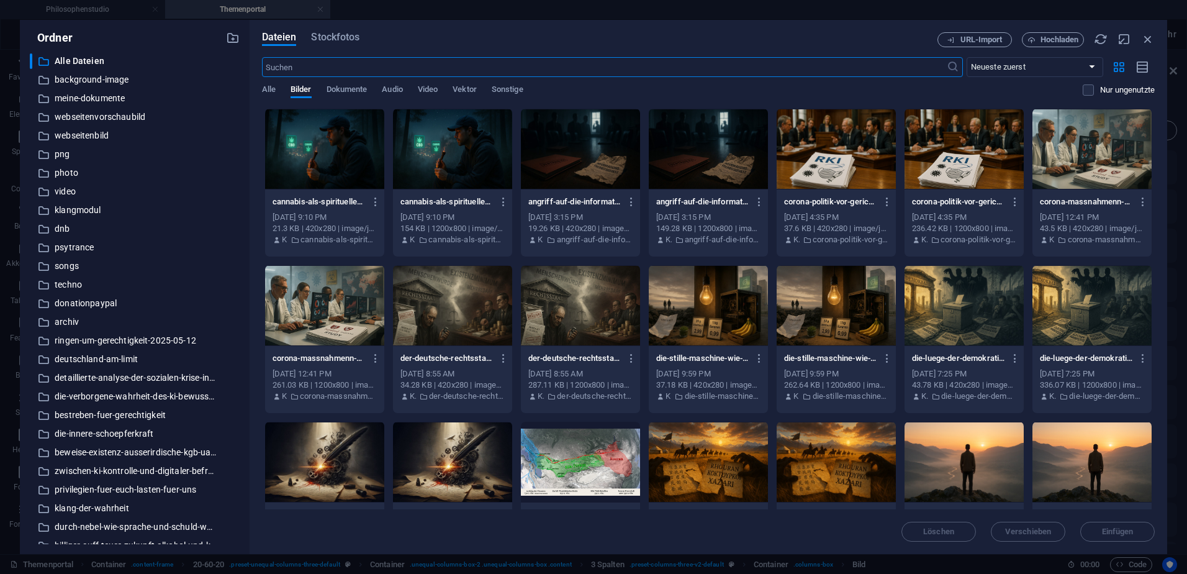
click at [350, 153] on div at bounding box center [324, 149] width 119 height 81
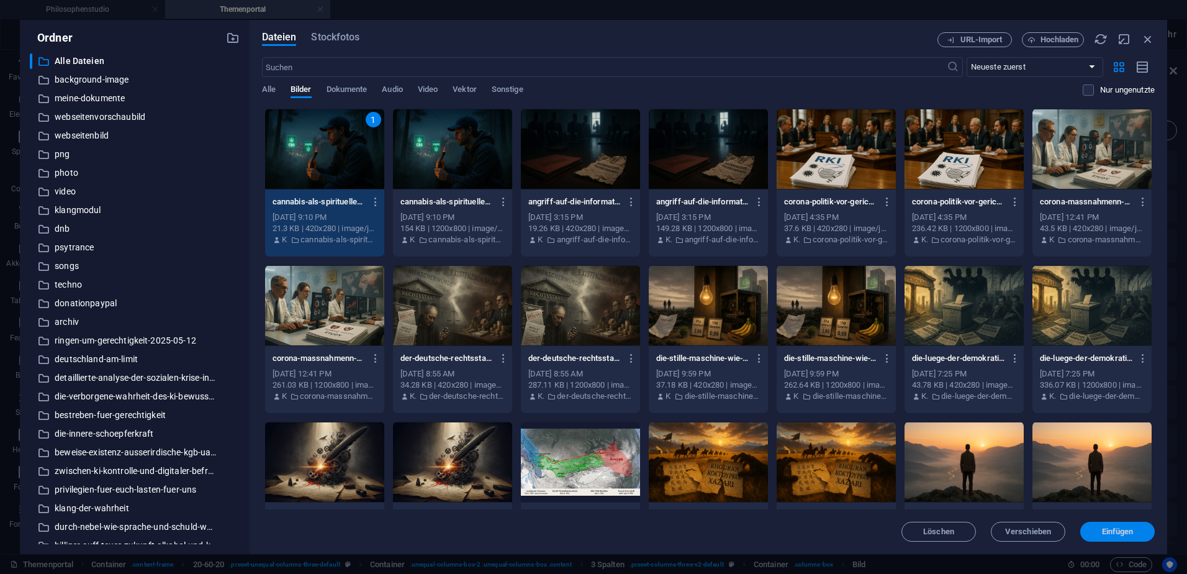
click at [1110, 532] on span "Einfügen" at bounding box center [1118, 531] width 32 height 7
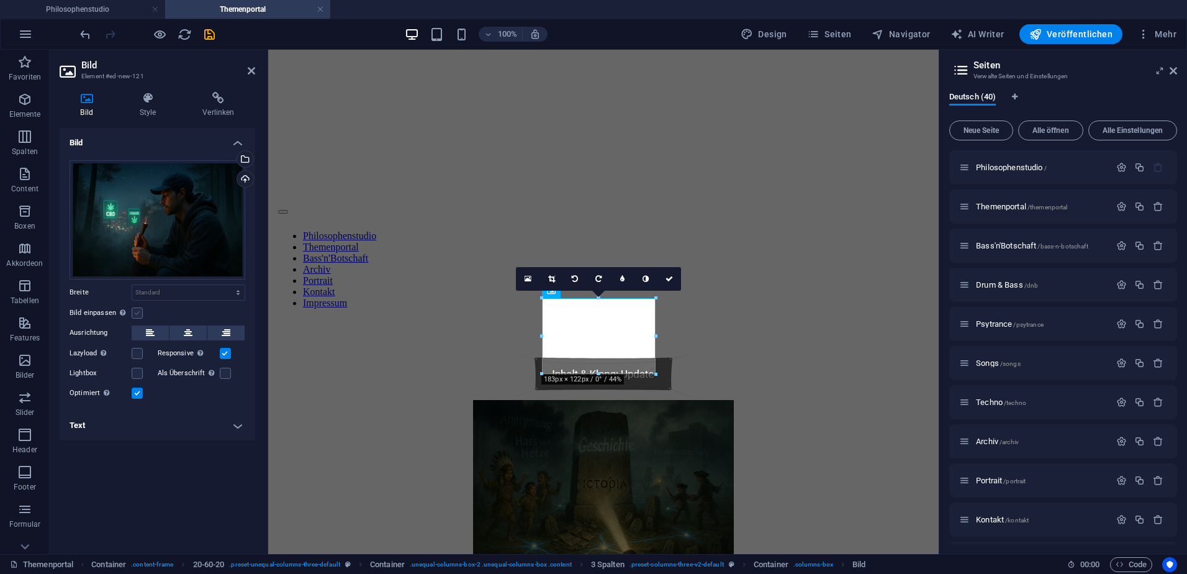
click at [134, 313] on label at bounding box center [137, 312] width 11 height 11
click at [0, 0] on input "Bild einpassen Bild automatisch anhand einer fixen Breite und Höhe einpassen" at bounding box center [0, 0] width 0 height 0
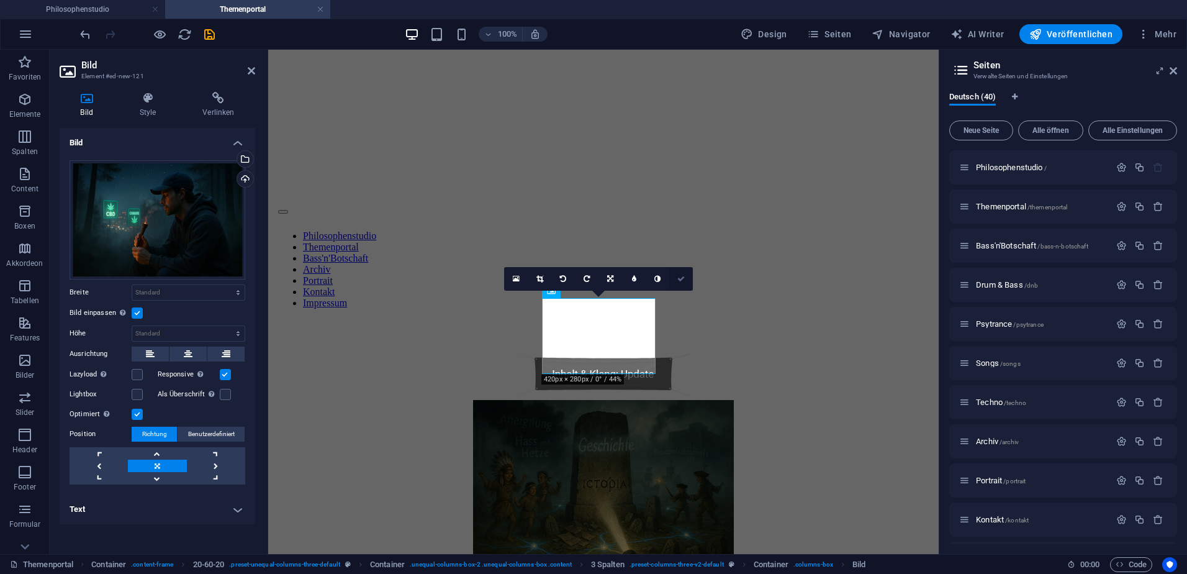
click at [682, 279] on icon at bounding box center [681, 278] width 7 height 7
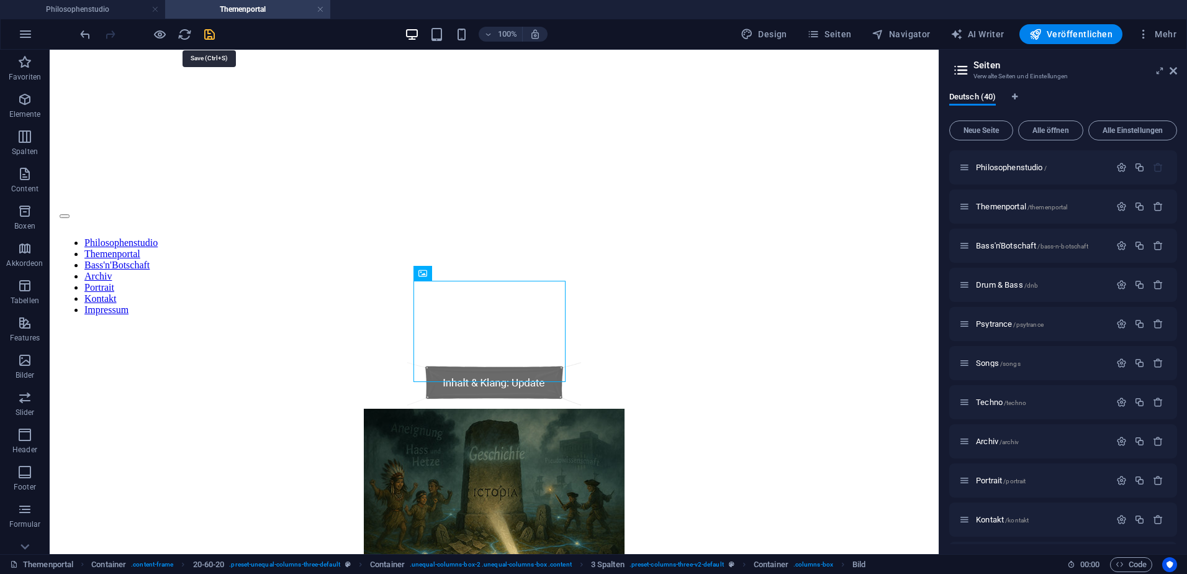
click at [209, 36] on icon "save" at bounding box center [209, 34] width 14 height 14
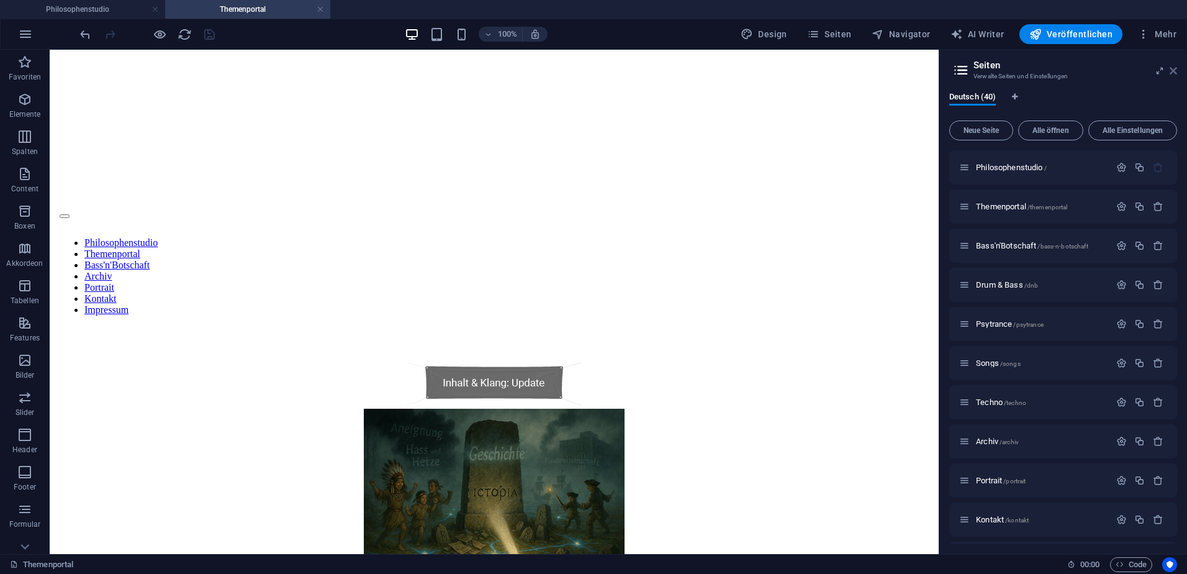
click at [1176, 68] on icon at bounding box center [1173, 71] width 7 height 10
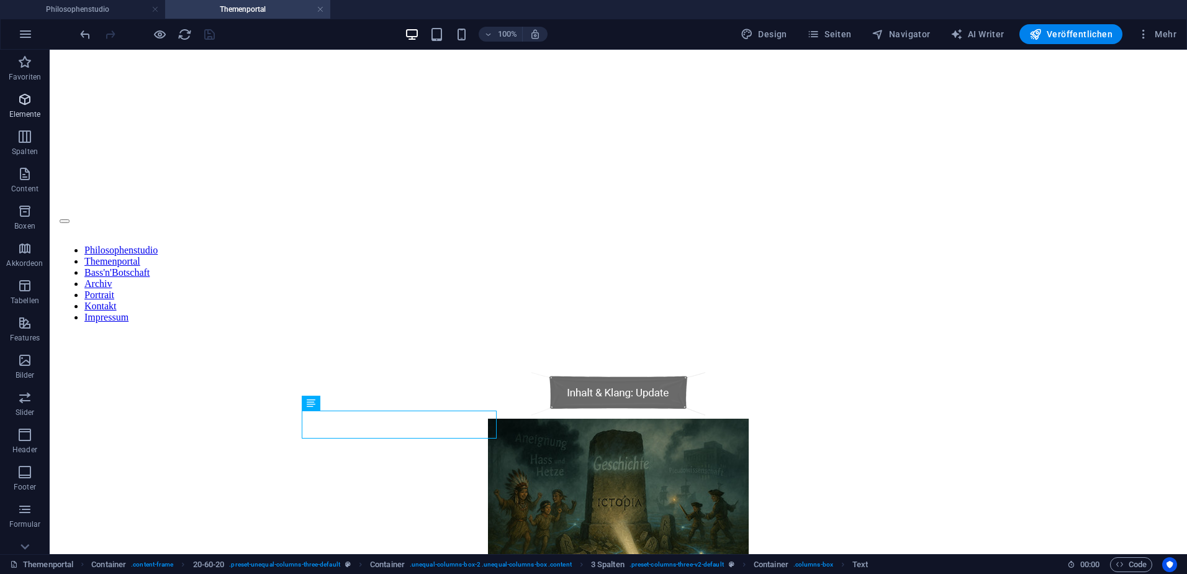
click at [27, 102] on icon "button" at bounding box center [24, 99] width 15 height 15
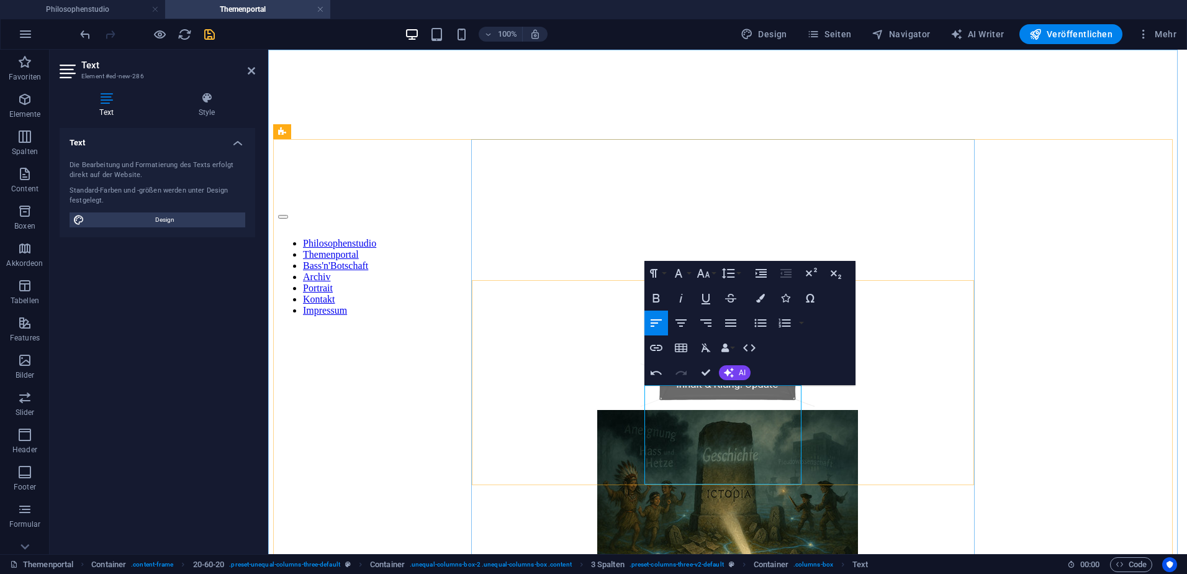
scroll to position [998, 6]
drag, startPoint x: 754, startPoint y: 465, endPoint x: 640, endPoint y: 411, distance: 125.8
drag, startPoint x: 788, startPoint y: 394, endPoint x: 643, endPoint y: 397, distance: 144.1
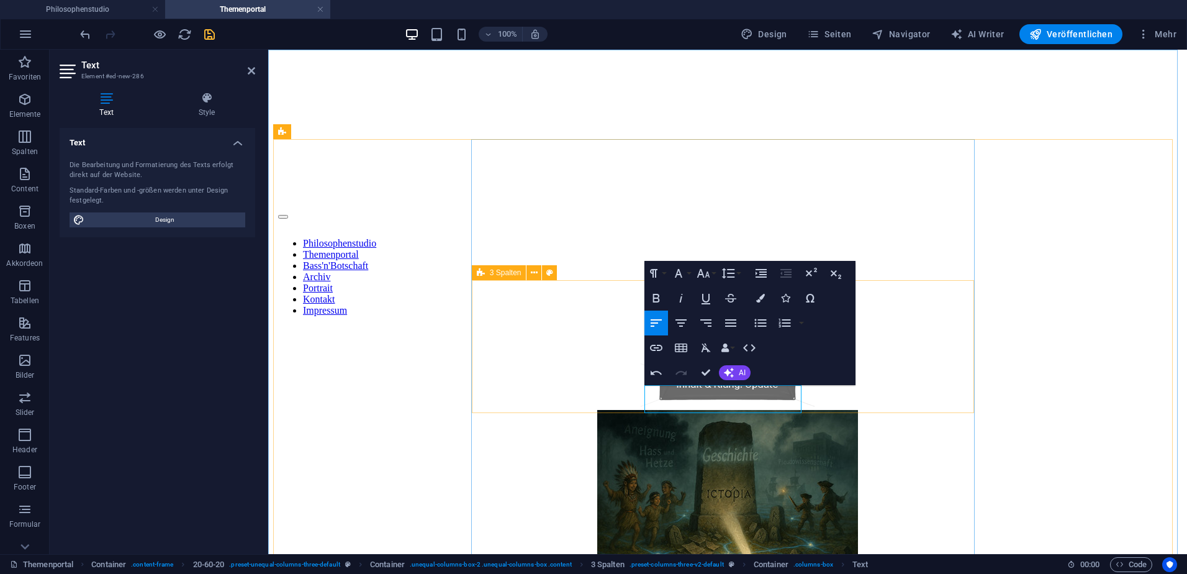
click at [684, 324] on icon "button" at bounding box center [681, 322] width 11 height 7
click at [691, 270] on button "Font Family" at bounding box center [682, 273] width 24 height 25
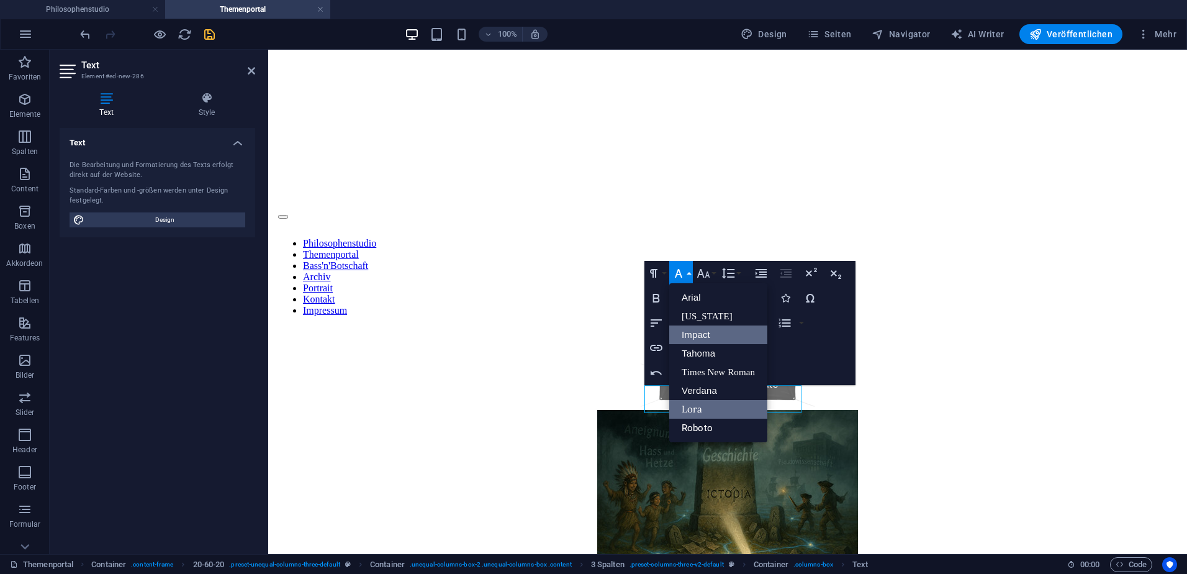
scroll to position [0, 0]
click at [703, 428] on link "Roboto" at bounding box center [719, 428] width 98 height 19
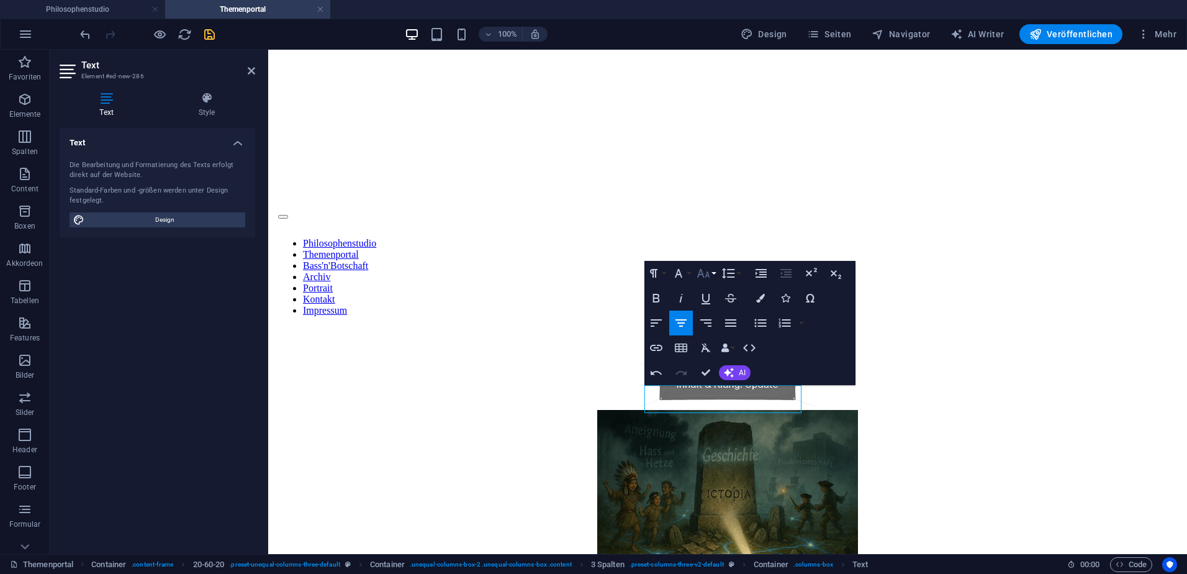
click at [718, 275] on button "Font Size" at bounding box center [706, 273] width 24 height 25
click at [718, 291] on link "14" at bounding box center [716, 290] width 45 height 19
click at [657, 349] on icon "button" at bounding box center [656, 347] width 15 height 15
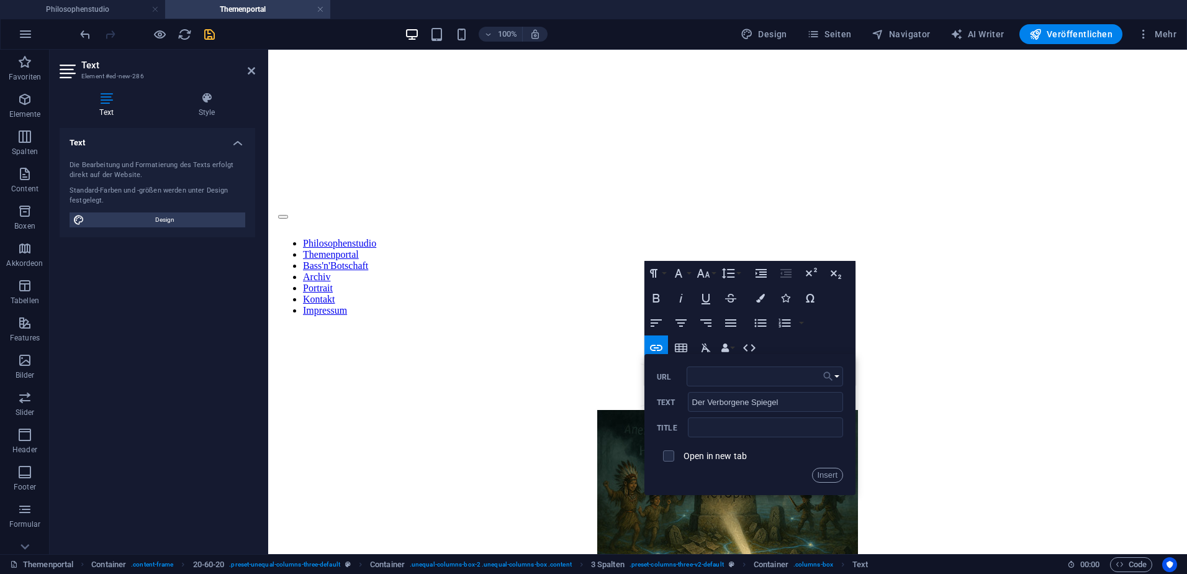
click at [837, 378] on button "Choose Link" at bounding box center [832, 376] width 24 height 20
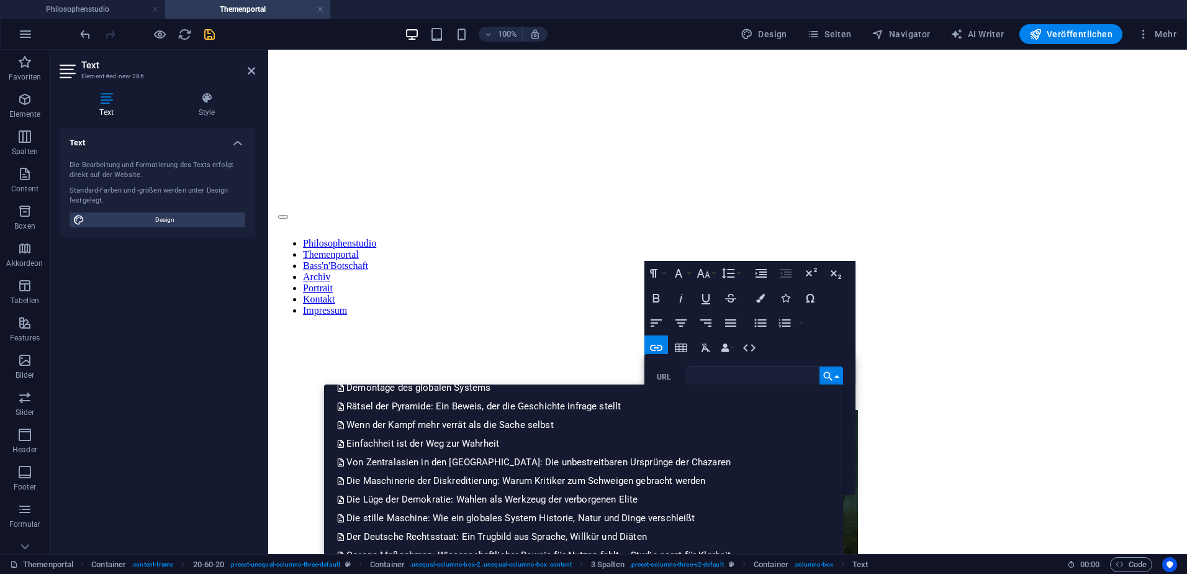
scroll to position [603, 0]
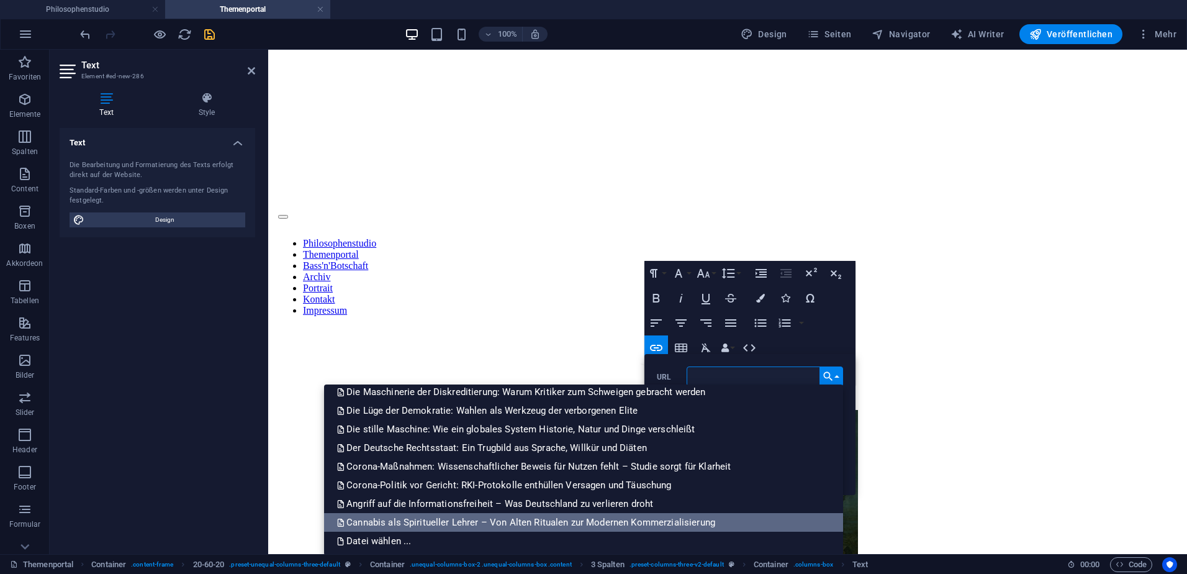
click at [486, 520] on p "Cannabis als Spiritueller Lehrer – Von Alten Ritualen zur Modernen Kommerzialis…" at bounding box center [527, 522] width 381 height 19
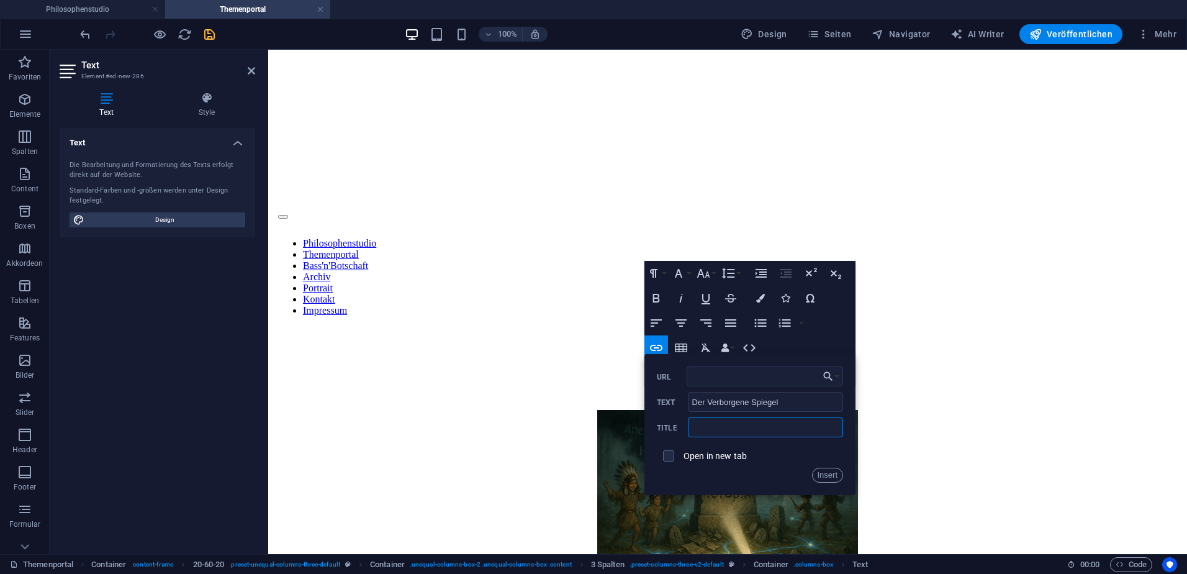
click at [724, 428] on input "text" at bounding box center [765, 427] width 155 height 20
paste input "Der Verborgene Spiegel: Cannabis als Spiritueller Lehrer – Von Alten Ritualen z…"
type input "Der Verborgene Spiegel: Cannabis als Spiritueller Lehrer – Von Alten Ritualen z…"
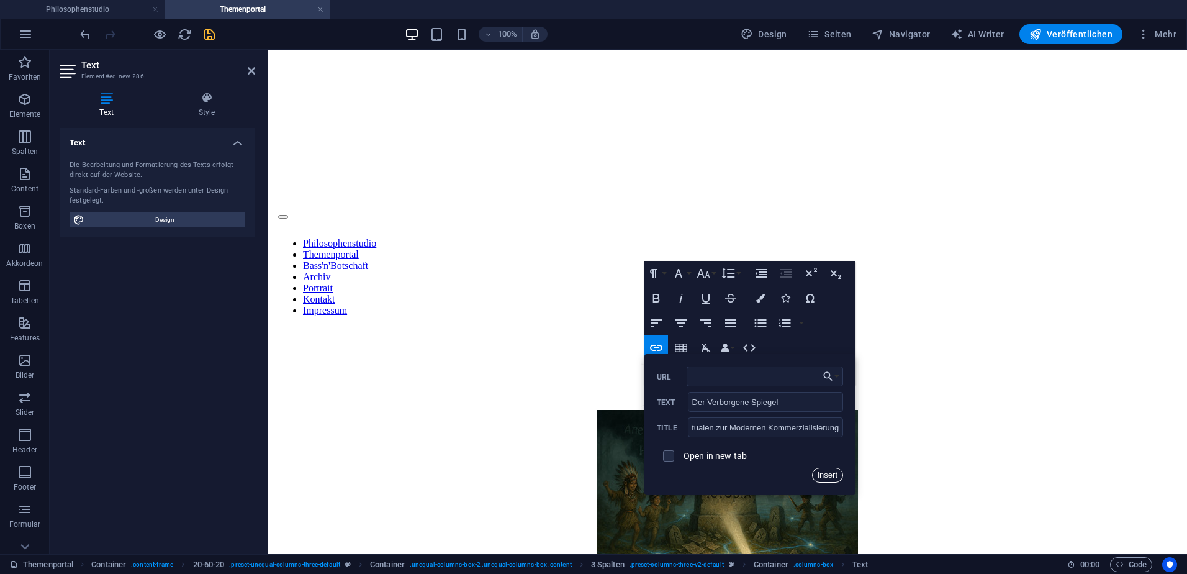
click at [824, 473] on button "Insert" at bounding box center [828, 475] width 32 height 15
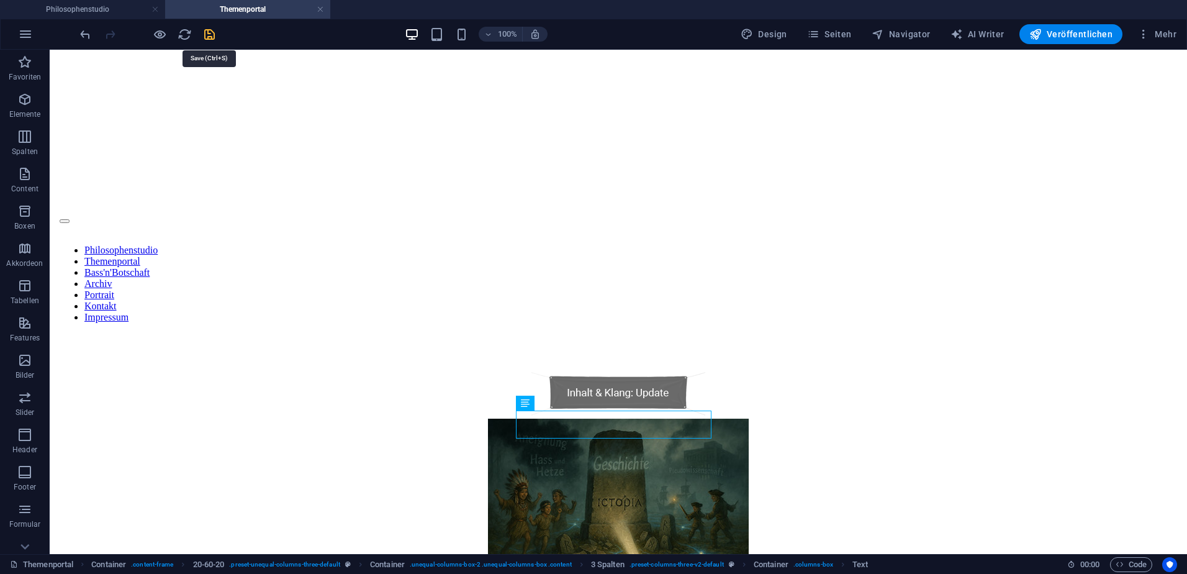
click at [210, 32] on icon "save" at bounding box center [209, 34] width 14 height 14
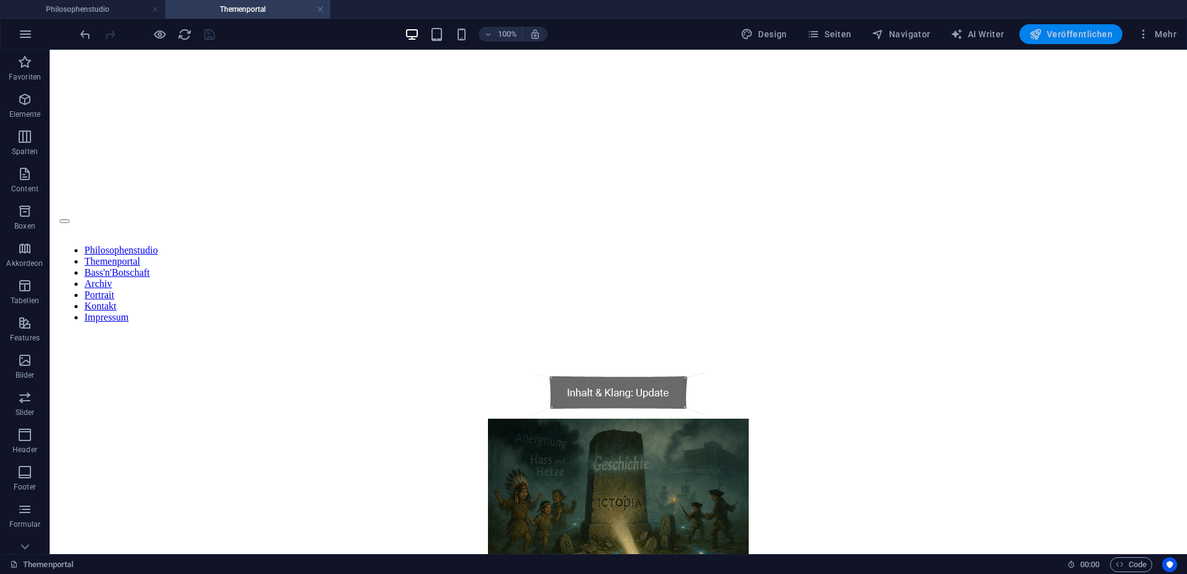
click at [1063, 34] on span "Veröffentlichen" at bounding box center [1071, 34] width 83 height 12
